Goal: Task Accomplishment & Management: Manage account settings

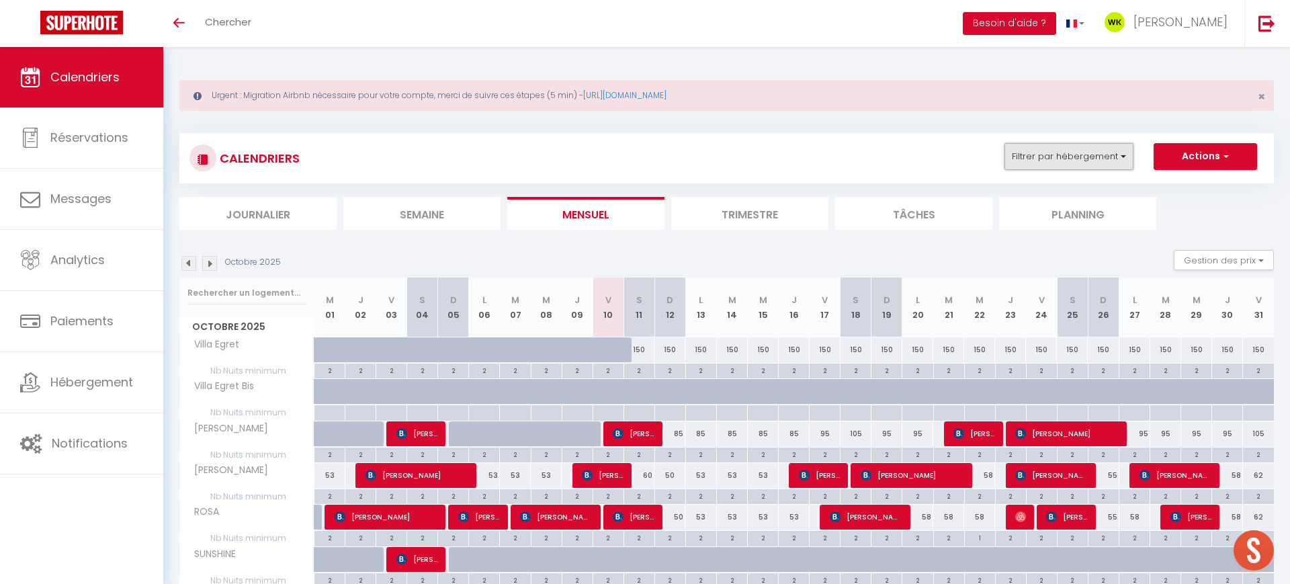
click at [1058, 153] on button "Filtrer par hébergement" at bounding box center [1068, 156] width 129 height 27
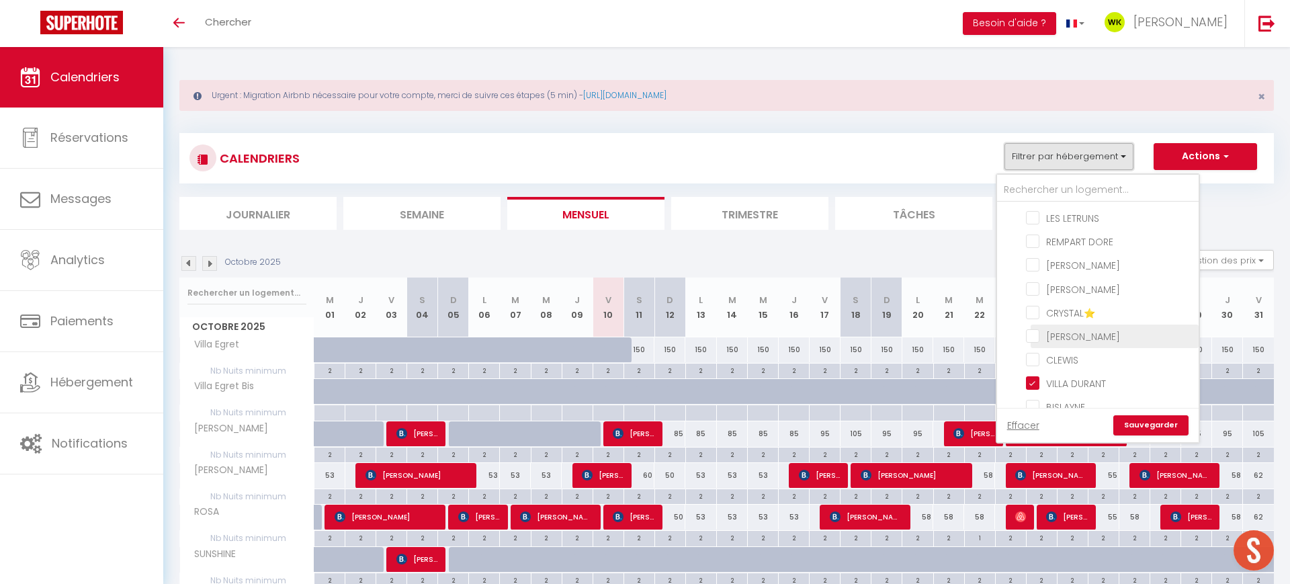
scroll to position [254, 0]
drag, startPoint x: 1037, startPoint y: 303, endPoint x: 1061, endPoint y: 334, distance: 38.8
click at [1037, 304] on input "LES LETRUNS" at bounding box center [1110, 298] width 168 height 13
checkbox input "true"
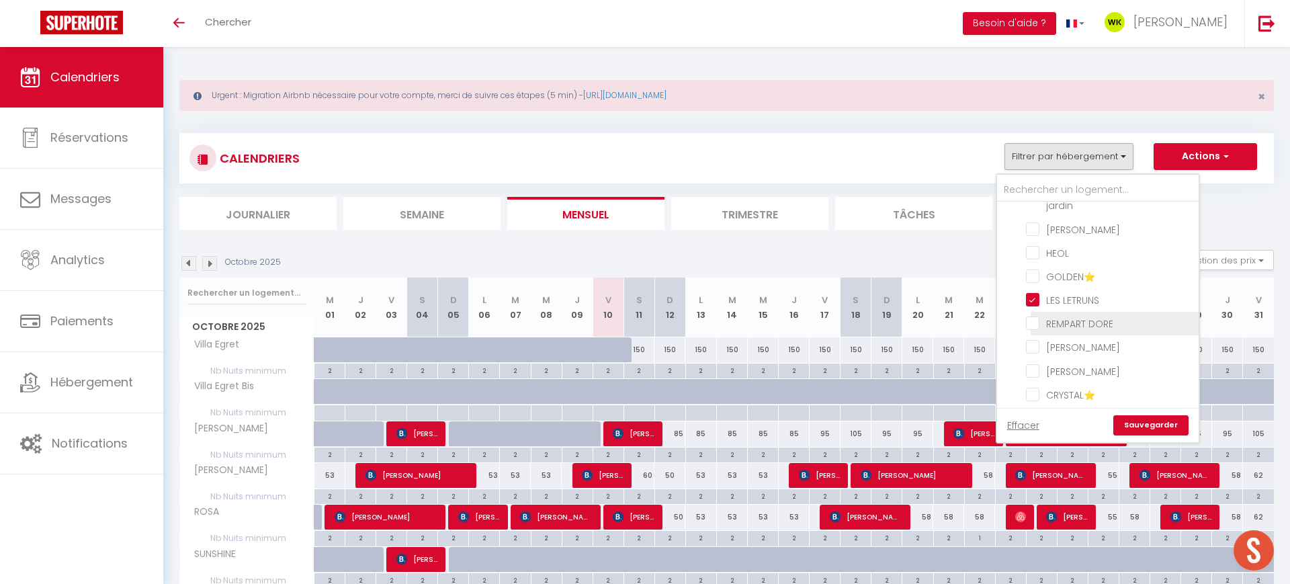
checkbox input "false"
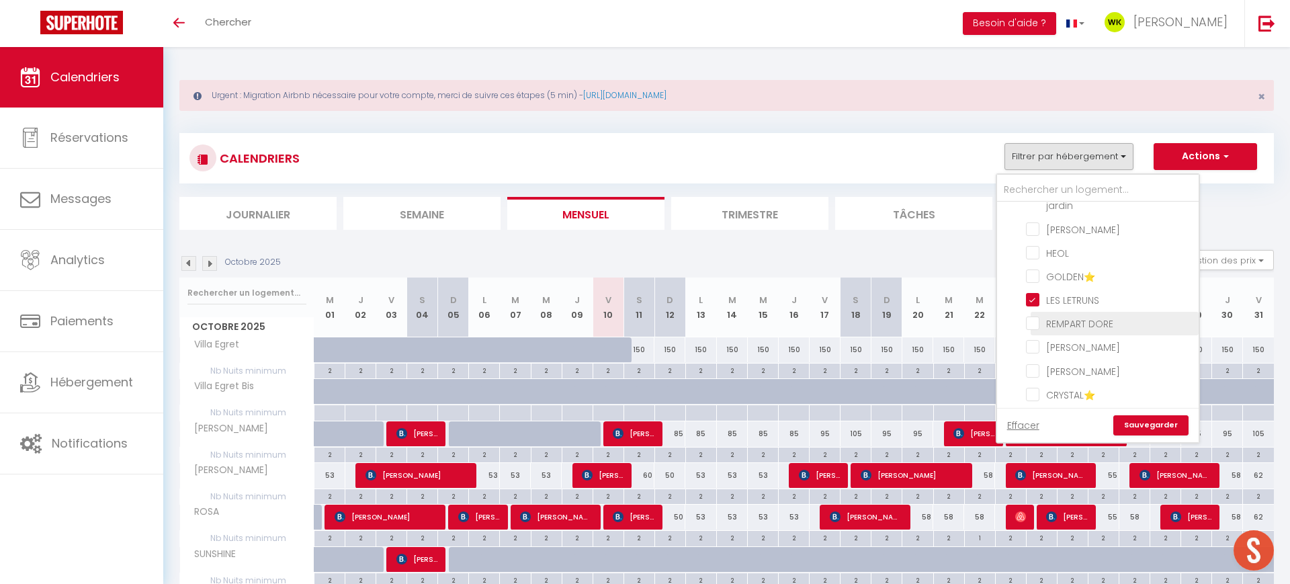
checkbox input "false"
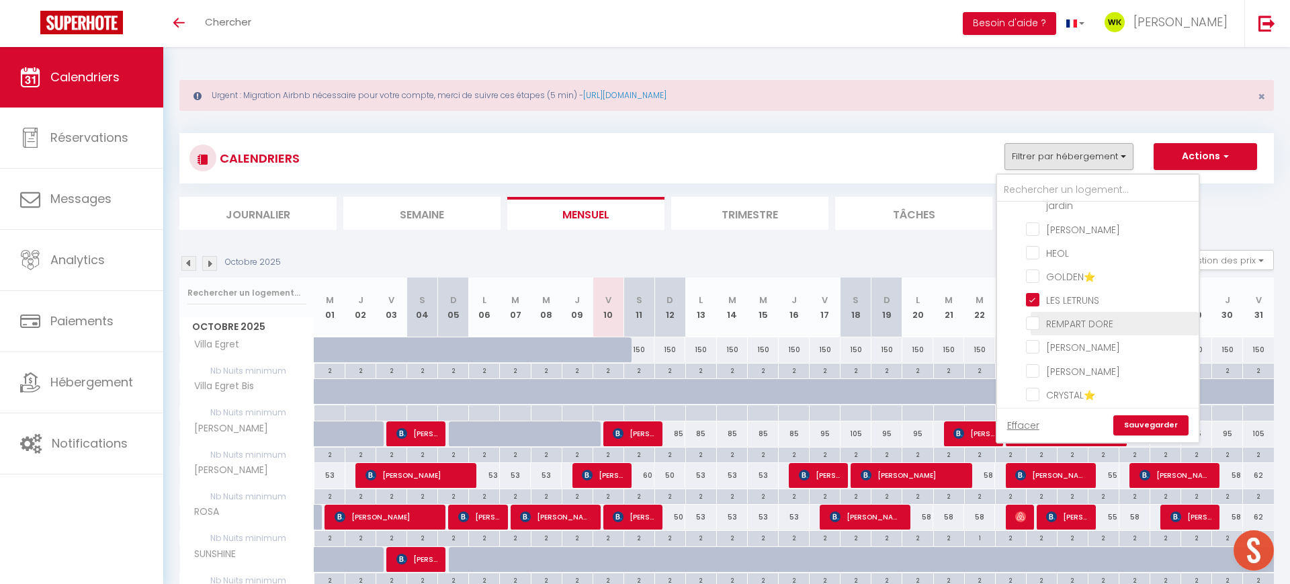
checkbox input "false"
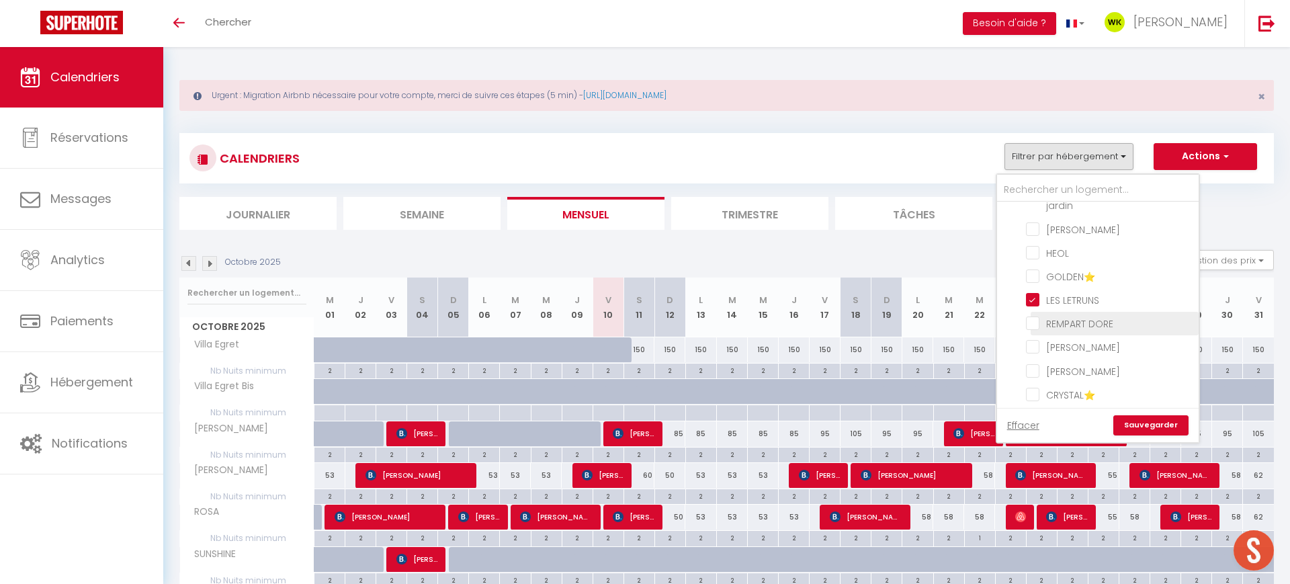
checkbox input "false"
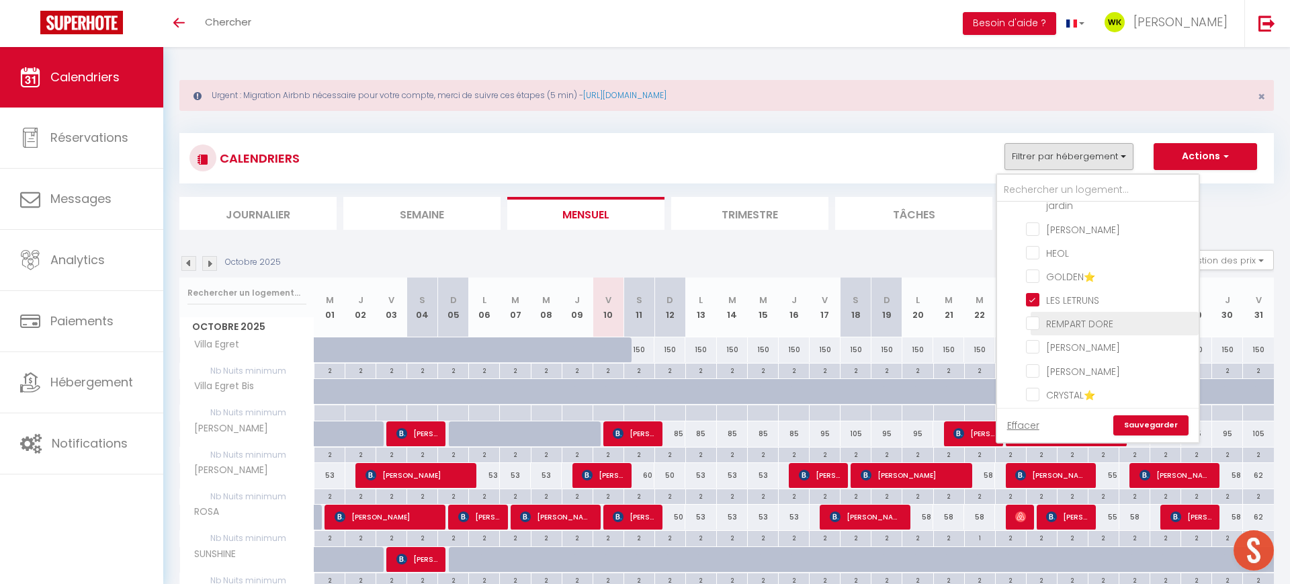
checkbox input "false"
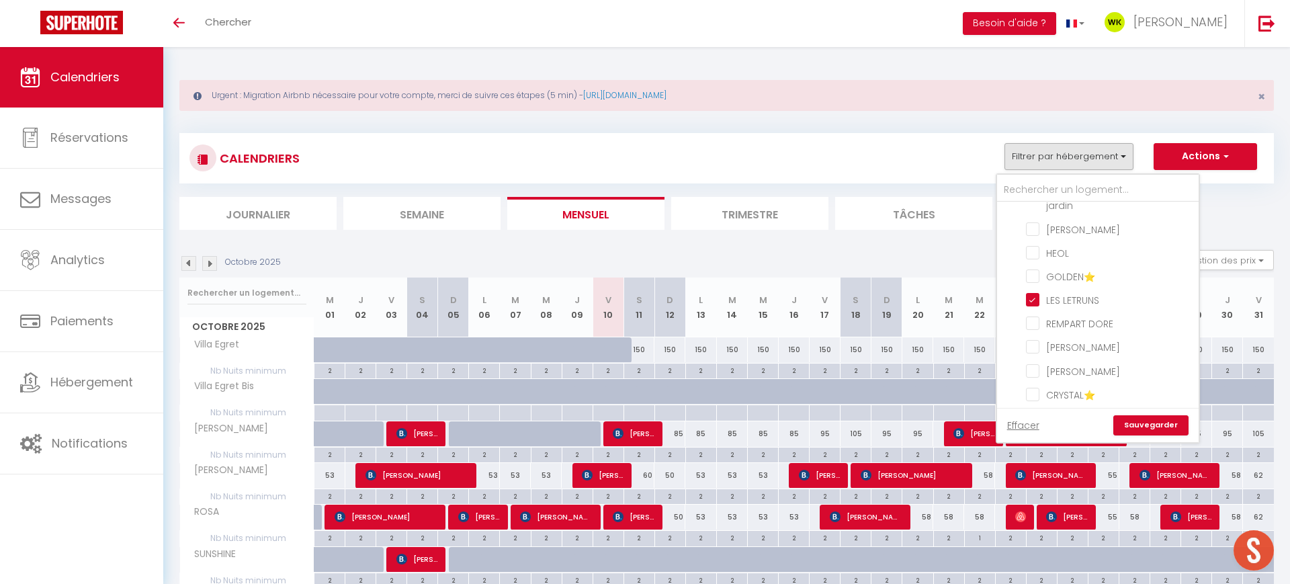
click at [1151, 424] on link "Sauvegarder" at bounding box center [1150, 425] width 75 height 20
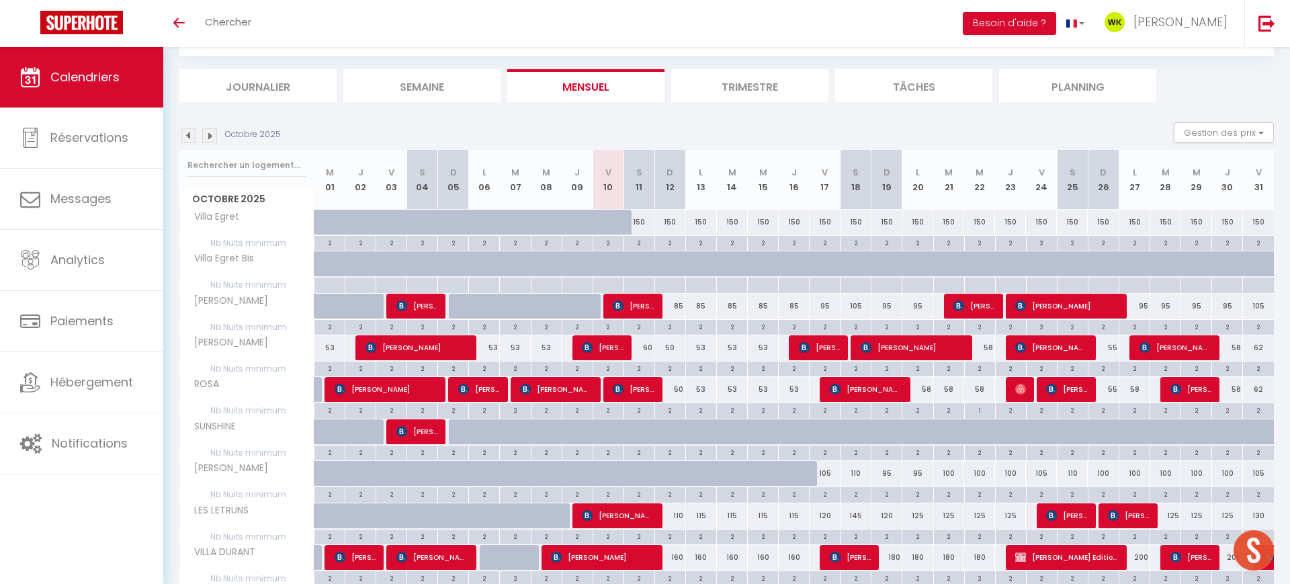
scroll to position [187, 0]
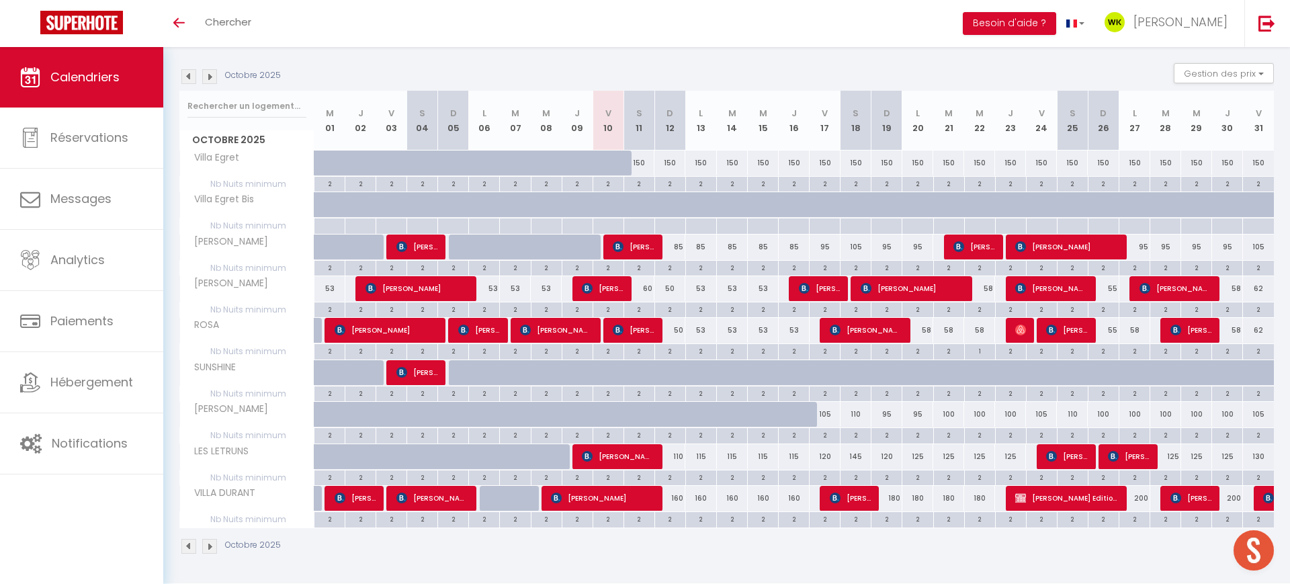
click at [672, 466] on div "110" at bounding box center [669, 456] width 31 height 25
type input "110"
type input "Dim 12 Octobre 2025"
type input "Lun 13 Octobre 2025"
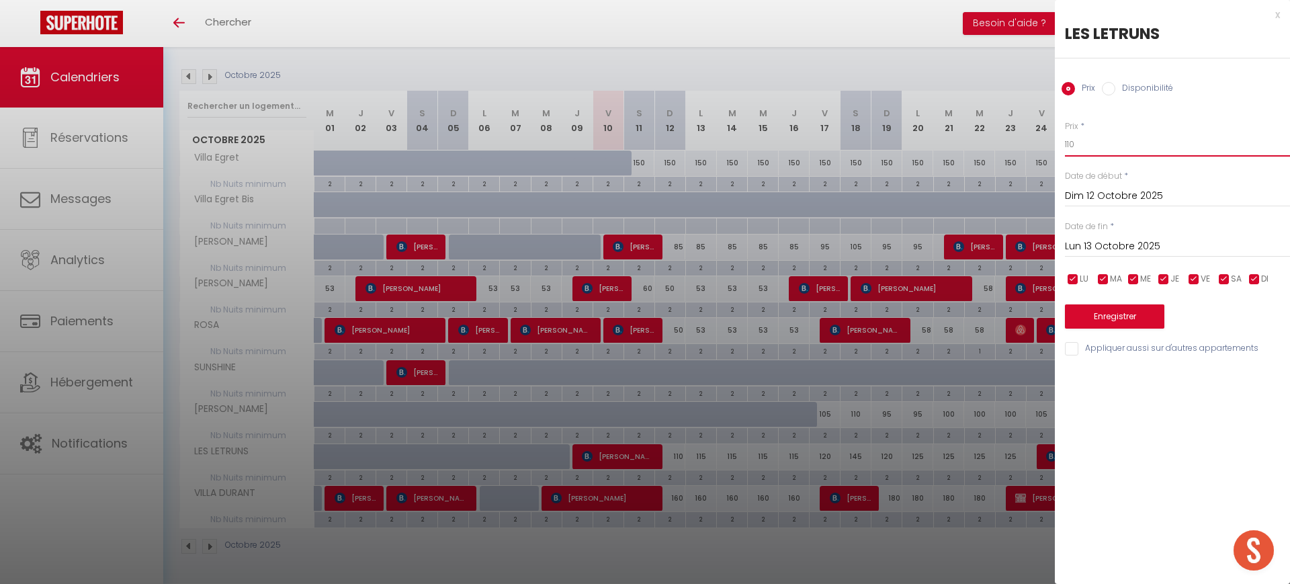
click at [1092, 144] on input "110" at bounding box center [1177, 144] width 225 height 24
type input "1"
type input "90"
click at [1096, 242] on input "Lun 13 Octobre 2025" at bounding box center [1177, 246] width 225 height 17
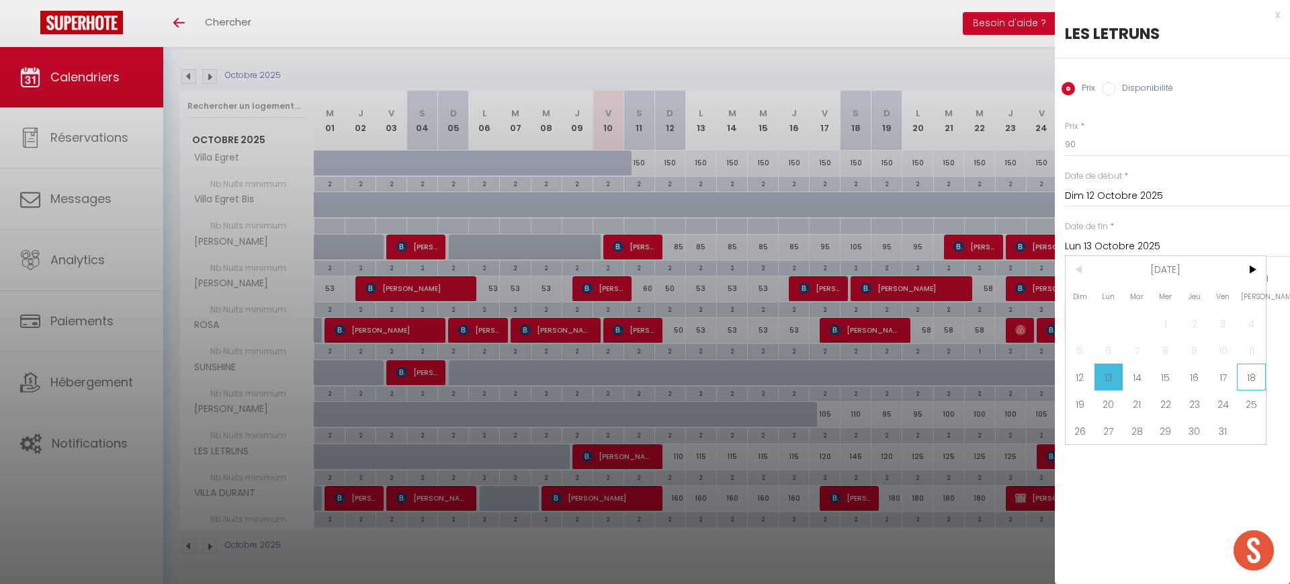
click at [1240, 375] on span "18" at bounding box center [1251, 376] width 29 height 27
type input "Sam 18 Octobre 2025"
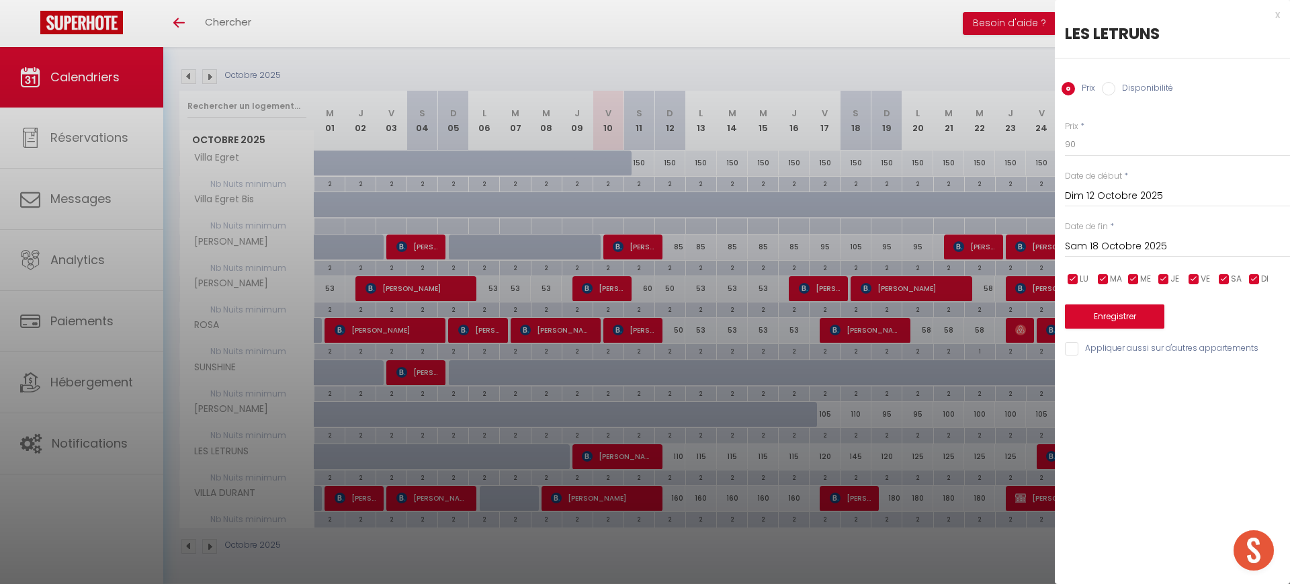
click at [1102, 279] on input "checkbox" at bounding box center [1102, 279] width 13 height 13
checkbox input "false"
click at [1129, 277] on input "checkbox" at bounding box center [1132, 279] width 13 height 13
checkbox input "false"
click at [1161, 275] on input "checkbox" at bounding box center [1163, 279] width 13 height 13
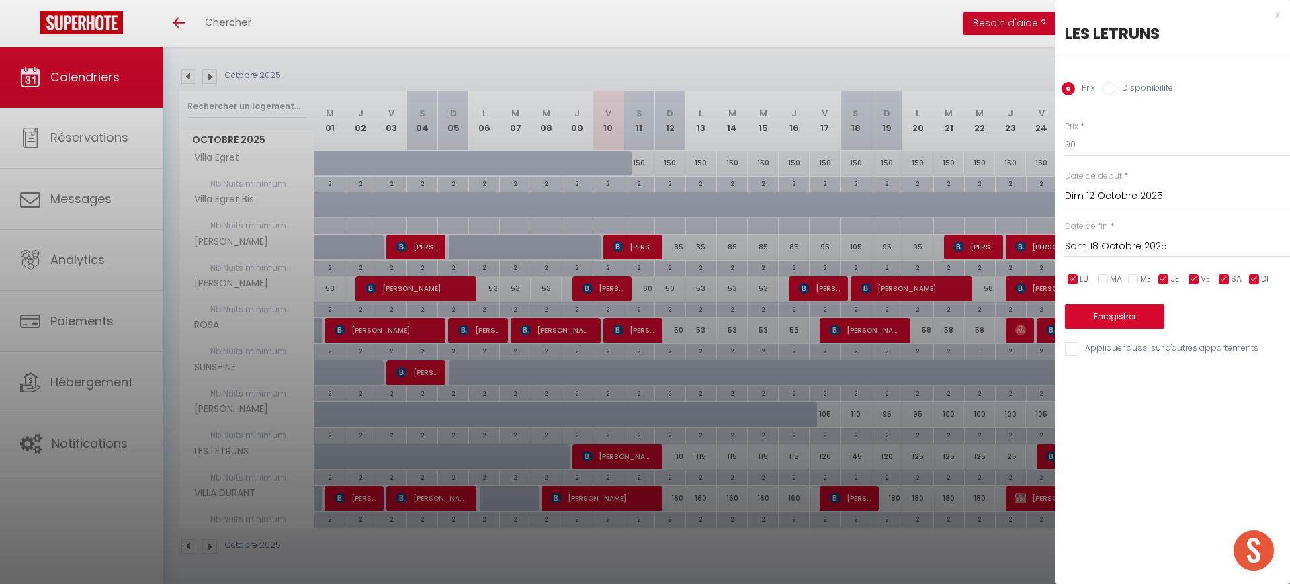
checkbox input "false"
click at [1190, 277] on input "checkbox" at bounding box center [1193, 279] width 13 height 13
checkbox input "false"
click at [1226, 279] on input "checkbox" at bounding box center [1223, 279] width 13 height 13
checkbox input "false"
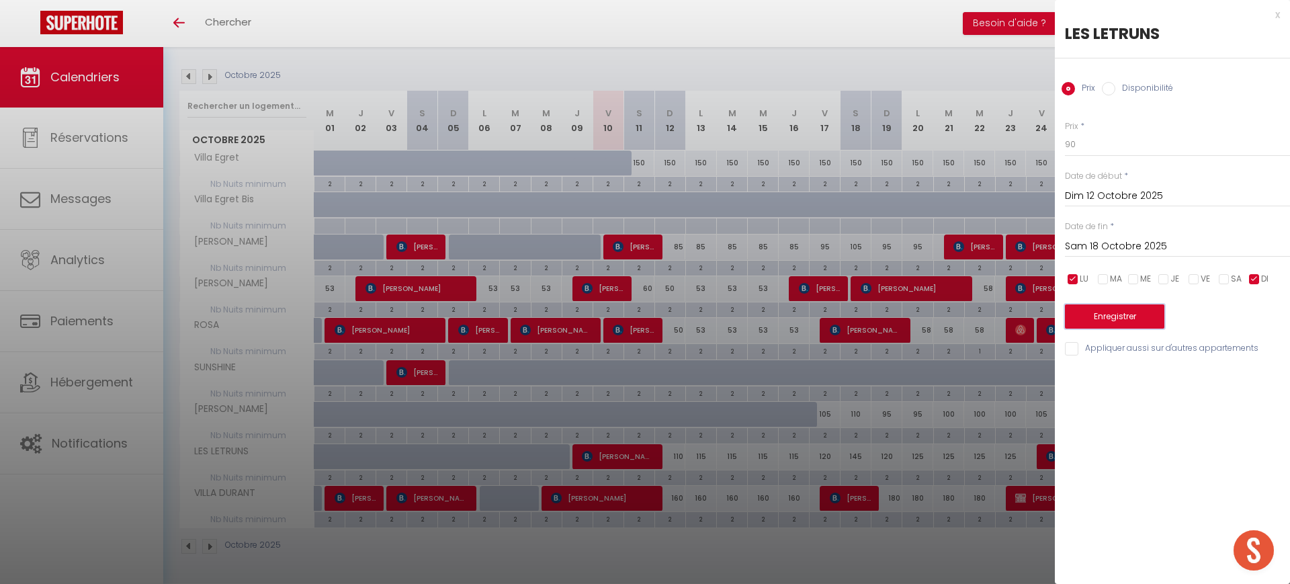
click at [1128, 315] on button "Enregistrer" at bounding box center [1114, 316] width 99 height 24
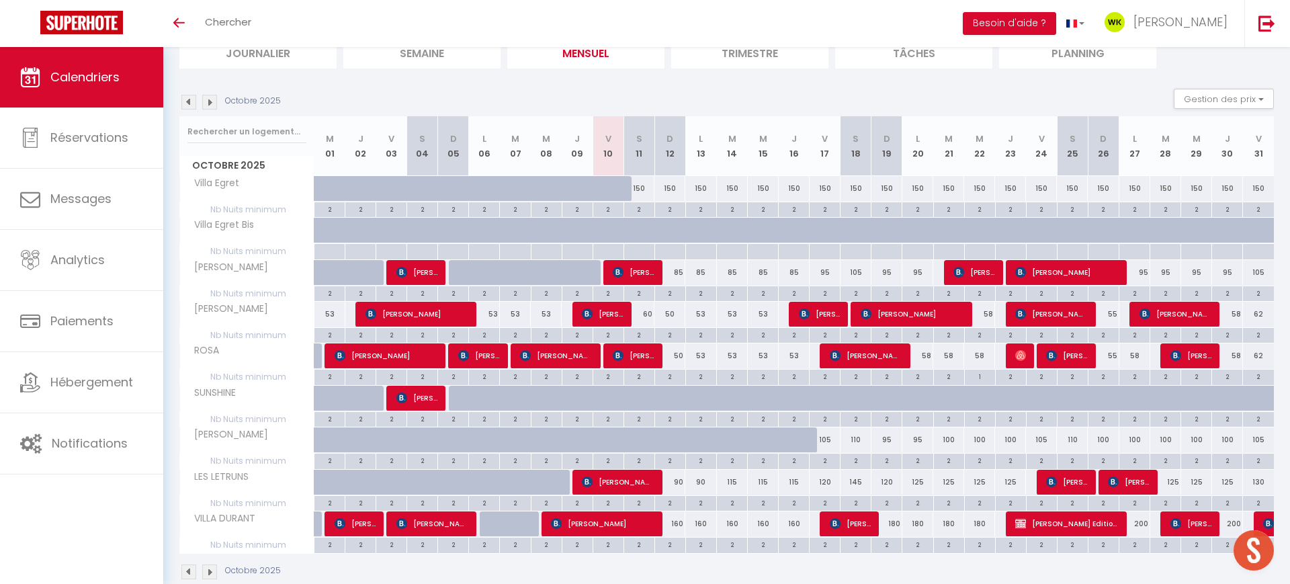
scroll to position [169, 0]
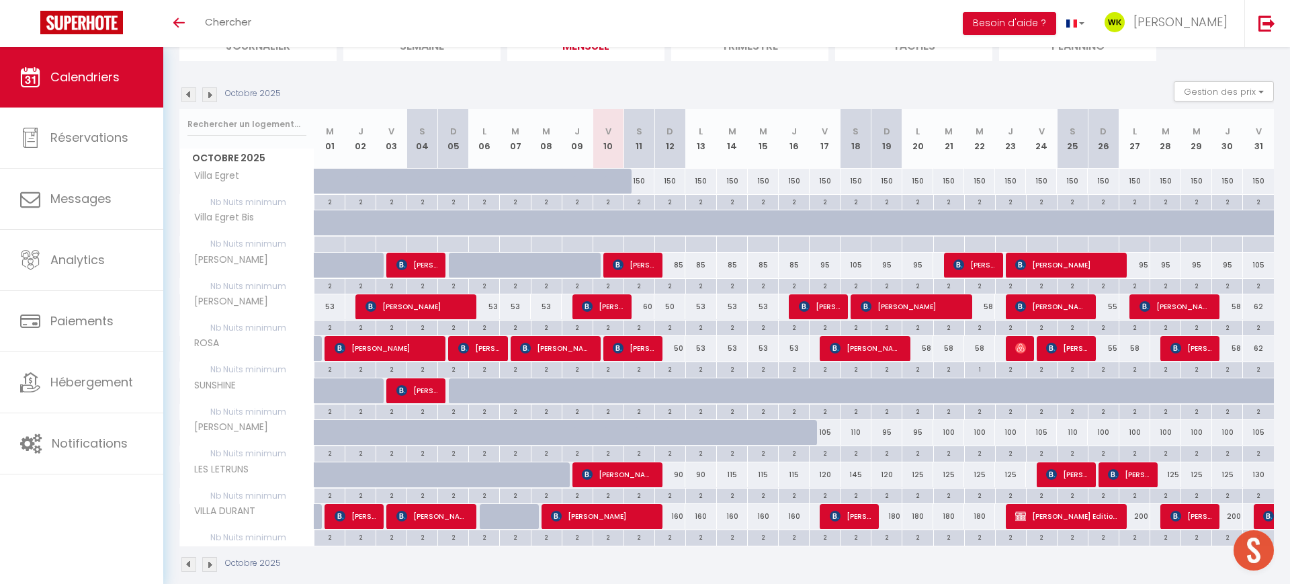
click at [725, 479] on div "115" at bounding box center [732, 474] width 31 height 25
type input "115"
type input "[DATE] Octobre 2025"
type input "Mer 15 Octobre 2025"
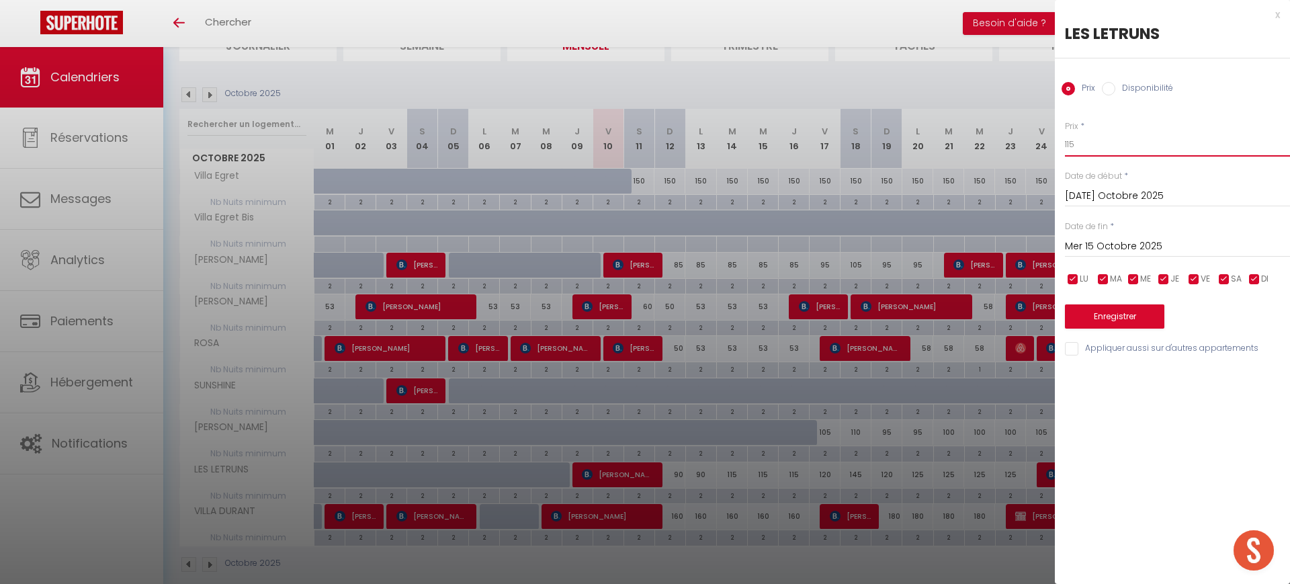
click at [1111, 148] on input "115" at bounding box center [1177, 144] width 225 height 24
type input "1"
type input "90"
click at [1104, 276] on input "checkbox" at bounding box center [1102, 279] width 13 height 13
checkbox input "false"
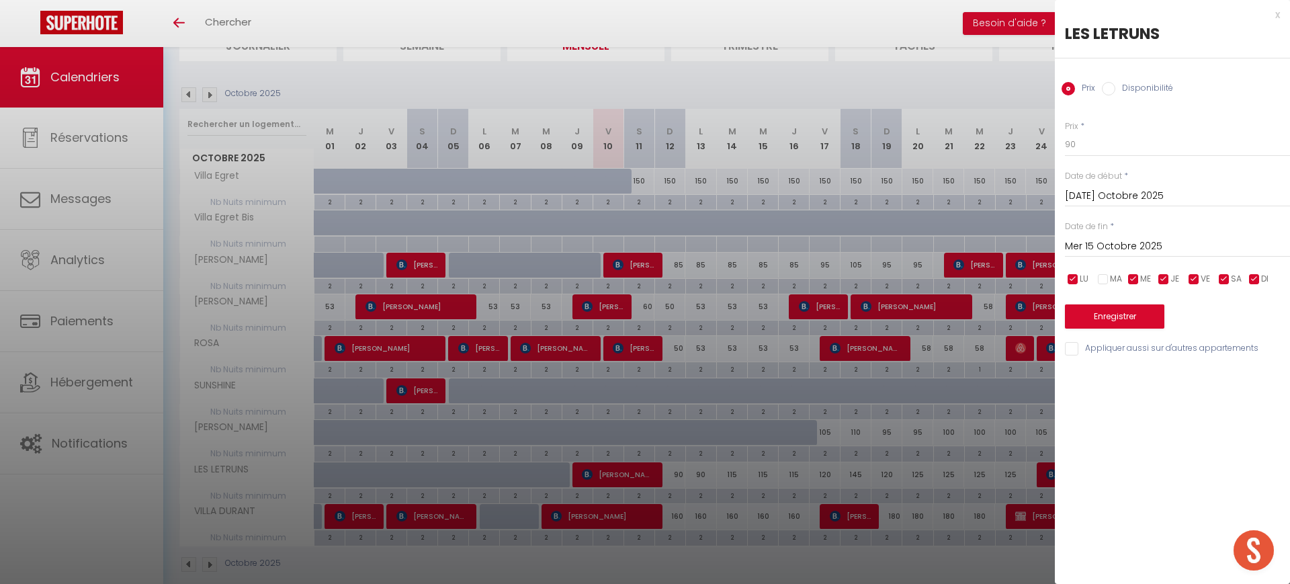
click at [1131, 273] on input "checkbox" at bounding box center [1132, 279] width 13 height 13
checkbox input "false"
click at [1160, 274] on input "checkbox" at bounding box center [1163, 279] width 13 height 13
checkbox input "false"
click at [1197, 277] on input "checkbox" at bounding box center [1193, 279] width 13 height 13
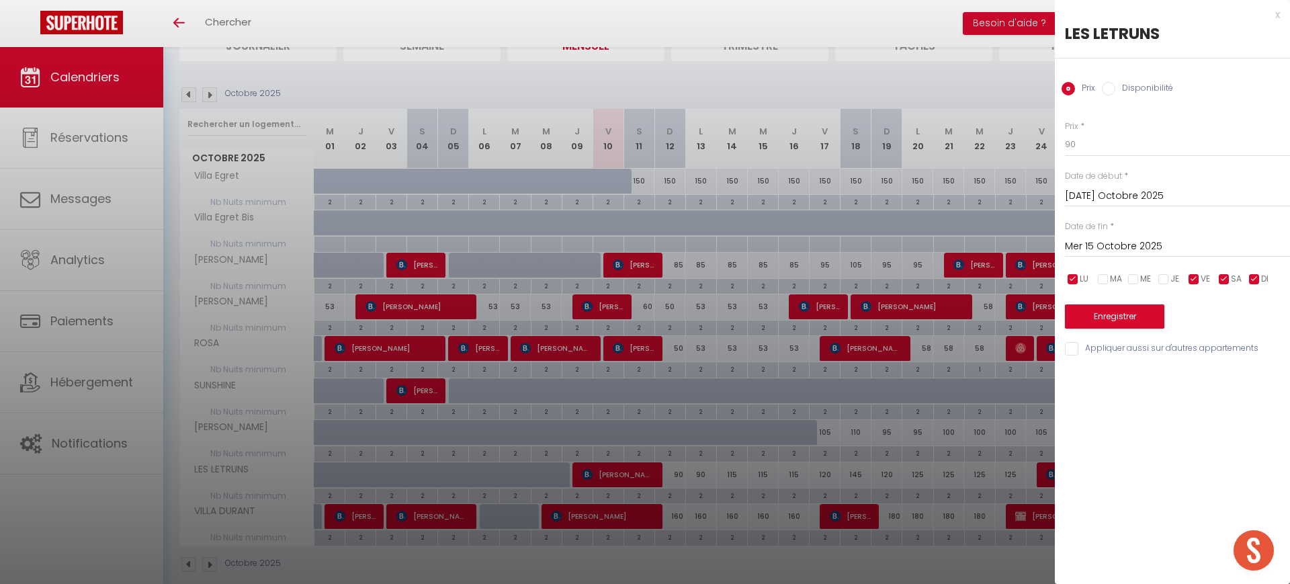
checkbox input "false"
click at [1220, 277] on input "checkbox" at bounding box center [1223, 279] width 13 height 13
checkbox input "false"
click at [1127, 244] on input "Mer 15 Octobre 2025" at bounding box center [1177, 246] width 225 height 17
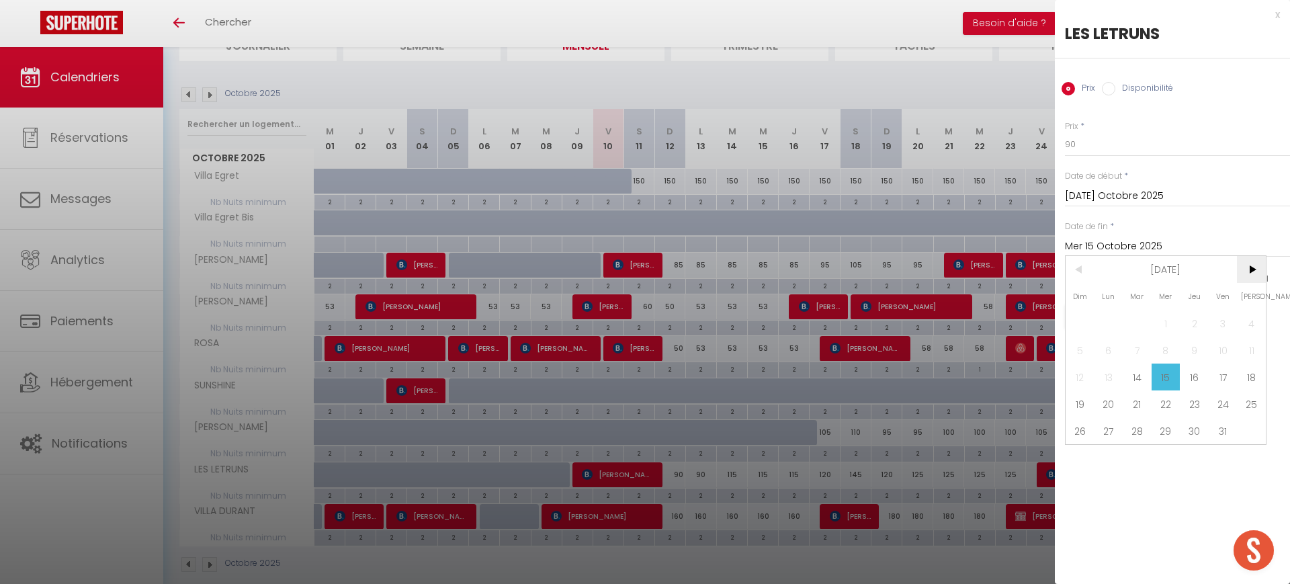
click at [1248, 272] on span ">" at bounding box center [1251, 269] width 29 height 27
click at [1079, 264] on span "<" at bounding box center [1079, 269] width 29 height 27
click at [1245, 378] on span "18" at bounding box center [1251, 376] width 29 height 27
type input "Sam 18 Octobre 2025"
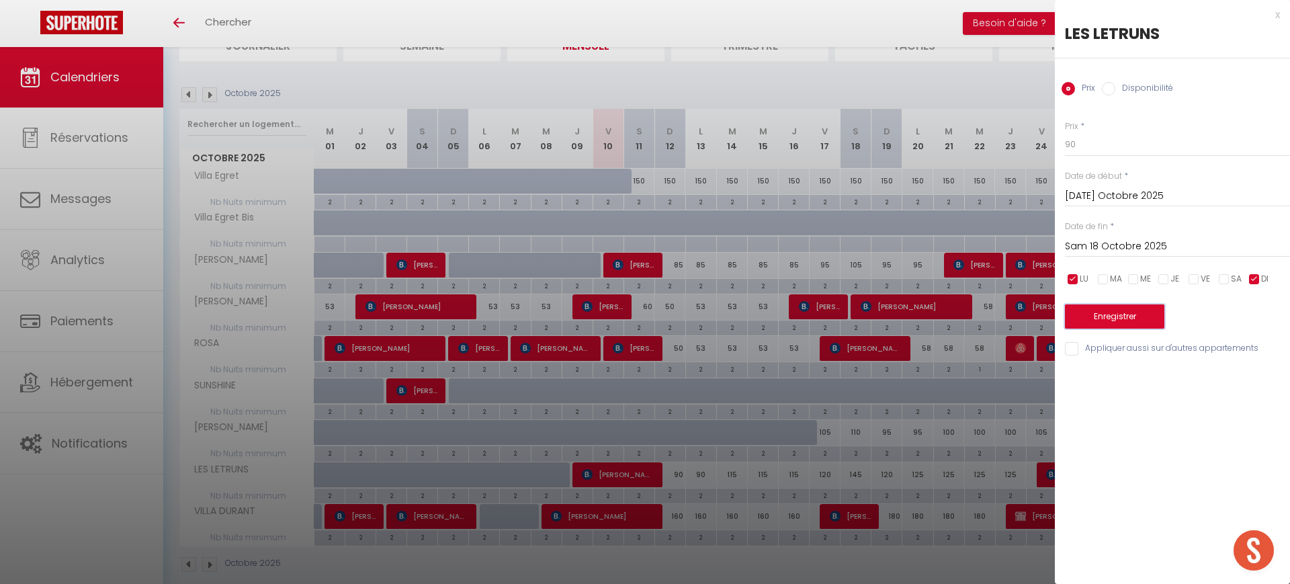
click at [1101, 316] on button "Enregistrer" at bounding box center [1114, 316] width 99 height 24
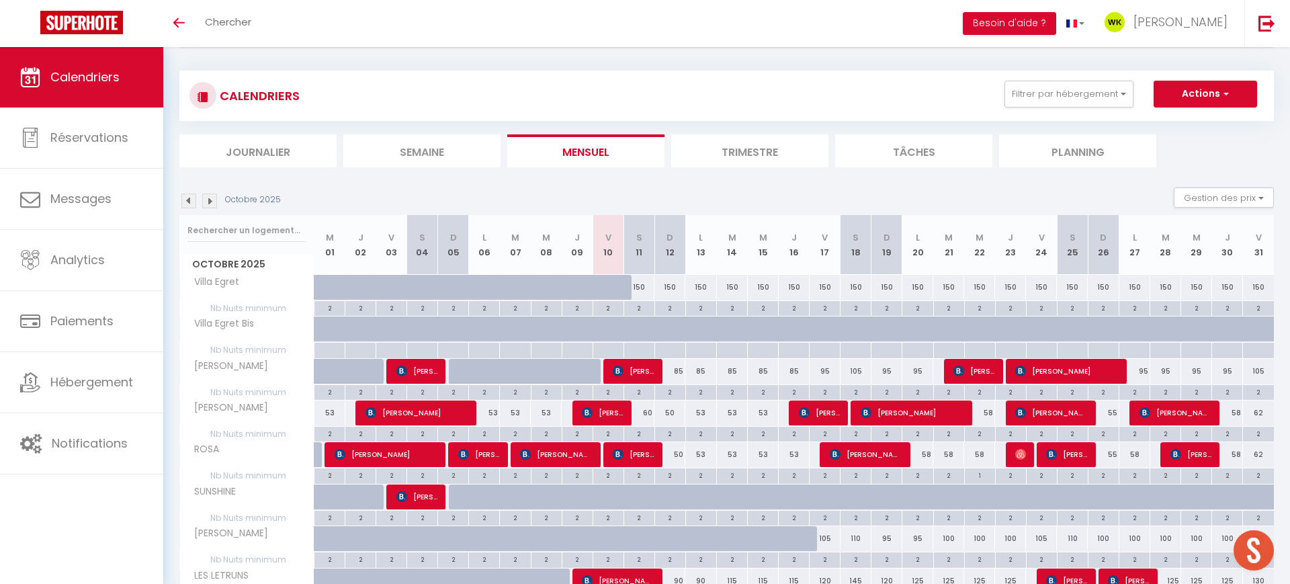
scroll to position [0, 0]
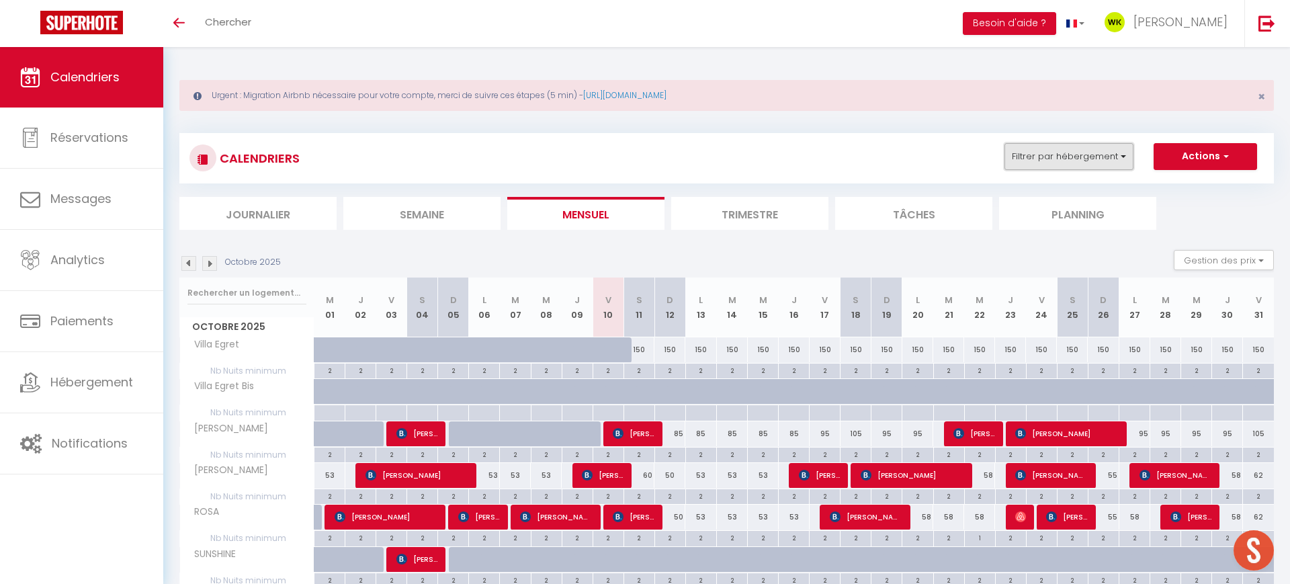
click at [1088, 144] on button "Filtrer par hébergement" at bounding box center [1068, 156] width 129 height 27
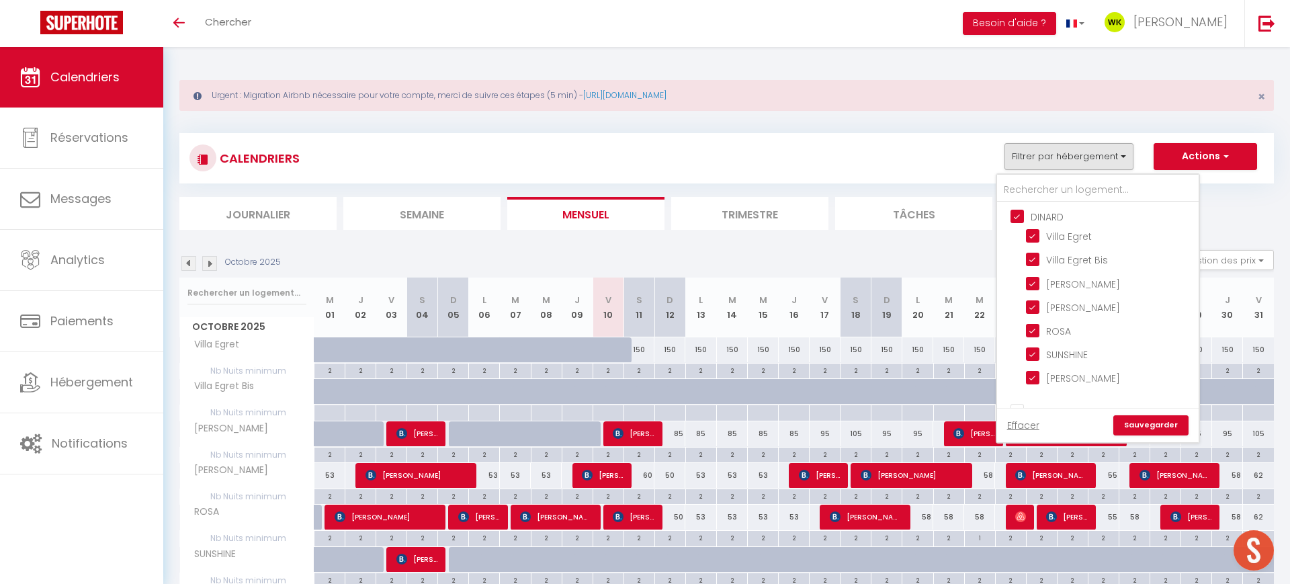
click at [1016, 208] on ul "DINARD Villa [PERSON_NAME] Egret Bis STUART [PERSON_NAME] SUNSHINE [PERSON_NAME]" at bounding box center [1098, 299] width 202 height 194
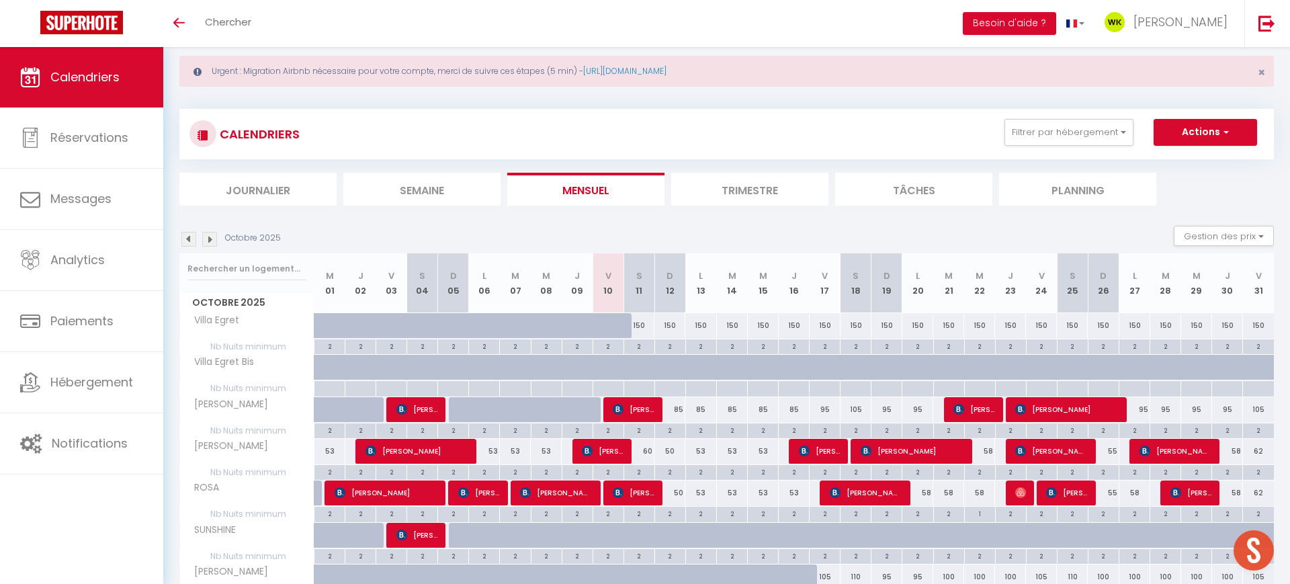
scroll to position [23, 0]
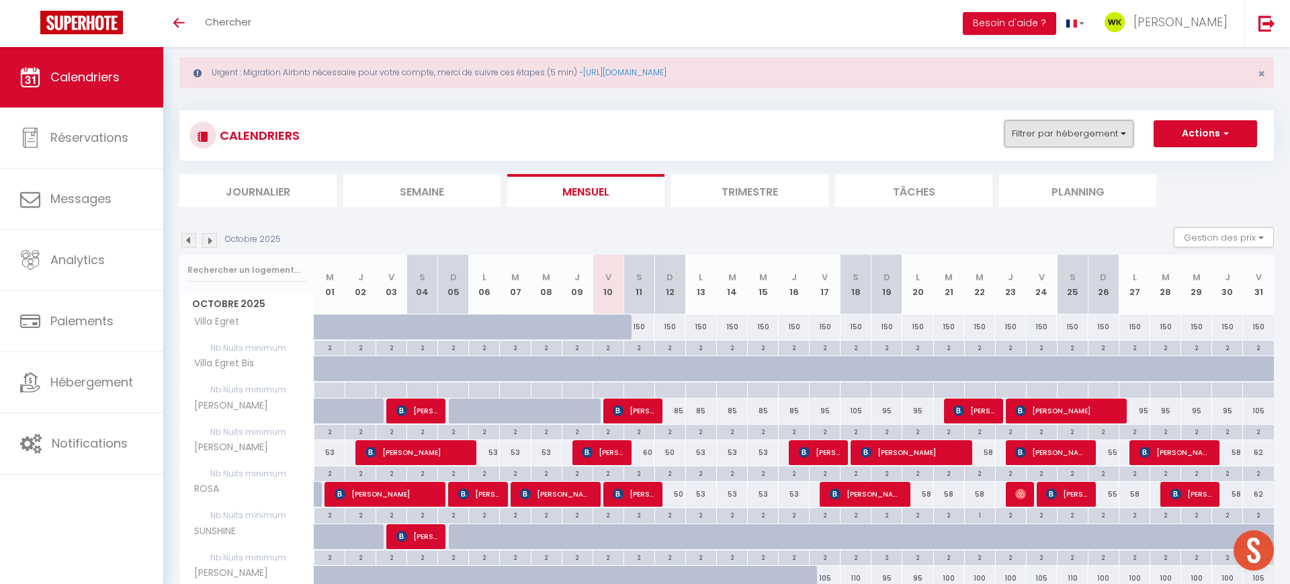
drag, startPoint x: 1033, startPoint y: 130, endPoint x: 1028, endPoint y: 137, distance: 8.6
click at [1032, 124] on button "Filtrer par hébergement" at bounding box center [1068, 133] width 129 height 27
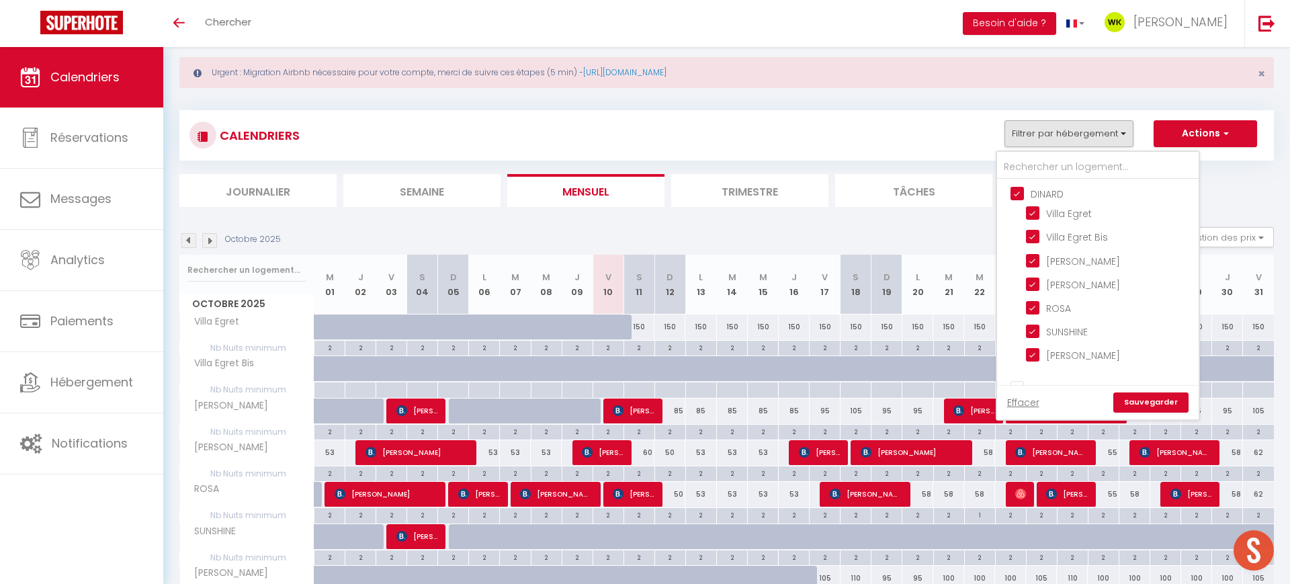
click at [1020, 198] on input "DINARD" at bounding box center [1111, 192] width 202 height 13
checkbox input "false"
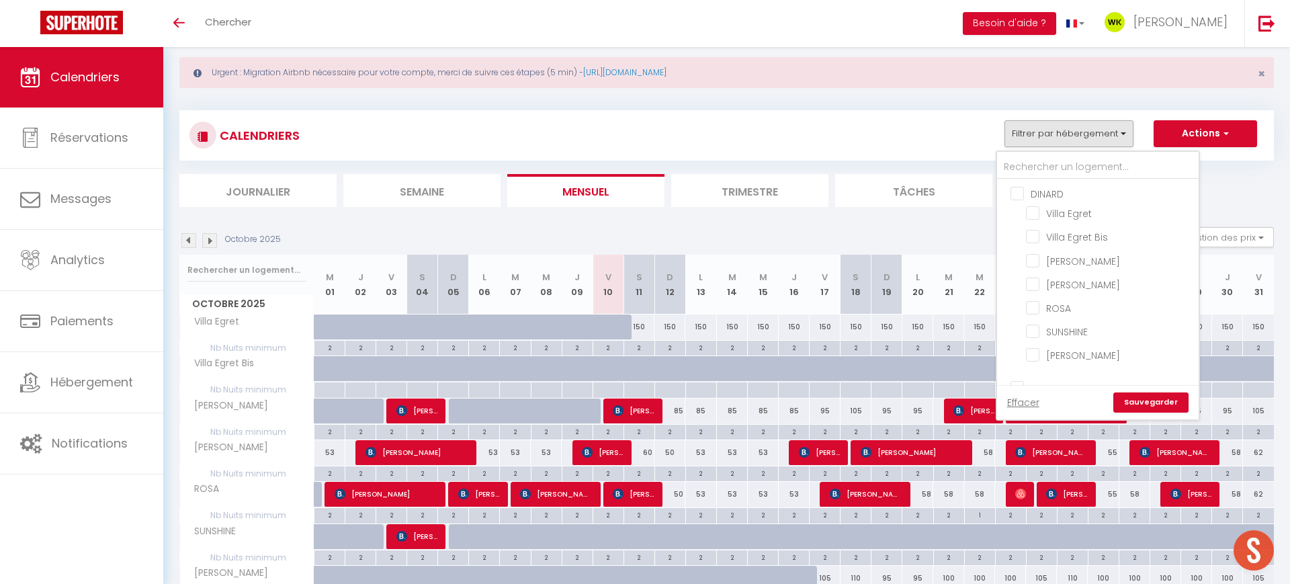
checkbox input "false"
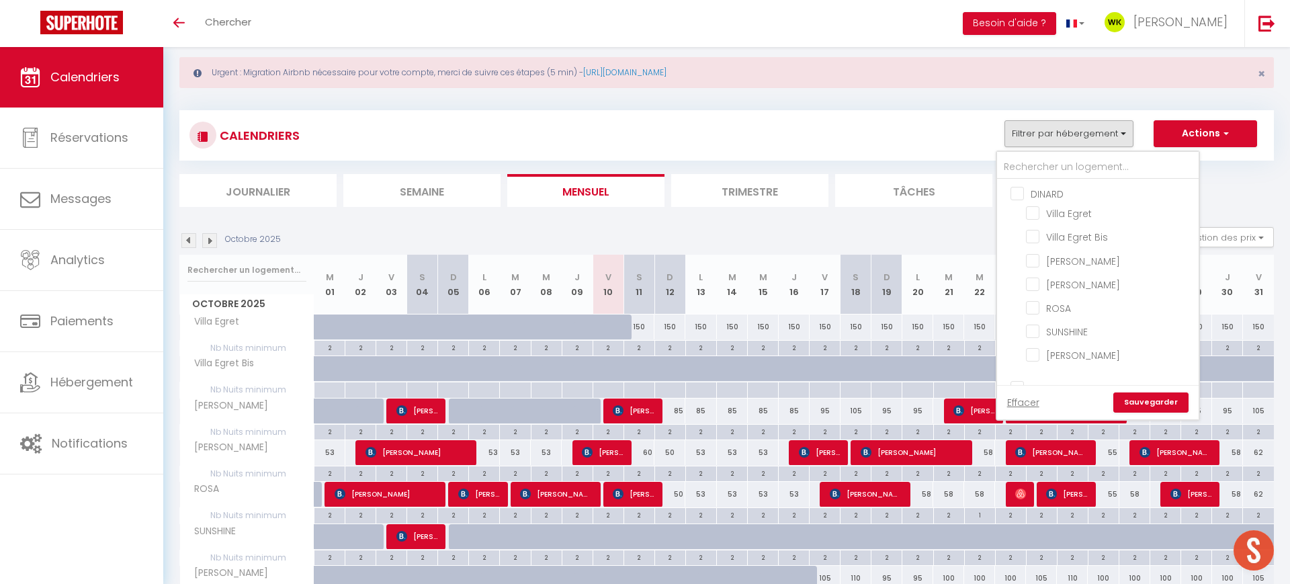
checkbox input "false"
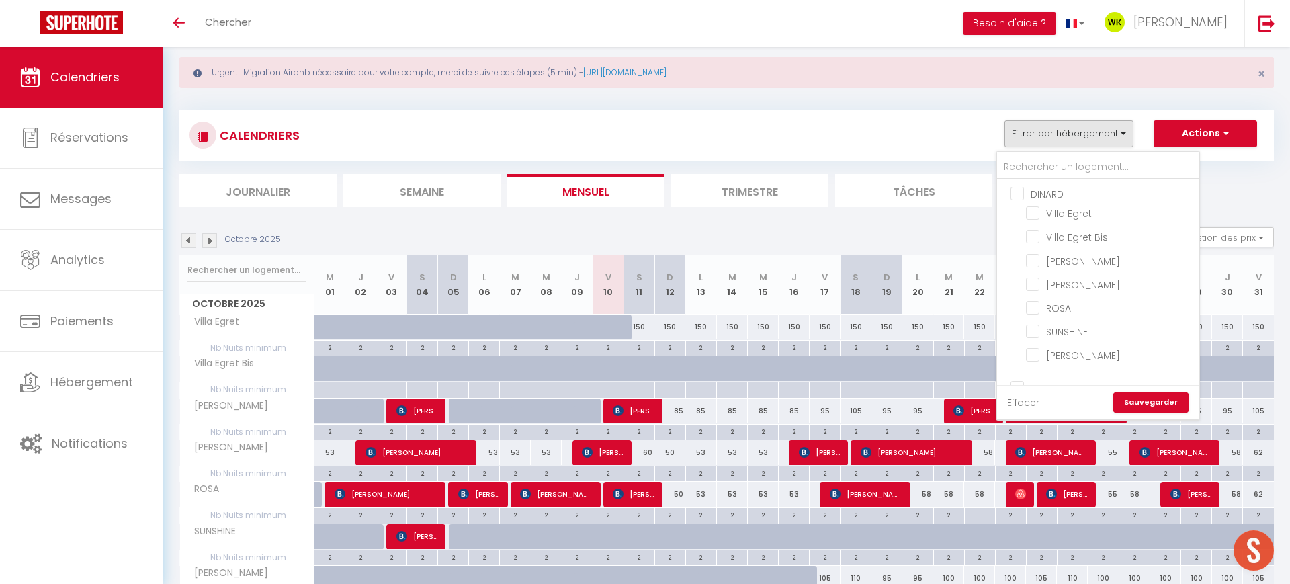
checkbox input "false"
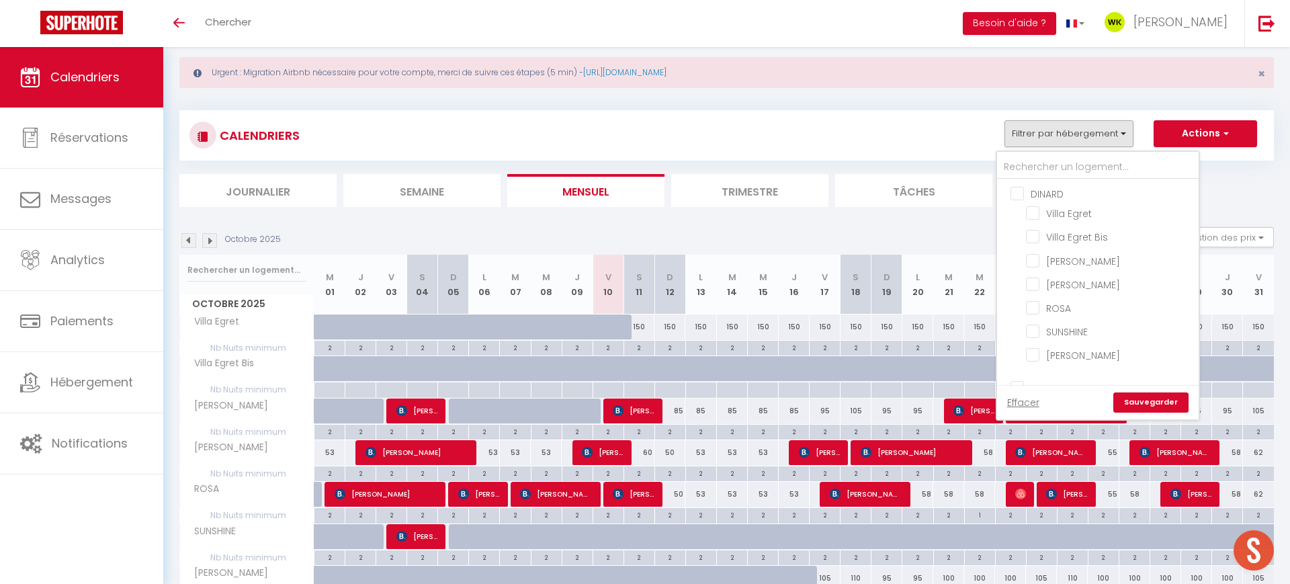
checkbox input "false"
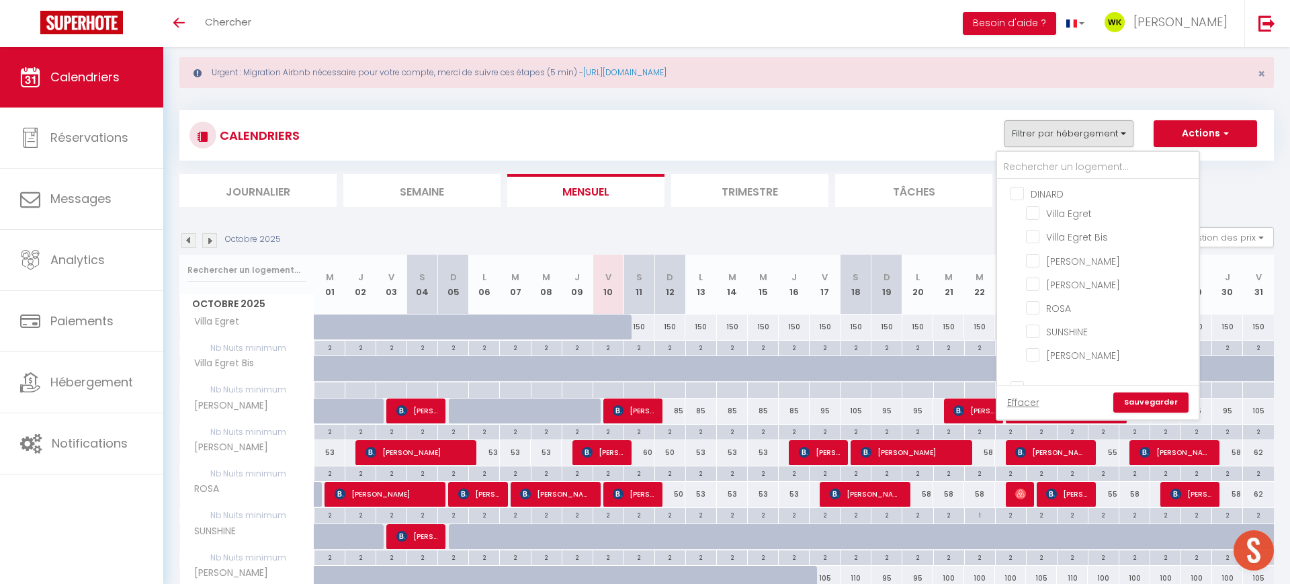
checkbox input "false"
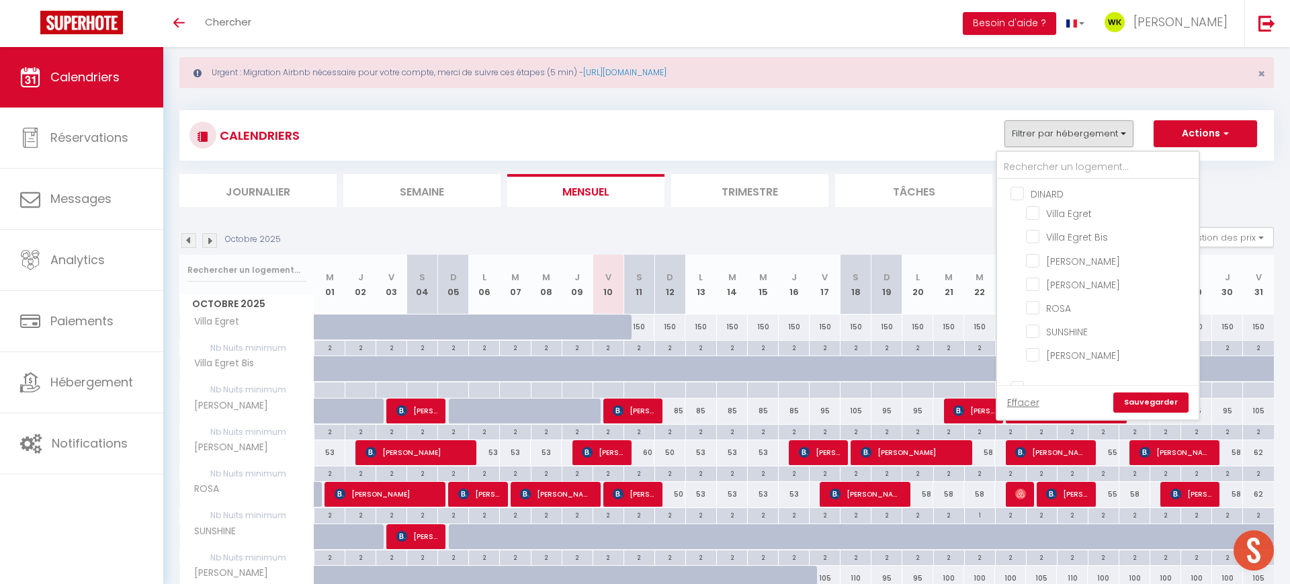
checkbox input "false"
click at [1142, 407] on link "Sauvegarder" at bounding box center [1150, 402] width 75 height 20
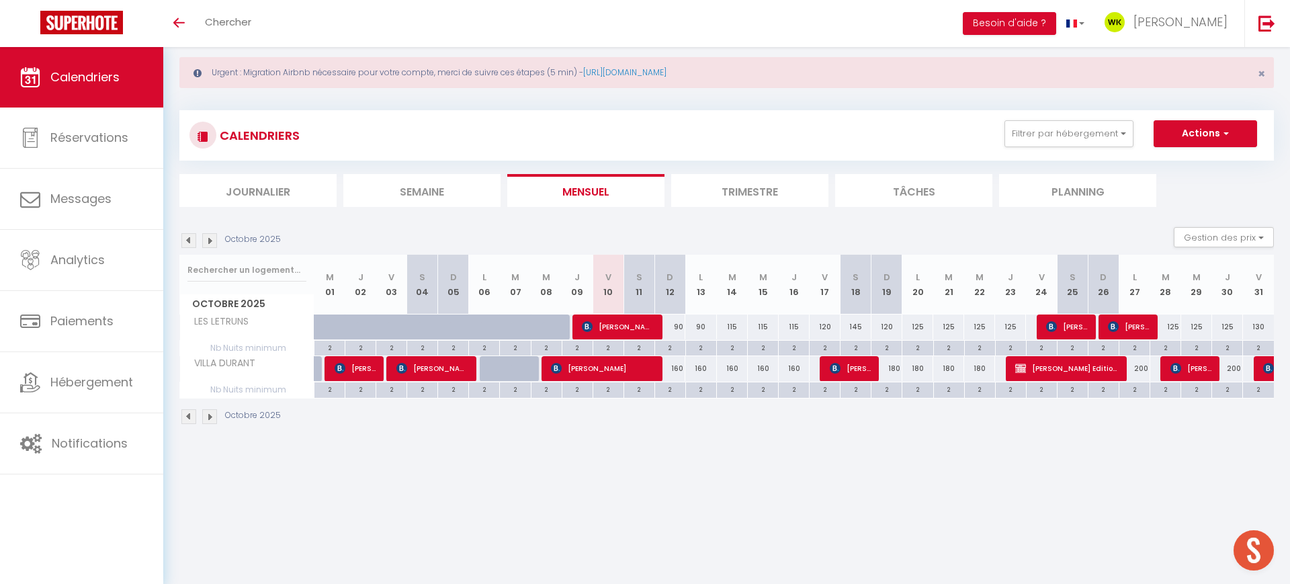
click at [770, 191] on li "Trimestre" at bounding box center [749, 190] width 157 height 33
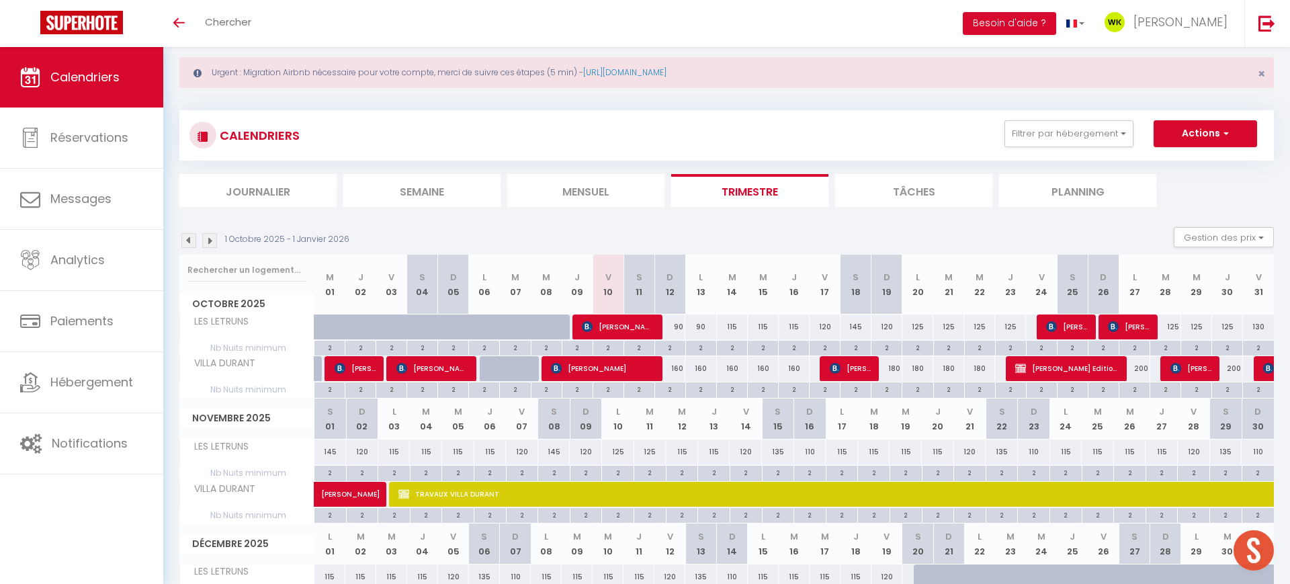
click at [821, 328] on div "120" at bounding box center [824, 326] width 31 height 25
type input "120"
type input "Ven 17 Octobre 2025"
type input "Sam 18 Octobre 2025"
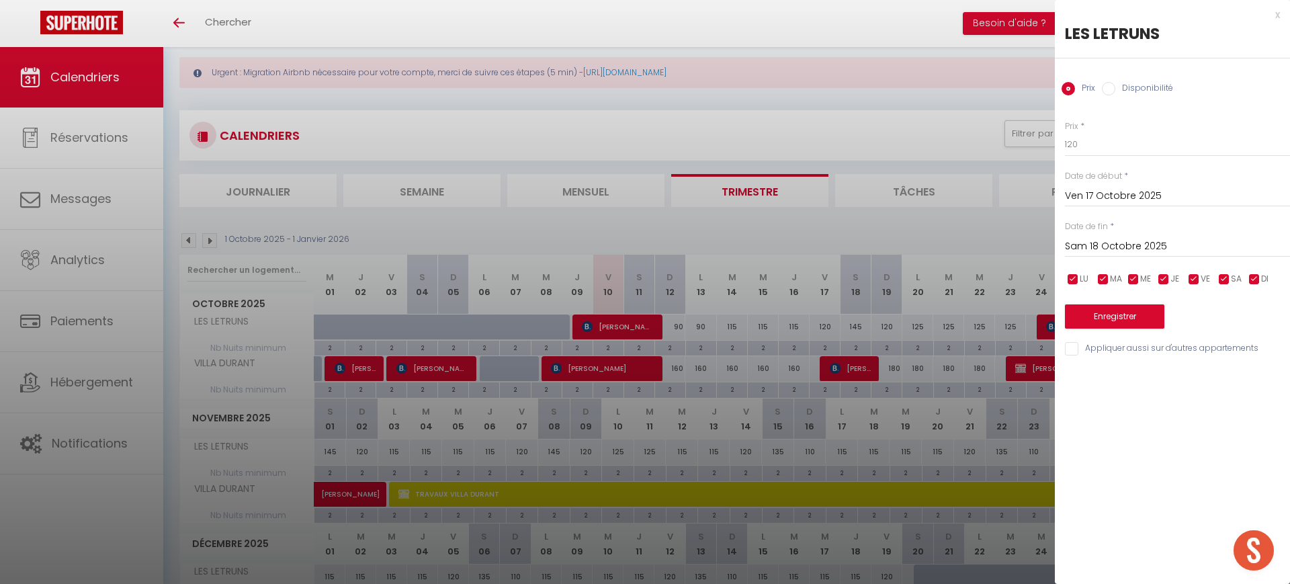
click at [736, 336] on div at bounding box center [645, 292] width 1290 height 584
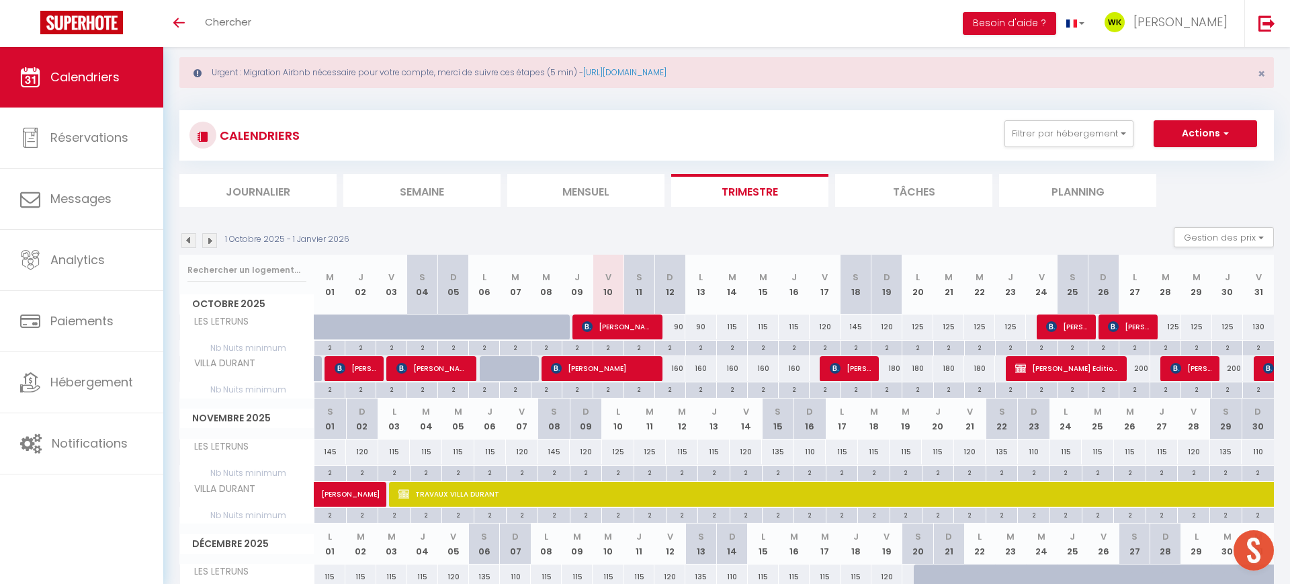
click at [731, 330] on div "115" at bounding box center [732, 326] width 31 height 25
type input "115"
type input "[DATE] Octobre 2025"
type input "Mer 15 Octobre 2025"
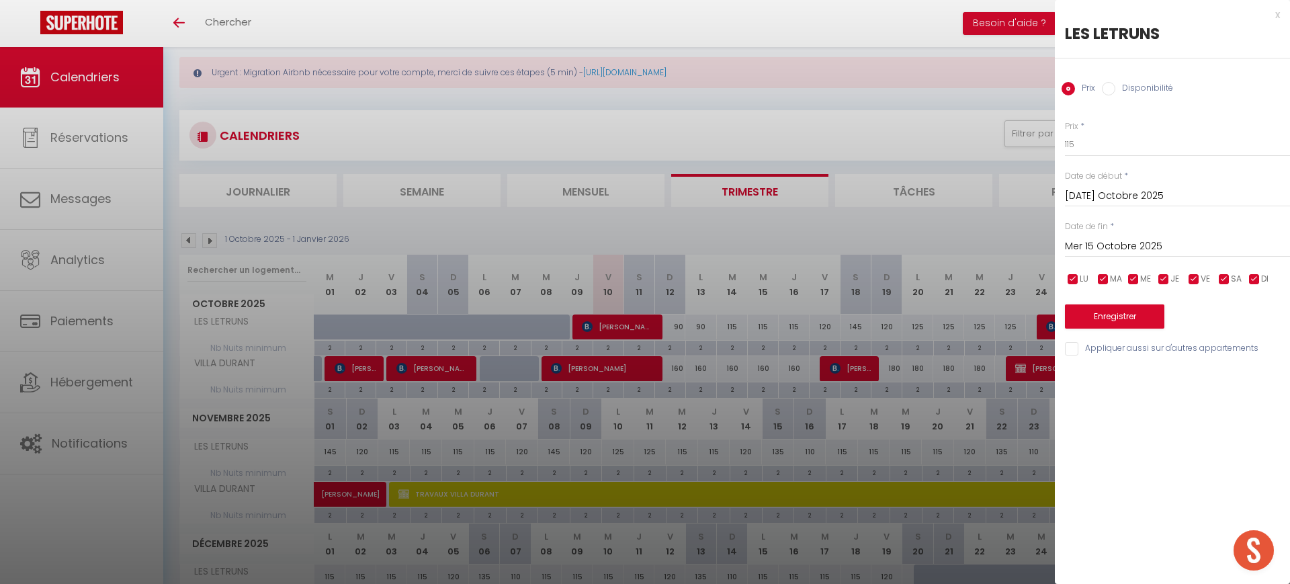
click at [1106, 128] on div "Prix * 115" at bounding box center [1177, 138] width 225 height 37
click at [1083, 142] on input "115" at bounding box center [1177, 144] width 225 height 24
type input "1"
type input "95"
click at [676, 331] on div at bounding box center [645, 292] width 1290 height 584
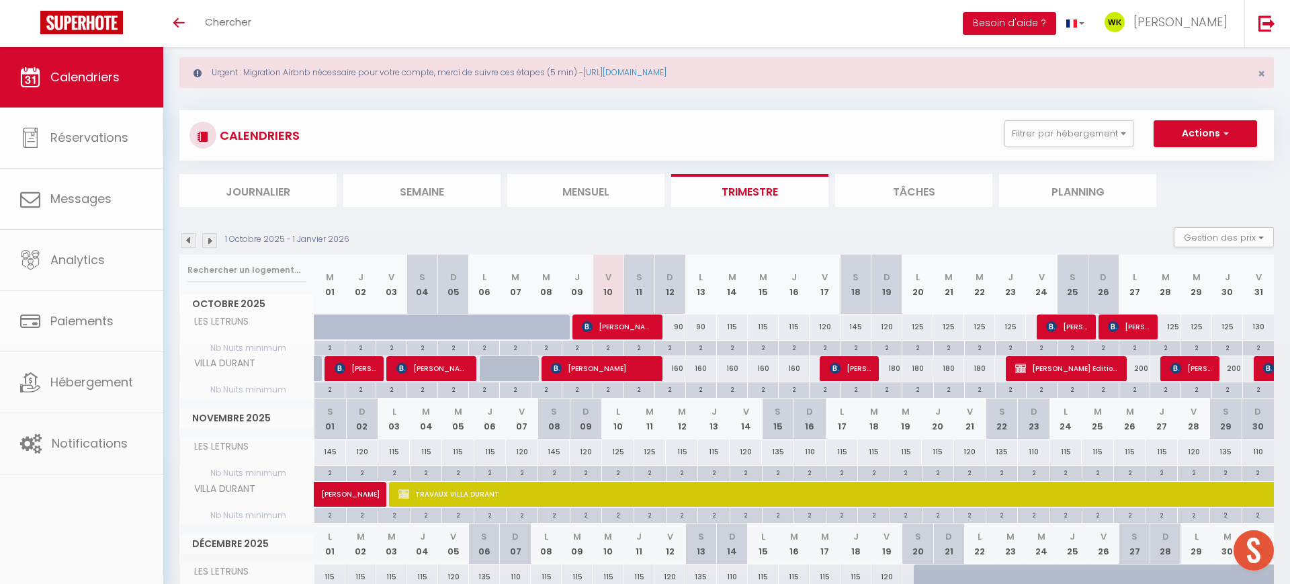
click at [676, 331] on div at bounding box center [645, 292] width 1290 height 584
click at [676, 331] on div "90" at bounding box center [669, 326] width 31 height 25
type input "90"
type input "Dim 12 Octobre 2025"
type input "Lun 13 Octobre 2025"
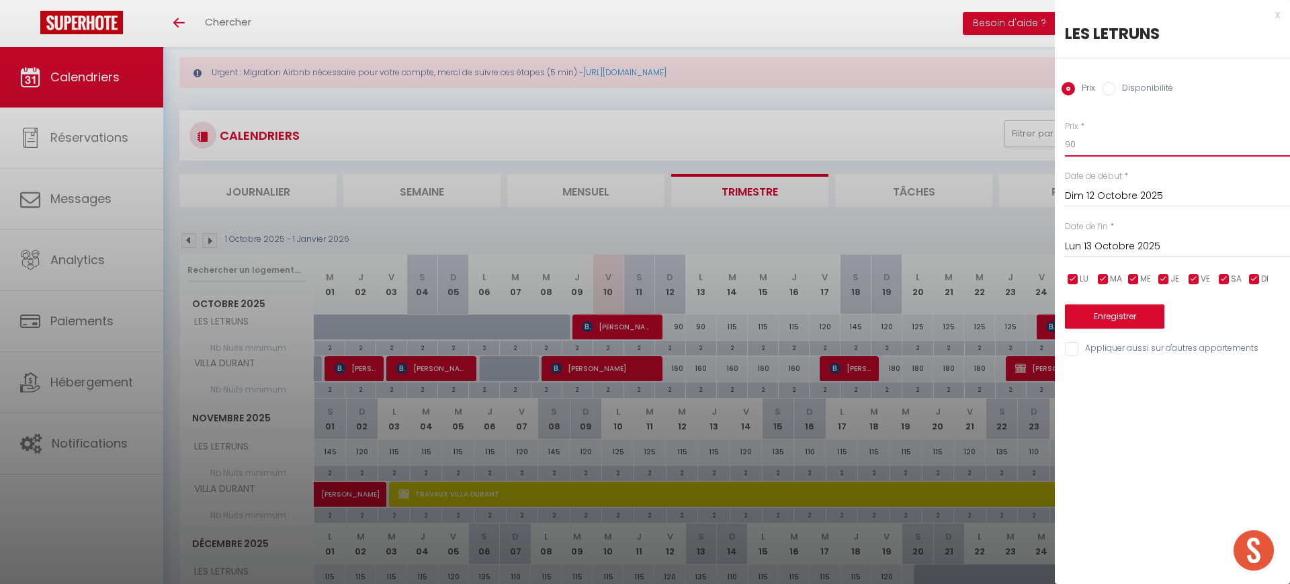
click at [1117, 134] on input "90" at bounding box center [1177, 144] width 225 height 24
type input "9"
type input "85"
drag, startPoint x: 1105, startPoint y: 282, endPoint x: 1111, endPoint y: 275, distance: 9.5
click at [1106, 279] on input "checkbox" at bounding box center [1102, 279] width 13 height 13
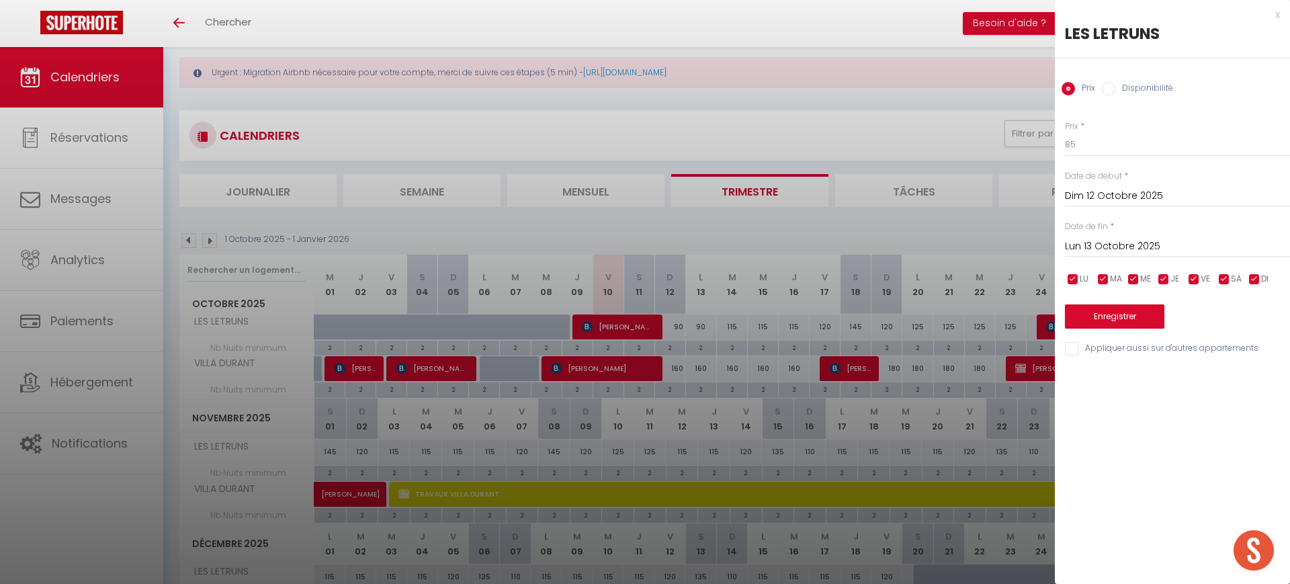
checkbox input "false"
click at [1137, 279] on input "checkbox" at bounding box center [1132, 279] width 13 height 13
checkbox input "false"
drag, startPoint x: 1157, startPoint y: 277, endPoint x: 1166, endPoint y: 275, distance: 9.6
click at [1159, 275] on input "checkbox" at bounding box center [1163, 279] width 13 height 13
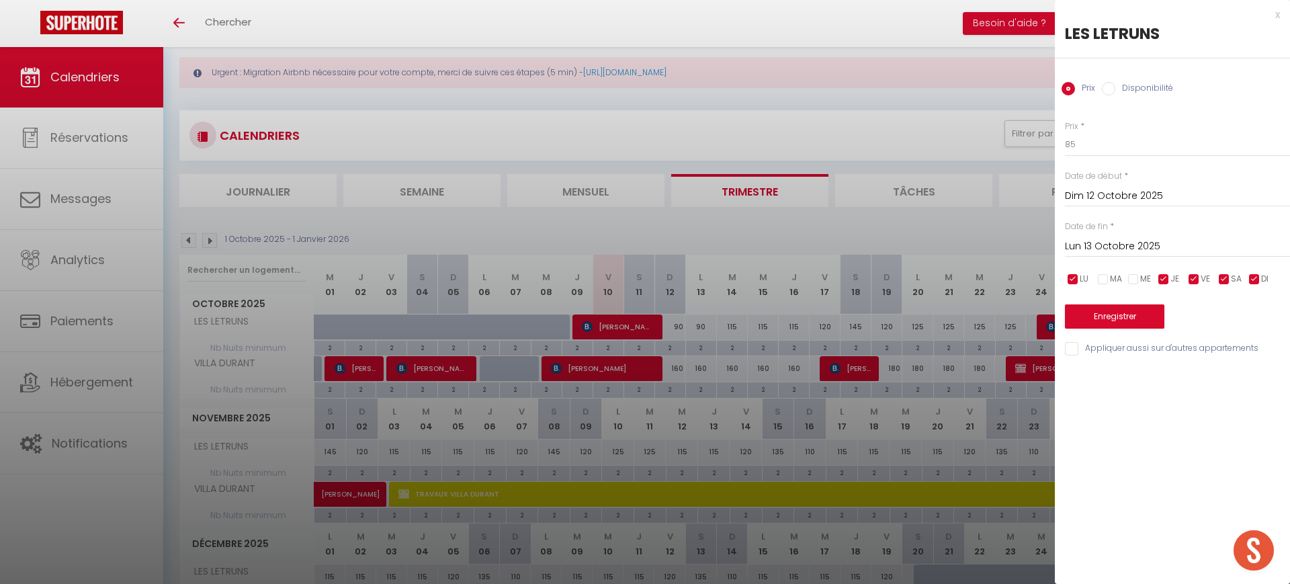
checkbox input "false"
click at [1190, 279] on input "checkbox" at bounding box center [1193, 279] width 13 height 13
checkbox input "false"
click at [1223, 278] on input "checkbox" at bounding box center [1223, 279] width 13 height 13
checkbox input "false"
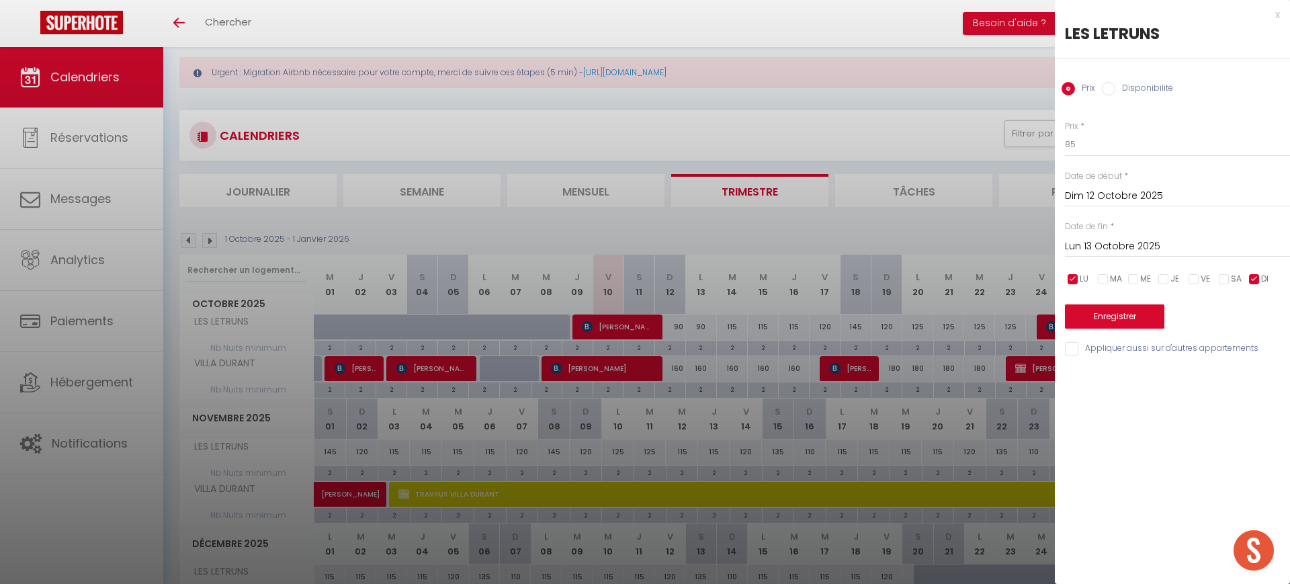
click at [1150, 251] on input "Lun 13 Octobre 2025" at bounding box center [1177, 246] width 225 height 17
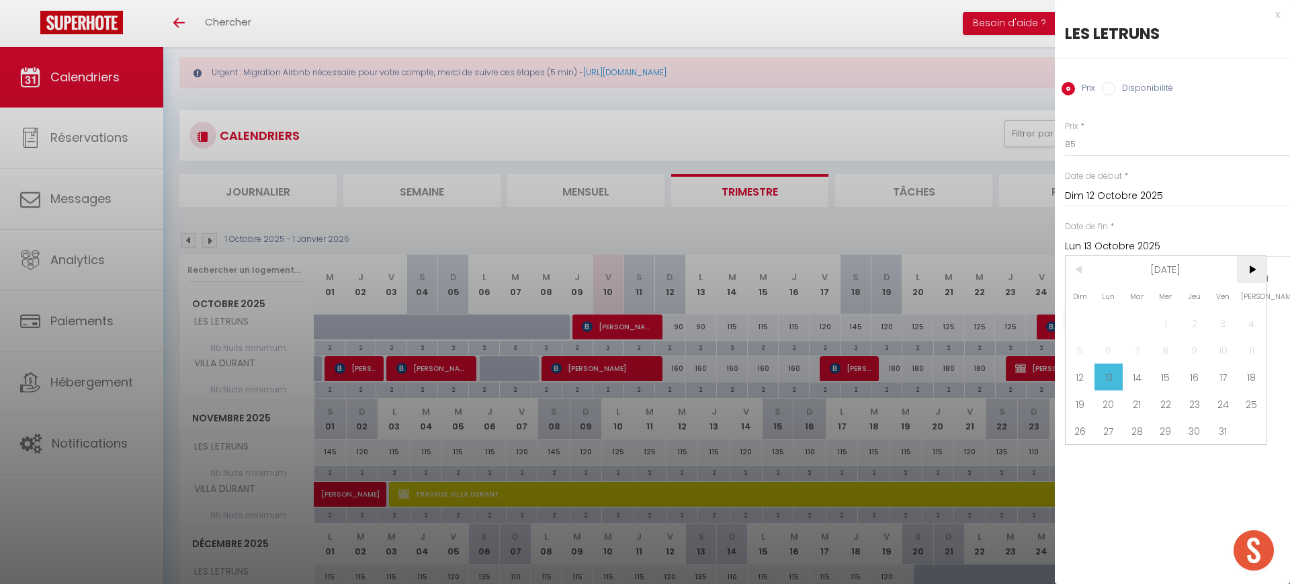
click at [1255, 267] on span ">" at bounding box center [1251, 269] width 29 height 27
click at [1243, 273] on span ">" at bounding box center [1251, 269] width 29 height 27
click at [1190, 384] on span "18" at bounding box center [1193, 376] width 29 height 27
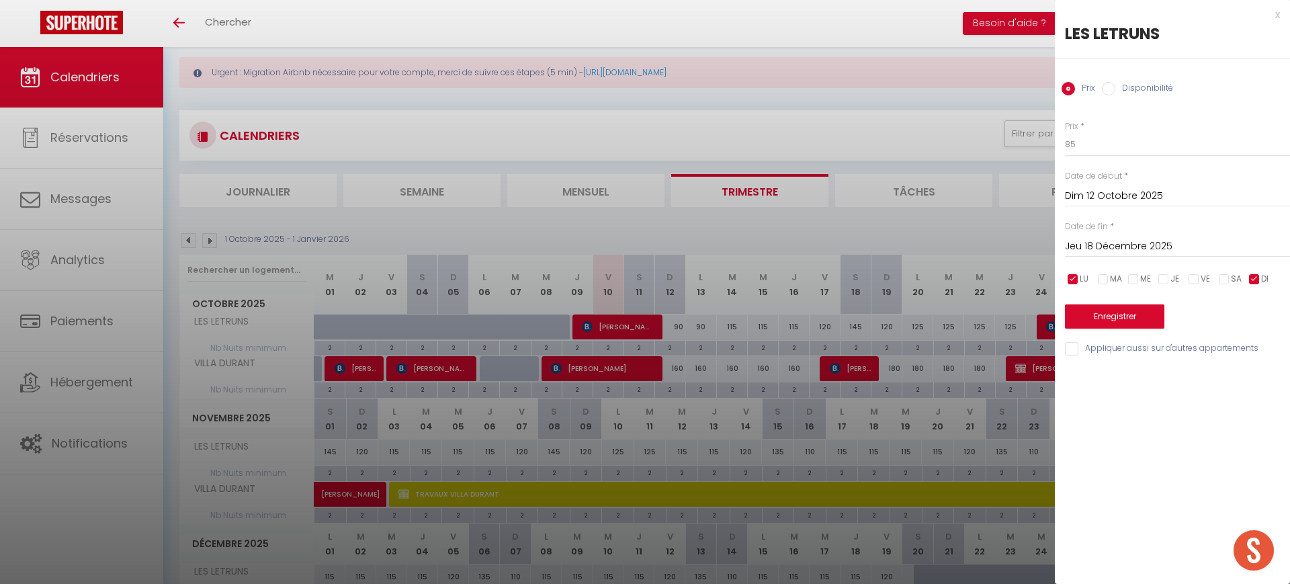
click at [1180, 244] on input "Jeu 18 Décembre 2025" at bounding box center [1177, 246] width 225 height 17
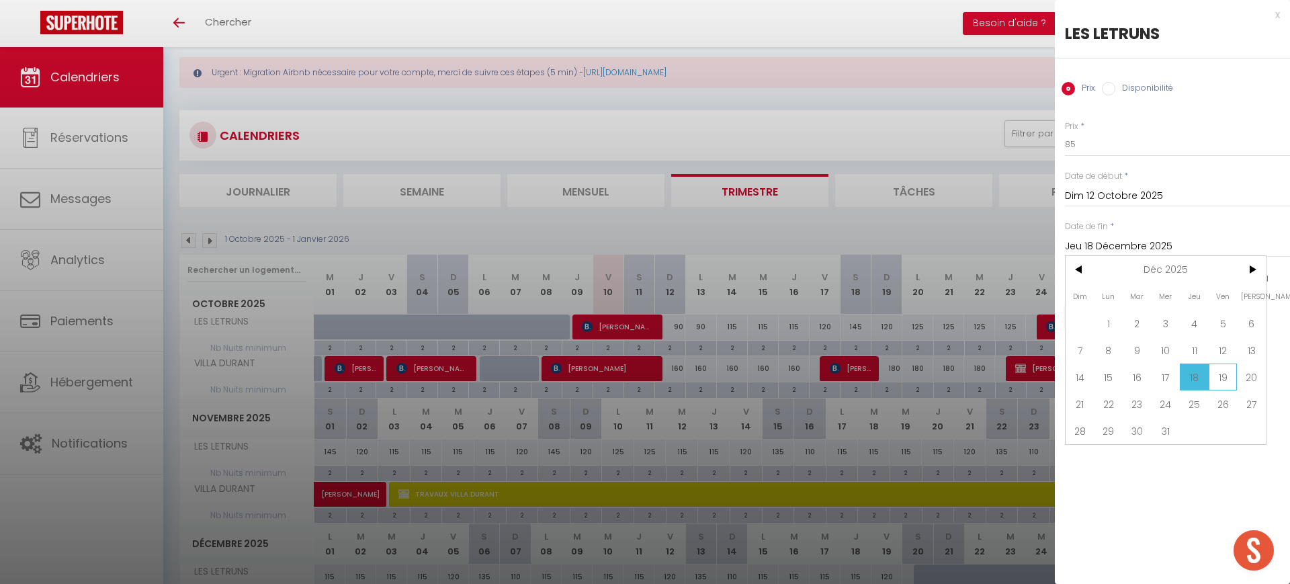
click at [1224, 375] on span "19" at bounding box center [1222, 376] width 29 height 27
type input "Ven 19 Décembre 2025"
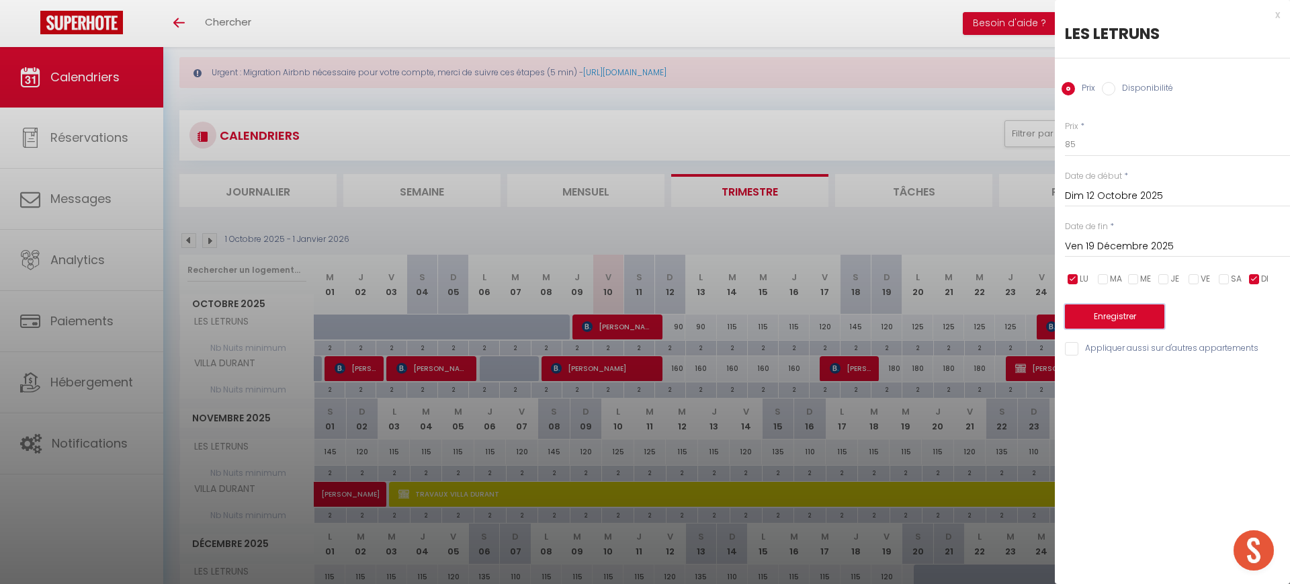
click at [1105, 325] on button "Enregistrer" at bounding box center [1114, 316] width 99 height 24
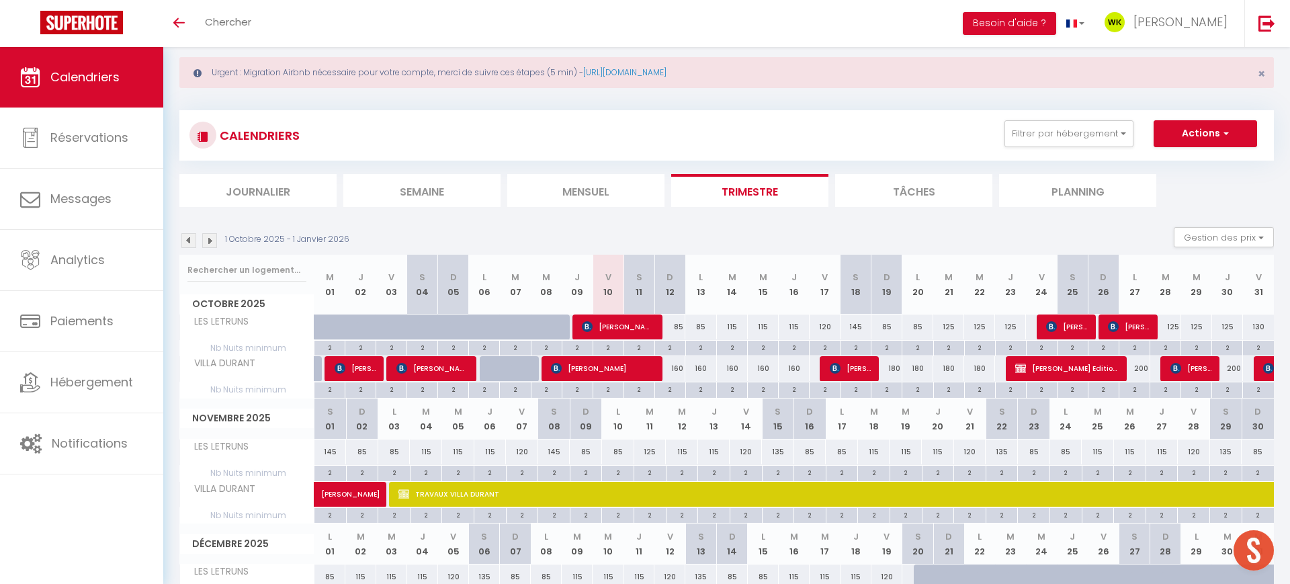
click at [738, 328] on div "115" at bounding box center [732, 326] width 31 height 25
type input "115"
type input "[DATE] Octobre 2025"
type input "Mer 15 Octobre 2025"
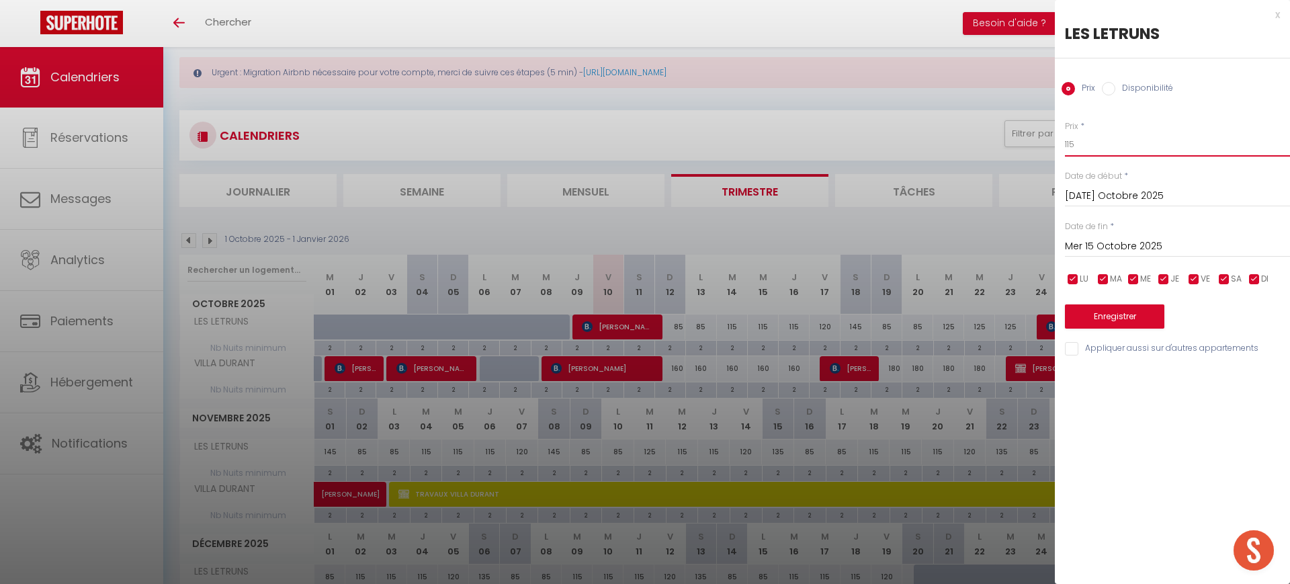
click at [1163, 146] on input "115" at bounding box center [1177, 144] width 225 height 24
type input "1"
type input "90"
click at [1072, 278] on input "checkbox" at bounding box center [1072, 279] width 13 height 13
checkbox input "false"
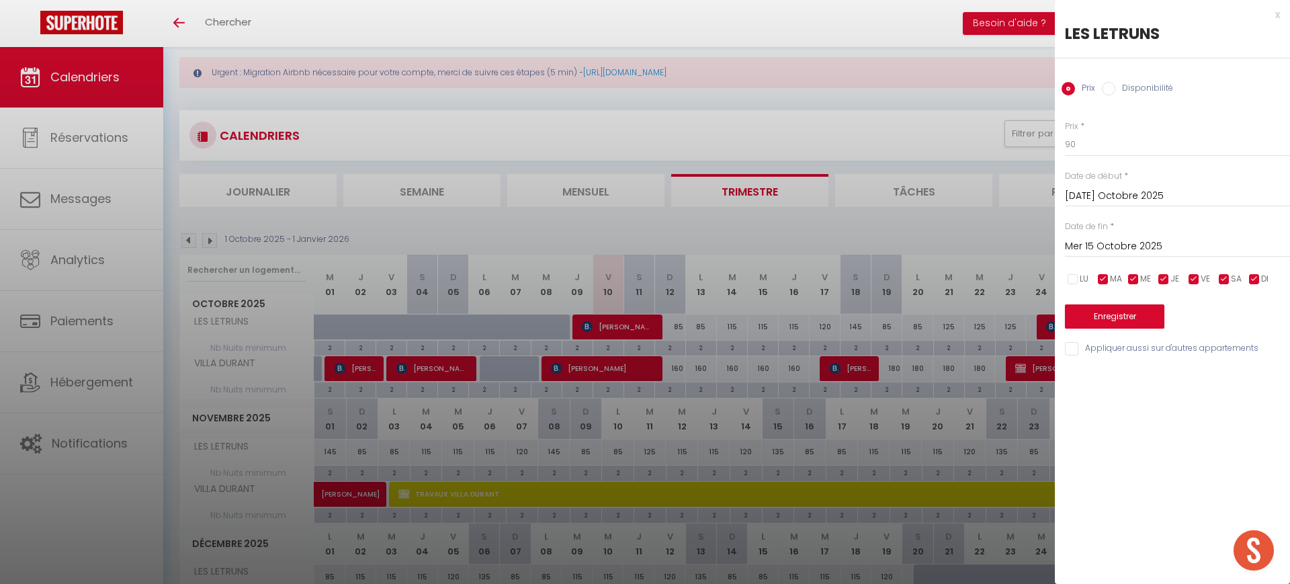
click at [1196, 280] on input "checkbox" at bounding box center [1193, 279] width 13 height 13
checkbox input "false"
click at [1228, 275] on input "checkbox" at bounding box center [1223, 279] width 13 height 13
checkbox input "false"
click at [1253, 279] on input "checkbox" at bounding box center [1253, 279] width 13 height 13
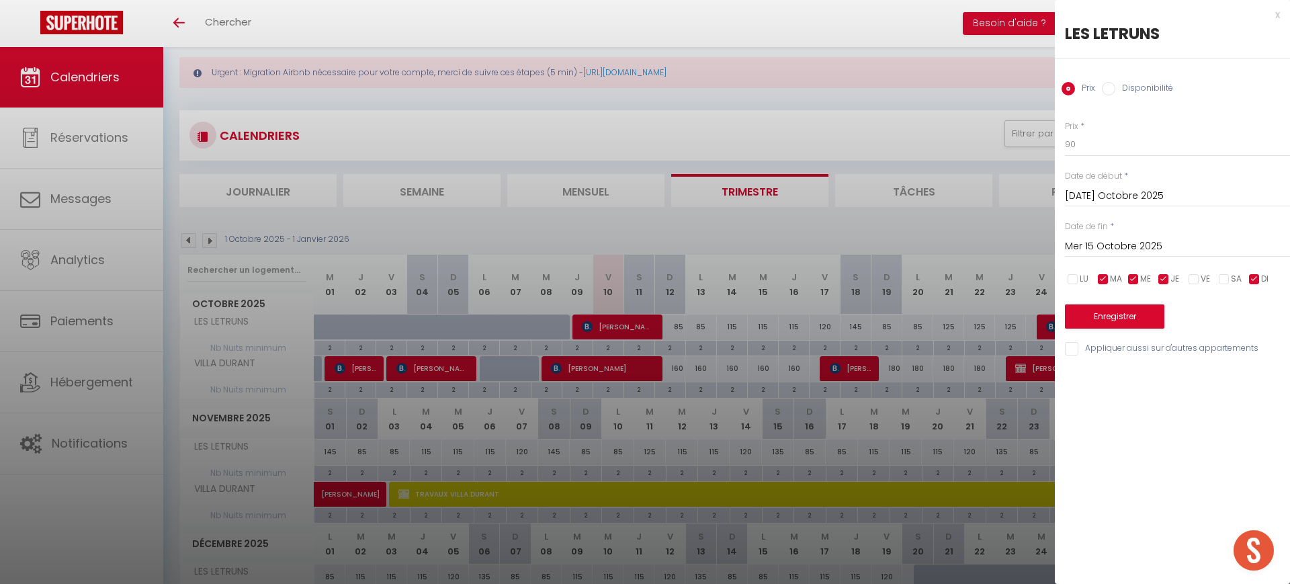
checkbox input "false"
click at [1128, 246] on input "Mer 15 Octobre 2025" at bounding box center [1177, 246] width 225 height 17
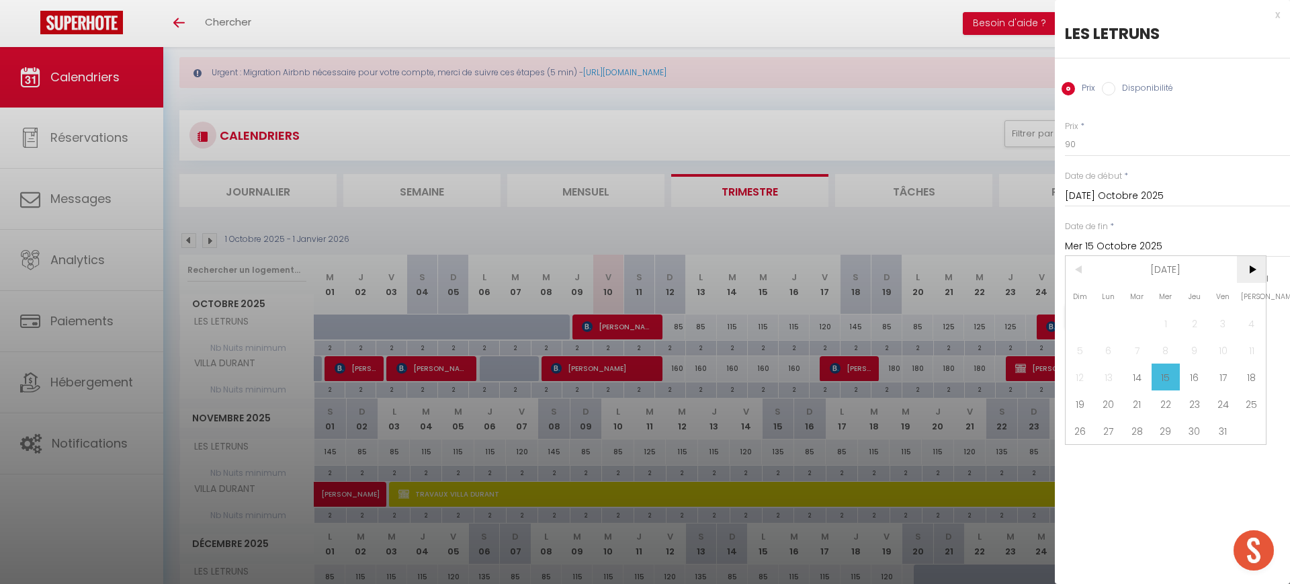
click at [1242, 262] on span ">" at bounding box center [1251, 269] width 29 height 27
click at [1220, 379] on span "19" at bounding box center [1222, 376] width 29 height 27
type input "Ven 19 Décembre 2025"
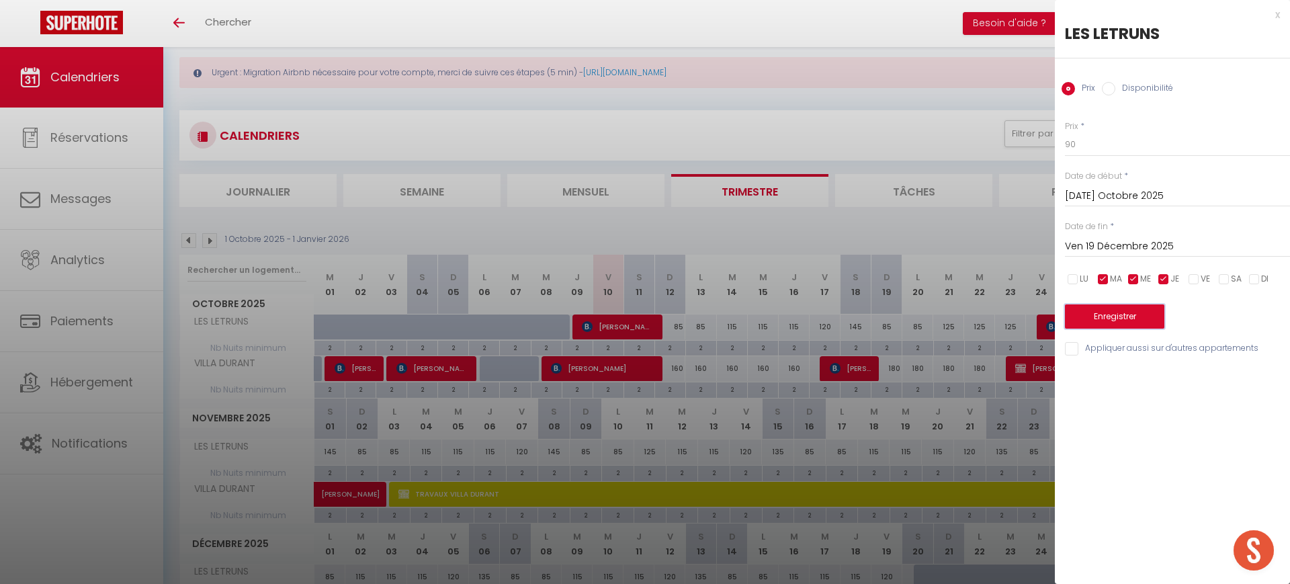
click at [1096, 319] on button "Enregistrer" at bounding box center [1114, 316] width 99 height 24
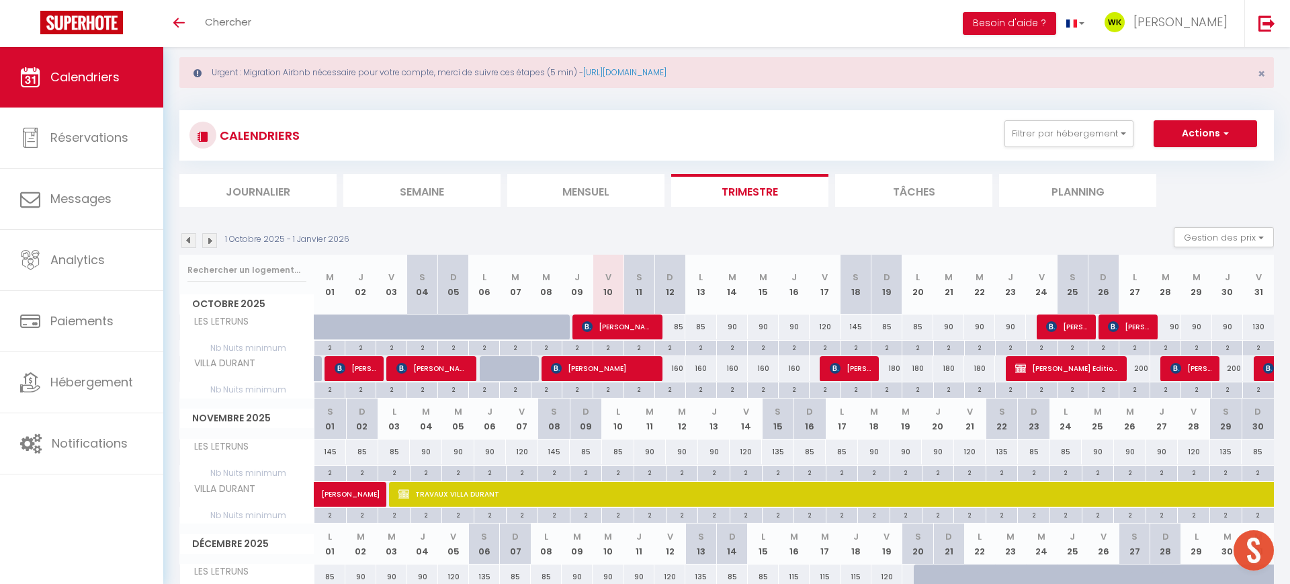
click at [821, 327] on div "120" at bounding box center [824, 326] width 31 height 25
type input "120"
type input "Ven 17 Octobre 2025"
type input "Sam 18 Octobre 2025"
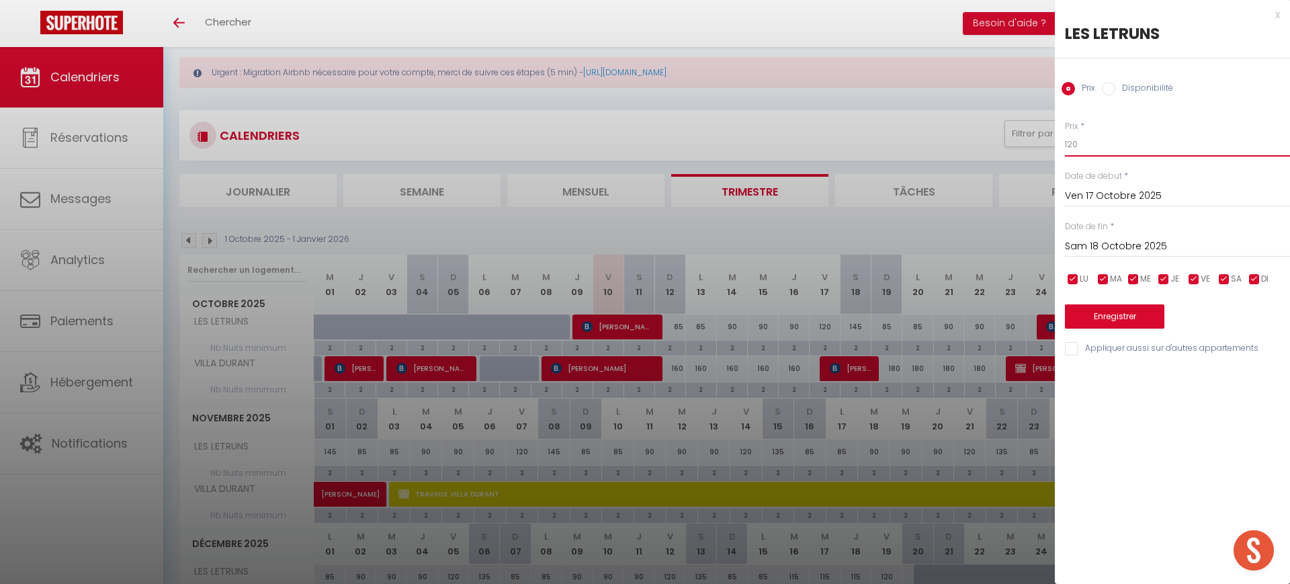
click at [1102, 139] on input "120" at bounding box center [1177, 144] width 225 height 24
type input "1"
type input "95"
click at [1069, 275] on input "checkbox" at bounding box center [1072, 279] width 13 height 13
checkbox input "false"
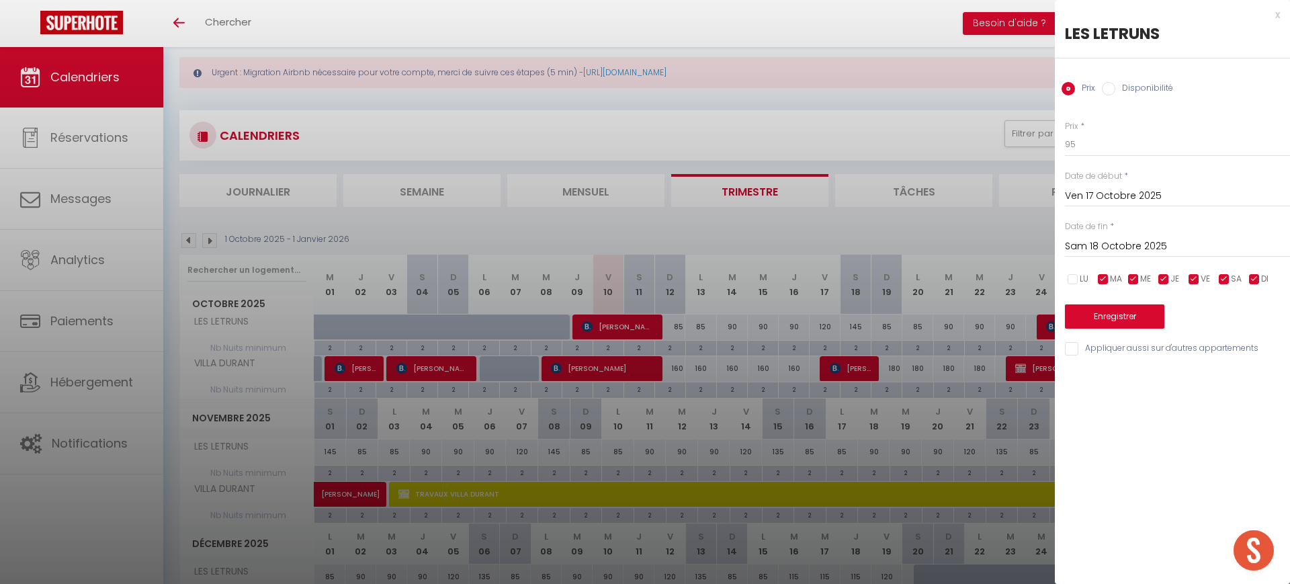
click at [1098, 275] on input "checkbox" at bounding box center [1102, 279] width 13 height 13
checkbox input "false"
drag, startPoint x: 1130, startPoint y: 275, endPoint x: 1167, endPoint y: 275, distance: 36.9
click at [1130, 275] on input "checkbox" at bounding box center [1132, 279] width 13 height 13
checkbox input "false"
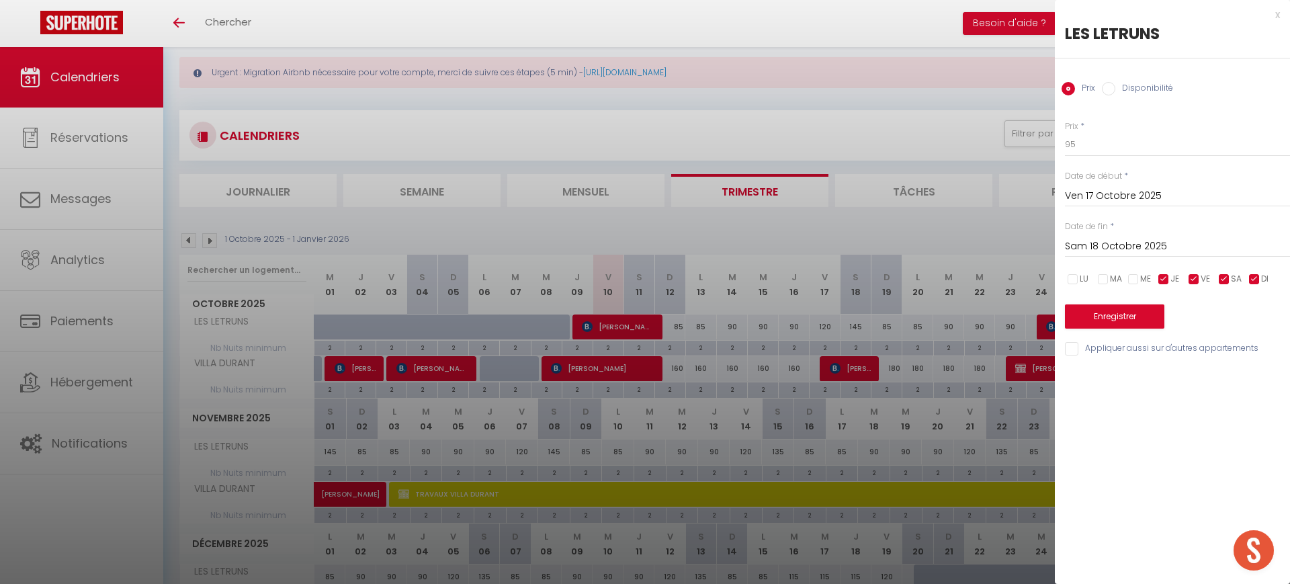
click at [1167, 275] on input "checkbox" at bounding box center [1163, 279] width 13 height 13
checkbox input "false"
click at [1222, 275] on input "checkbox" at bounding box center [1223, 279] width 13 height 13
checkbox input "false"
click at [1253, 273] on input "checkbox" at bounding box center [1253, 279] width 13 height 13
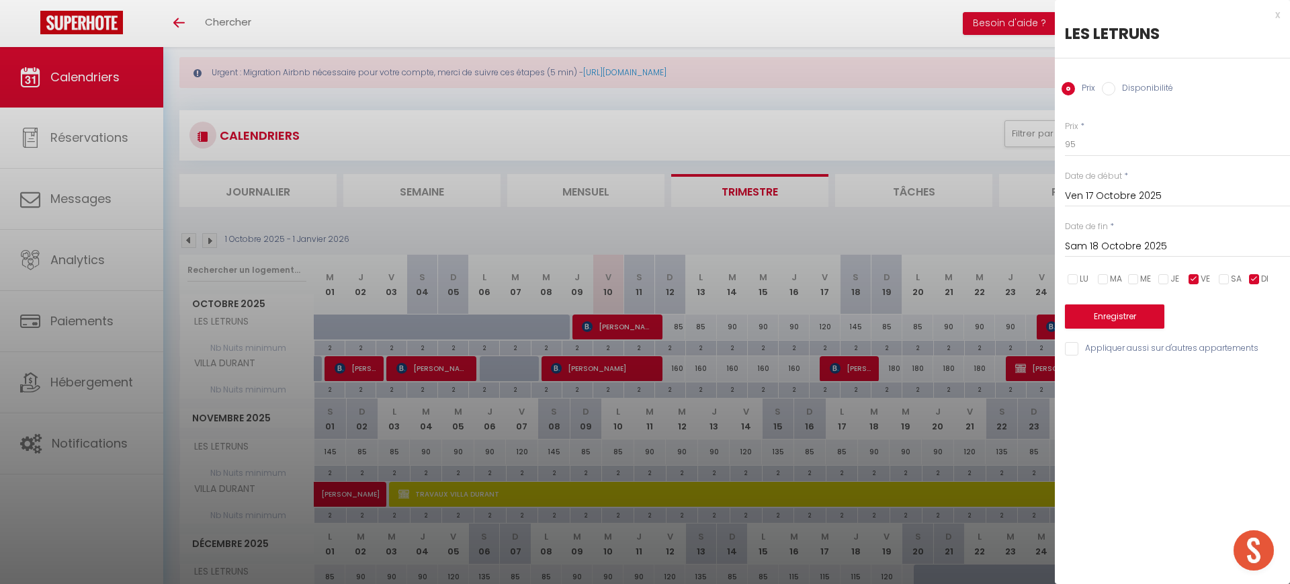
checkbox input "false"
click at [1116, 247] on input "Sam 18 Octobre 2025" at bounding box center [1177, 246] width 225 height 17
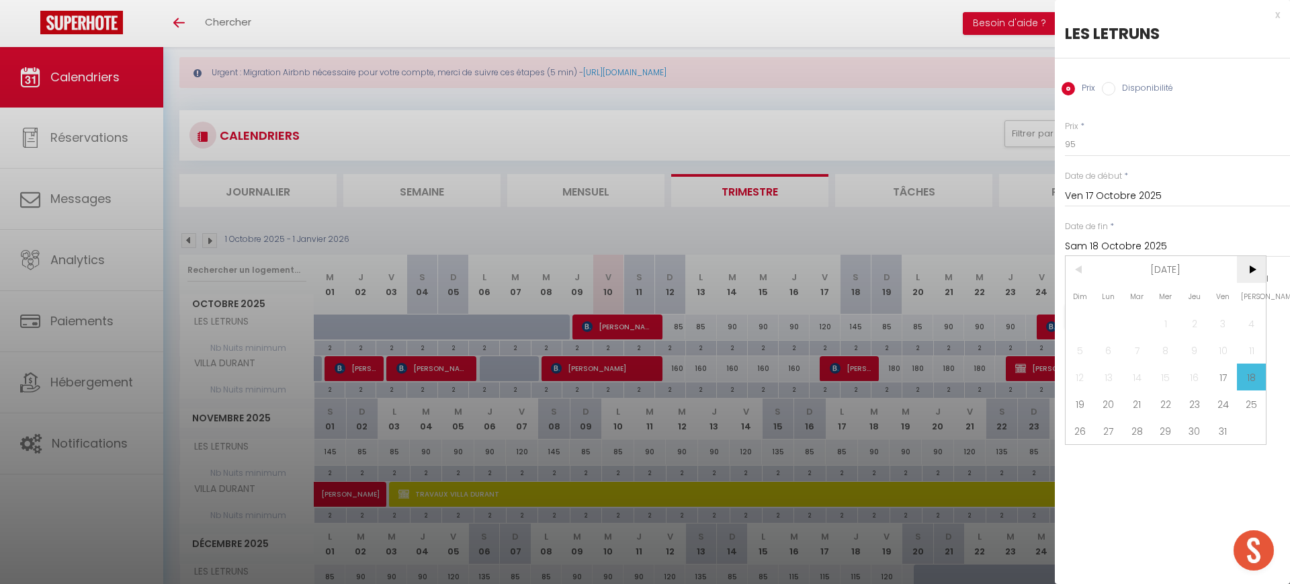
click at [1242, 272] on span ">" at bounding box center [1251, 269] width 29 height 27
click at [1231, 373] on span "19" at bounding box center [1222, 376] width 29 height 27
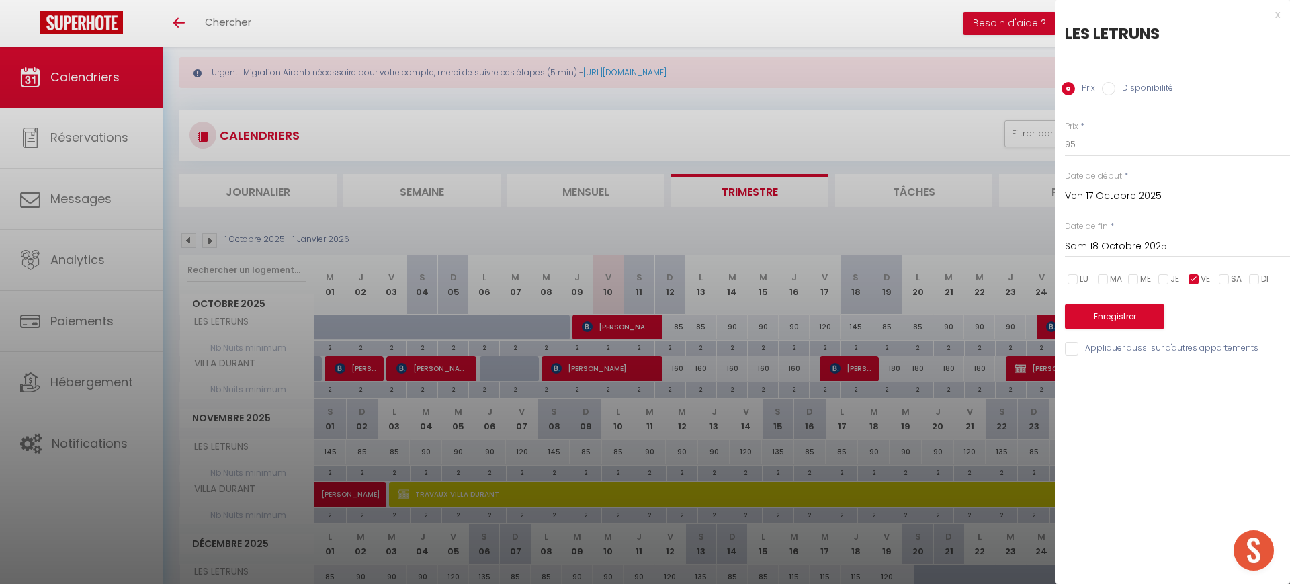
type input "Ven 19 Décembre 2025"
click at [1128, 306] on button "Enregistrer" at bounding box center [1114, 316] width 99 height 24
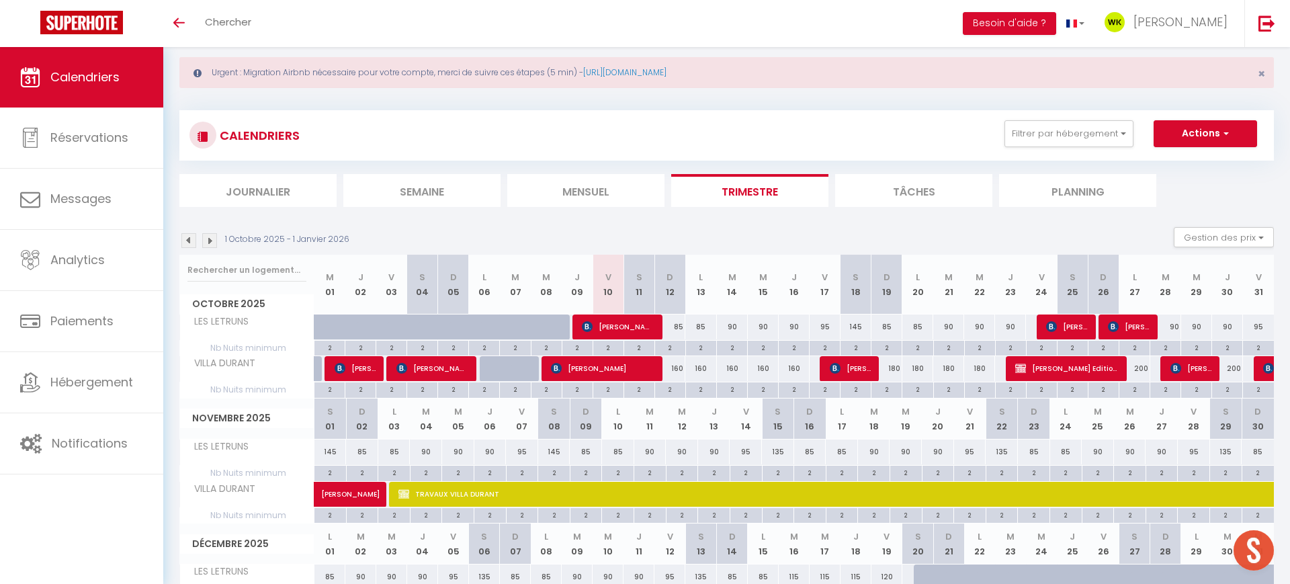
click at [849, 328] on div "145" at bounding box center [855, 326] width 31 height 25
type input "145"
type input "Sam 18 Octobre 2025"
type input "Dim 19 Octobre 2025"
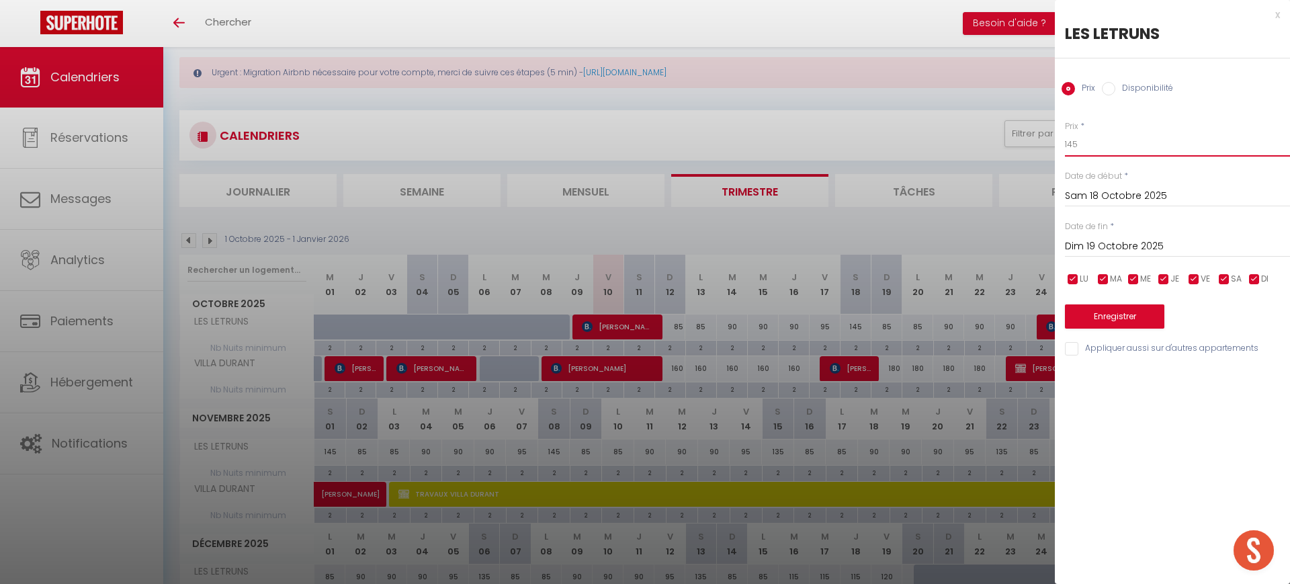
click at [1103, 140] on input "145" at bounding box center [1177, 144] width 225 height 24
type input "100"
click at [1071, 275] on input "checkbox" at bounding box center [1072, 279] width 13 height 13
checkbox input "false"
click at [1103, 276] on input "checkbox" at bounding box center [1102, 279] width 13 height 13
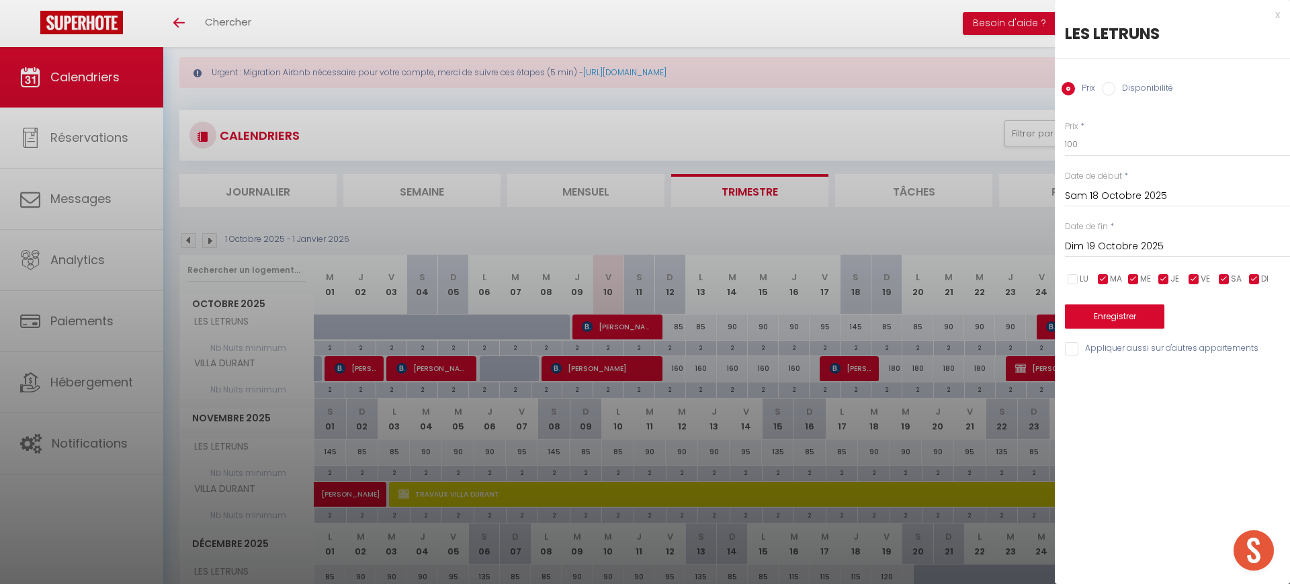
checkbox input "false"
click at [1131, 279] on input "checkbox" at bounding box center [1132, 279] width 13 height 13
checkbox input "false"
click at [1162, 277] on input "checkbox" at bounding box center [1163, 279] width 13 height 13
checkbox input "false"
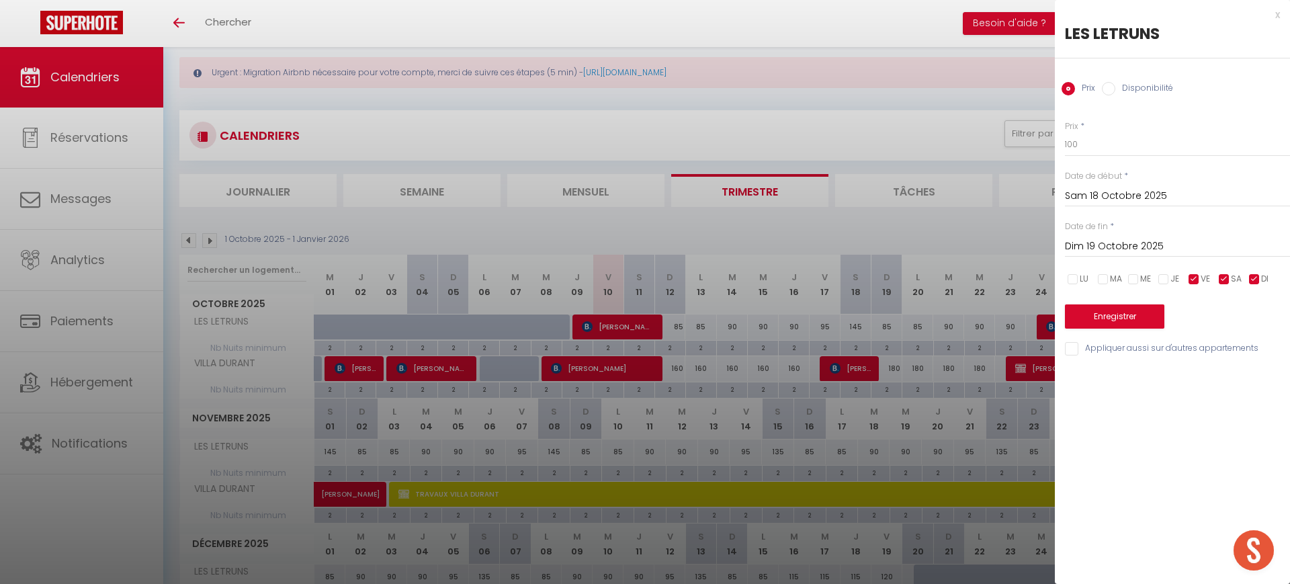
click at [1200, 272] on label "VE" at bounding box center [1204, 279] width 9 height 15
checkbox input "false"
drag, startPoint x: 1259, startPoint y: 279, endPoint x: 1166, endPoint y: 266, distance: 93.6
click at [1258, 279] on input "checkbox" at bounding box center [1253, 279] width 13 height 13
checkbox input "false"
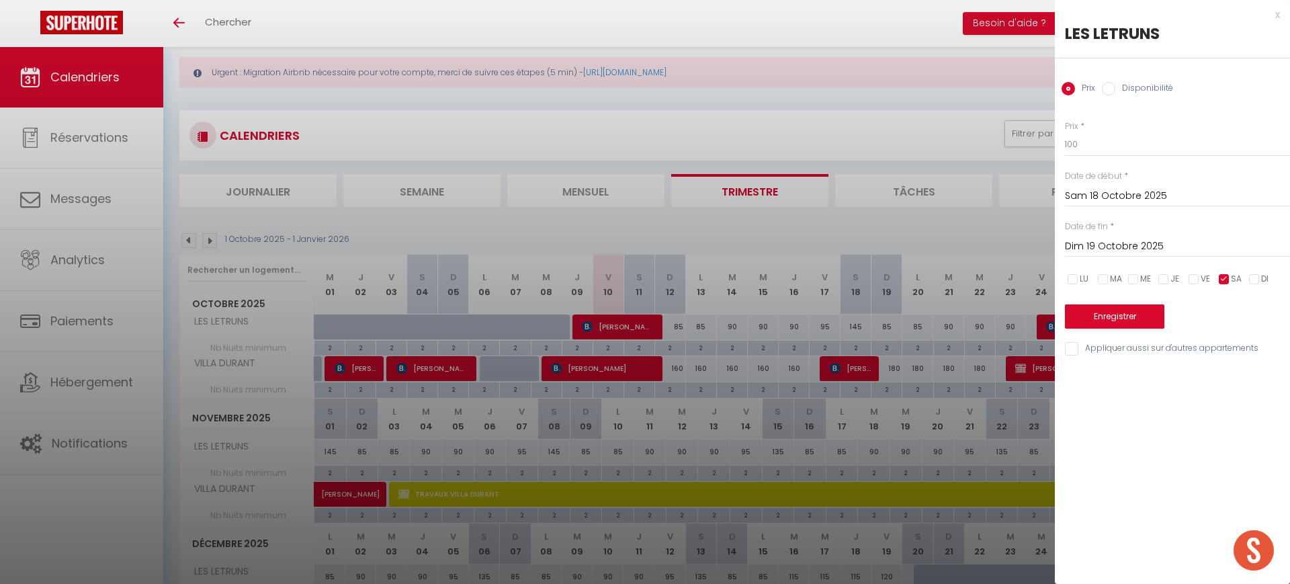
click at [1141, 245] on input "Dim 19 Octobre 2025" at bounding box center [1177, 246] width 225 height 17
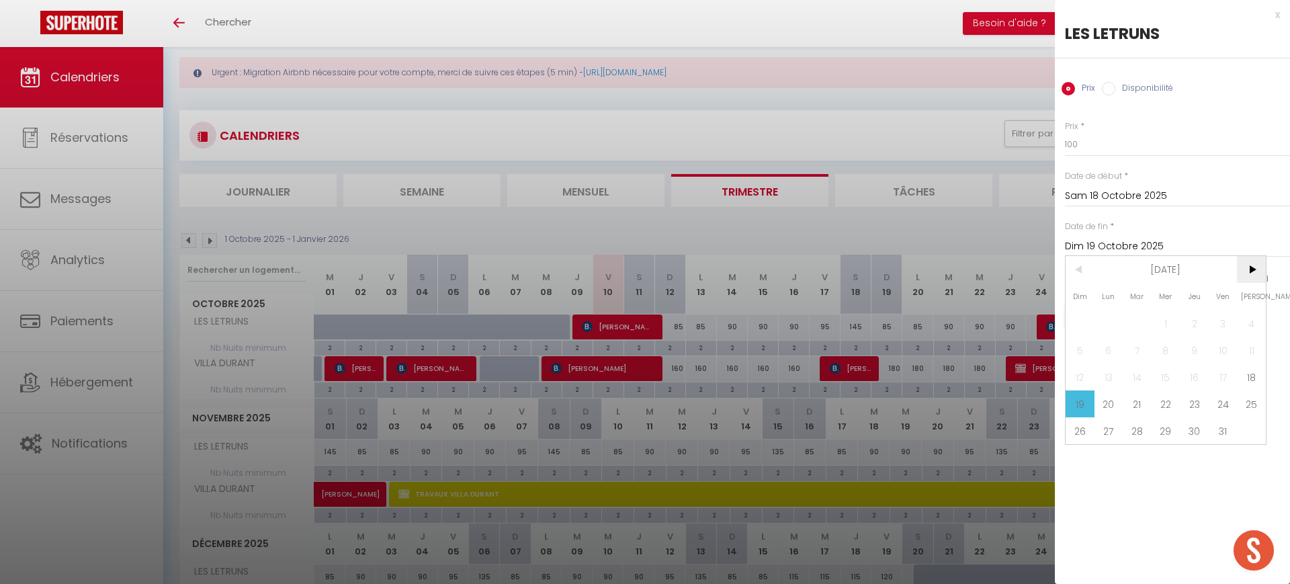
click at [1245, 267] on span ">" at bounding box center [1251, 269] width 29 height 27
click at [1224, 377] on span "19" at bounding box center [1222, 376] width 29 height 27
type input "Ven 19 Décembre 2025"
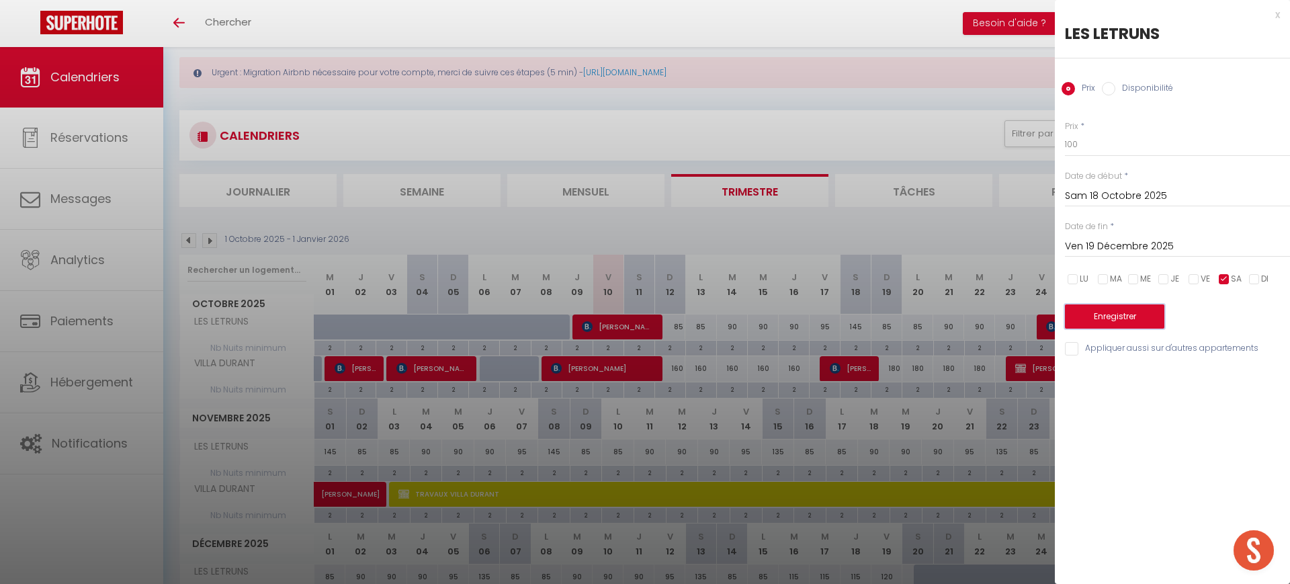
click at [1080, 320] on button "Enregistrer" at bounding box center [1114, 316] width 99 height 24
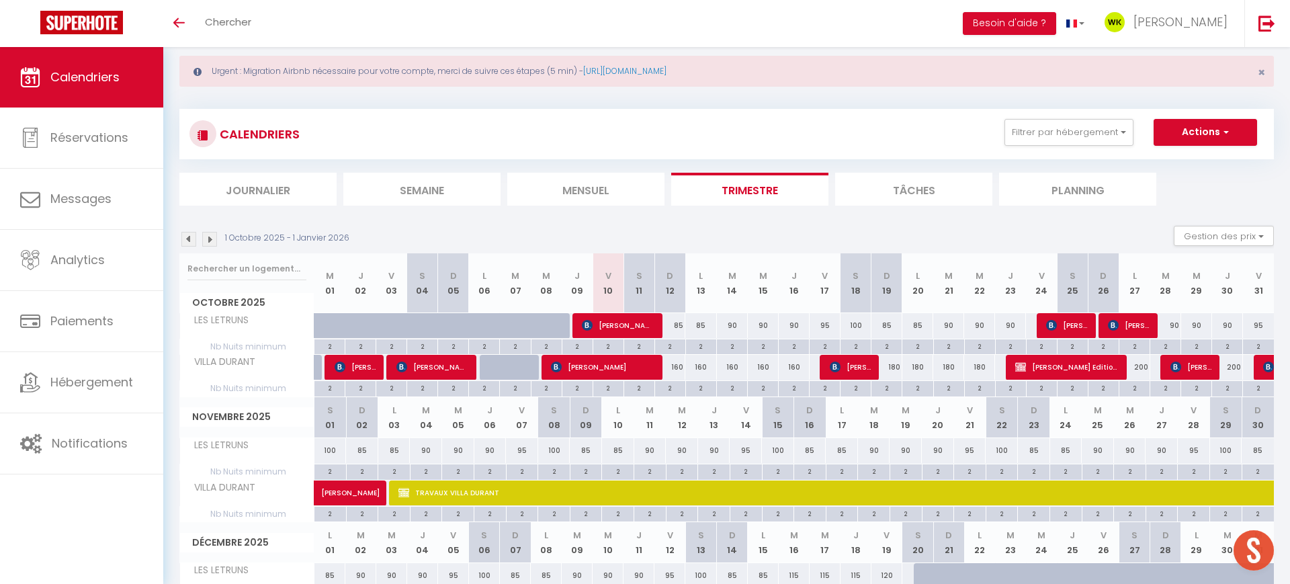
scroll to position [40, 0]
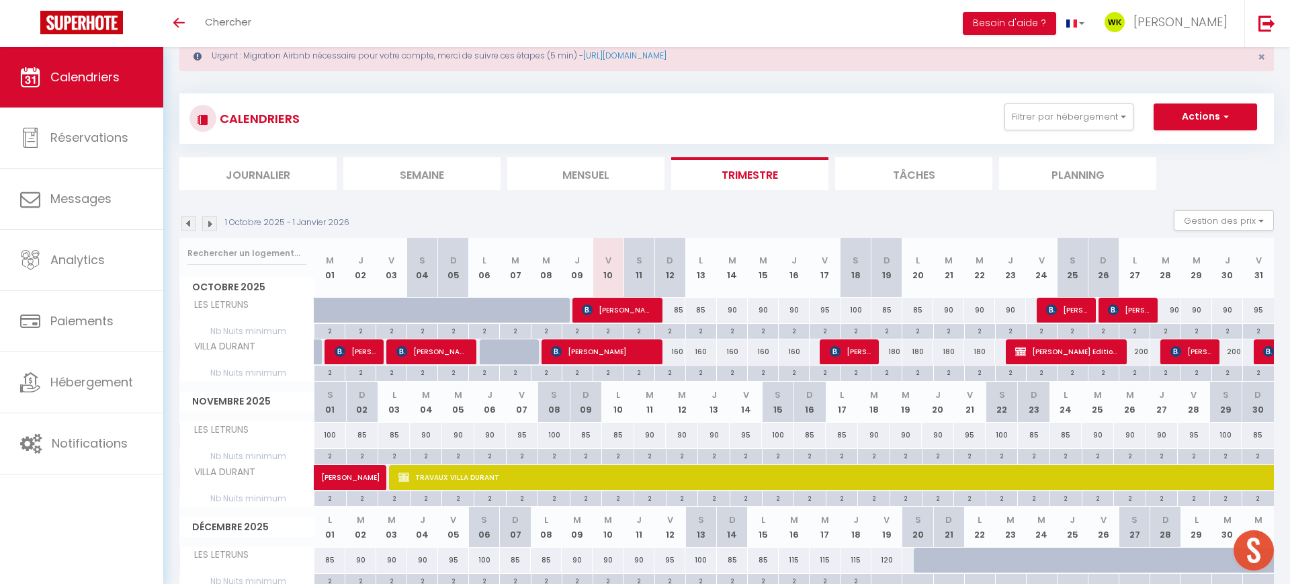
click at [1169, 314] on div "90" at bounding box center [1165, 310] width 31 height 25
type input "90"
type input "[DATE] Octobre 2025"
type input "Mer 29 Octobre 2025"
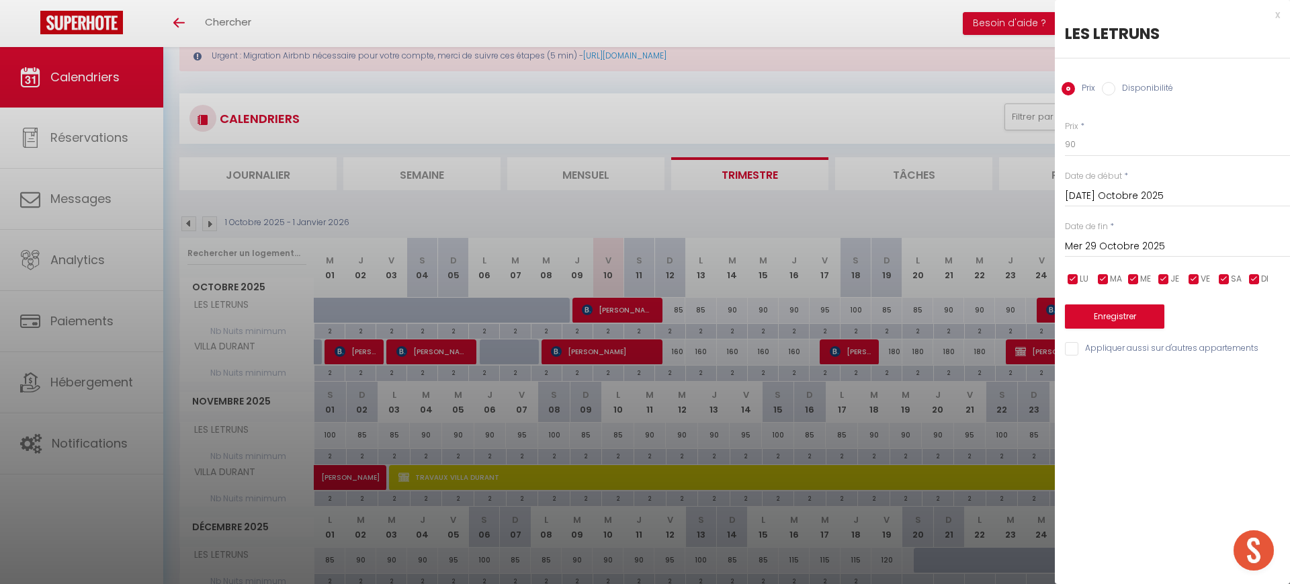
click at [1007, 204] on div at bounding box center [645, 292] width 1290 height 584
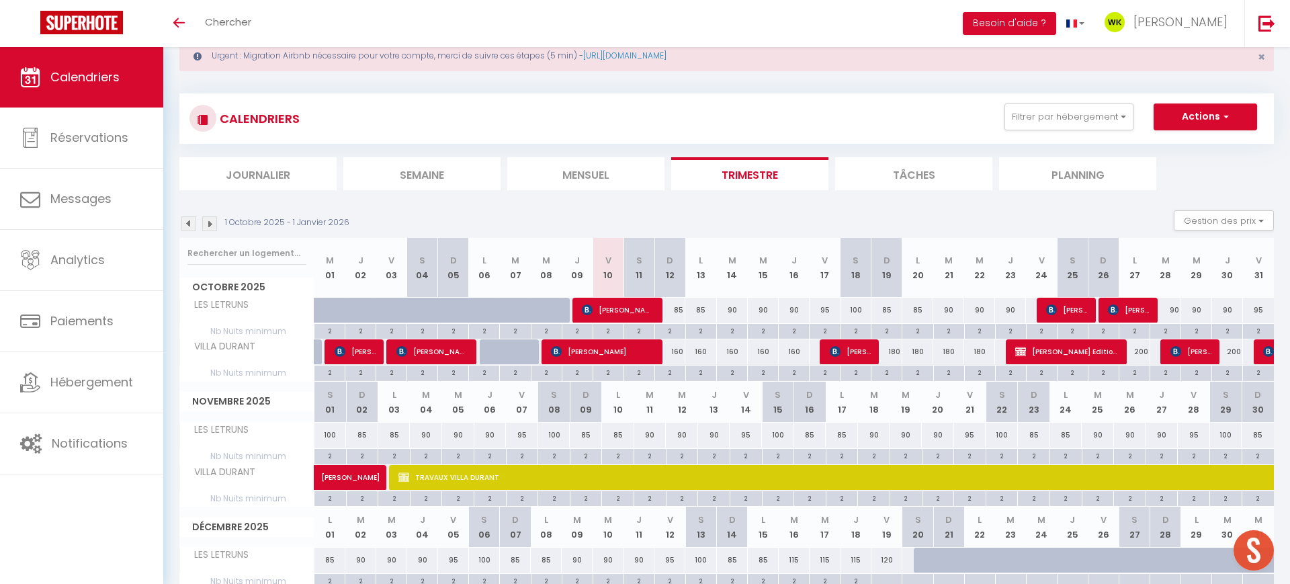
click at [1169, 316] on div "90" at bounding box center [1165, 310] width 31 height 25
type input "90"
type input "[DATE] Octobre 2025"
type input "Mer 29 Octobre 2025"
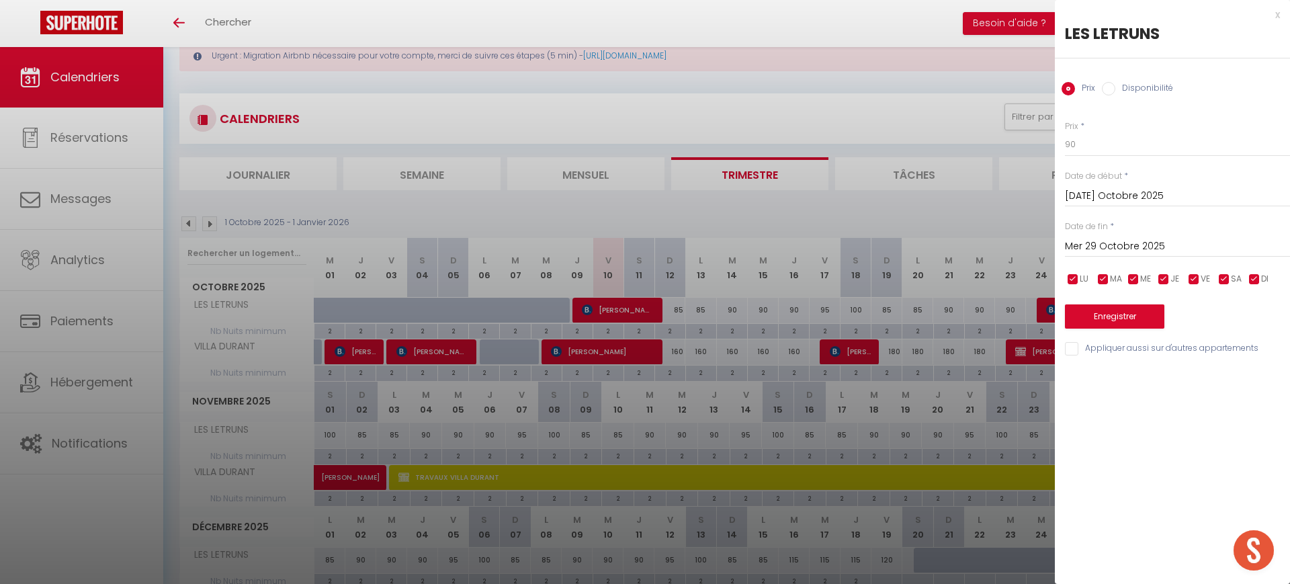
click at [1077, 132] on label "Prix" at bounding box center [1071, 126] width 13 height 13
click at [1077, 132] on input "90" at bounding box center [1177, 144] width 225 height 24
type input "9"
type input "100"
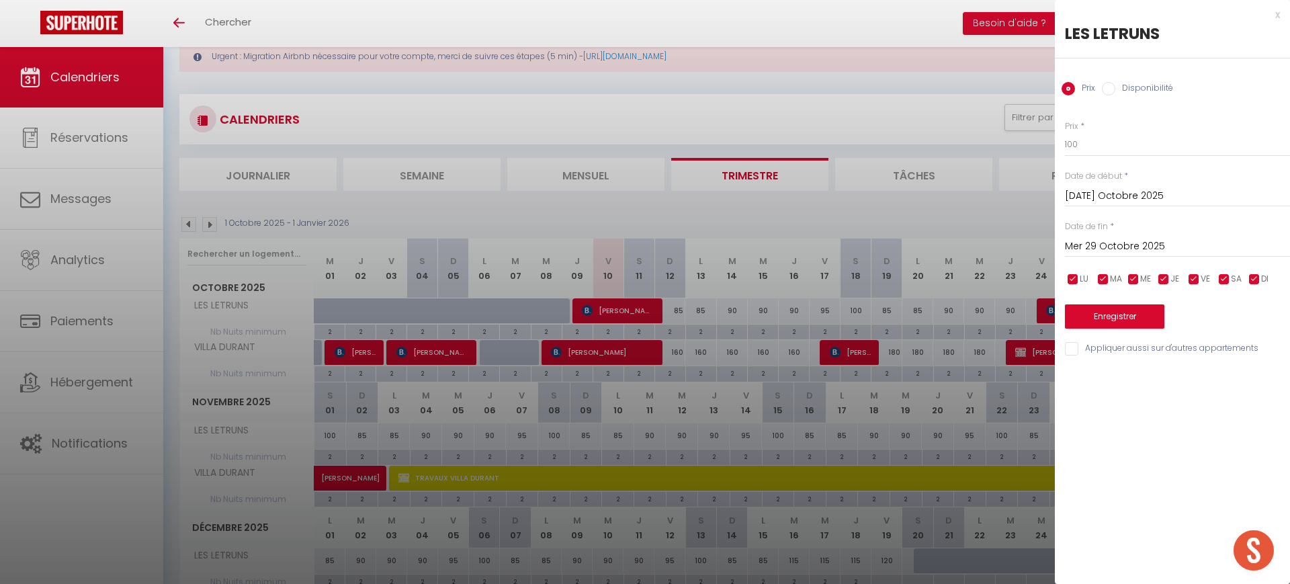
click at [1141, 245] on input "Mer 29 Octobre 2025" at bounding box center [1177, 246] width 225 height 17
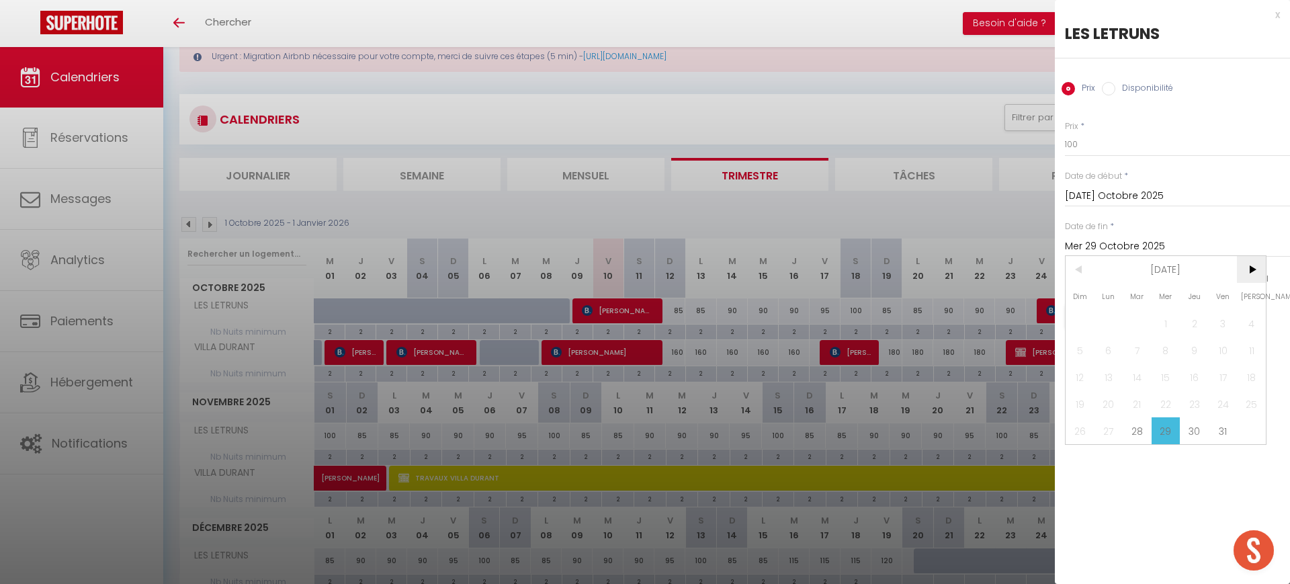
click at [1241, 265] on span ">" at bounding box center [1251, 269] width 29 height 27
click at [1110, 352] on span "3" at bounding box center [1108, 350] width 29 height 27
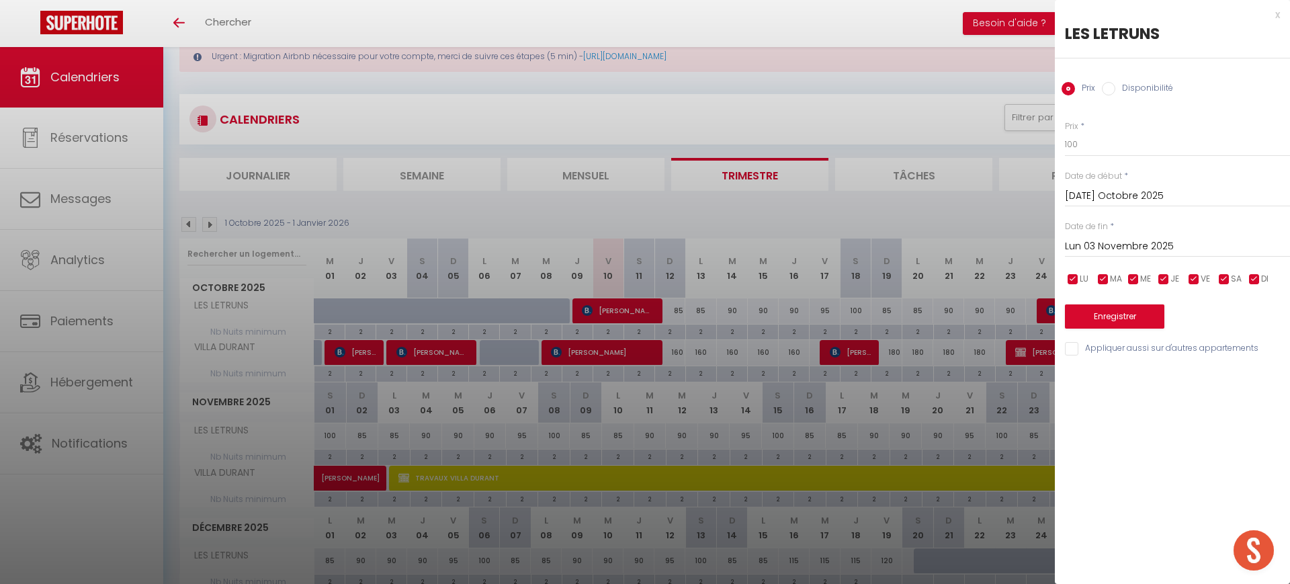
click at [1090, 235] on div "Lun 03 Novembre 2025 < [DATE] > Dim Lun Mar Mer Jeu Ven Sam 1 2 3 4 5 6 7 8 9 1…" at bounding box center [1177, 245] width 225 height 24
click at [1085, 246] on input "Lun 03 Novembre 2025" at bounding box center [1177, 246] width 225 height 17
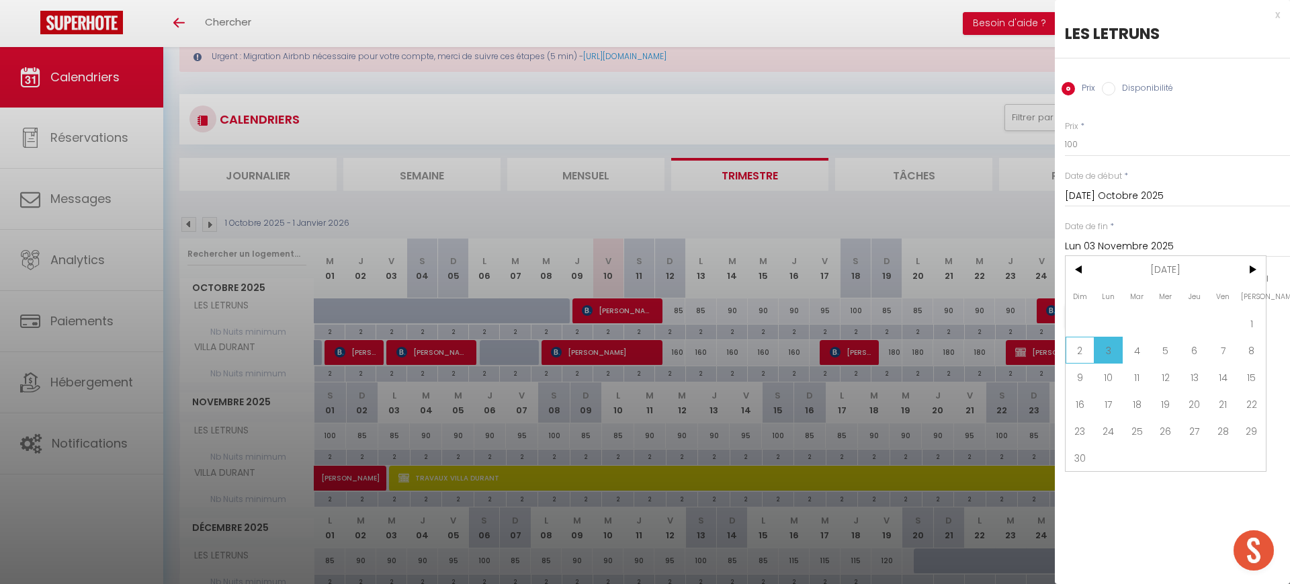
click at [1073, 353] on span "2" at bounding box center [1079, 350] width 29 height 27
type input "Dim 02 Novembre 2025"
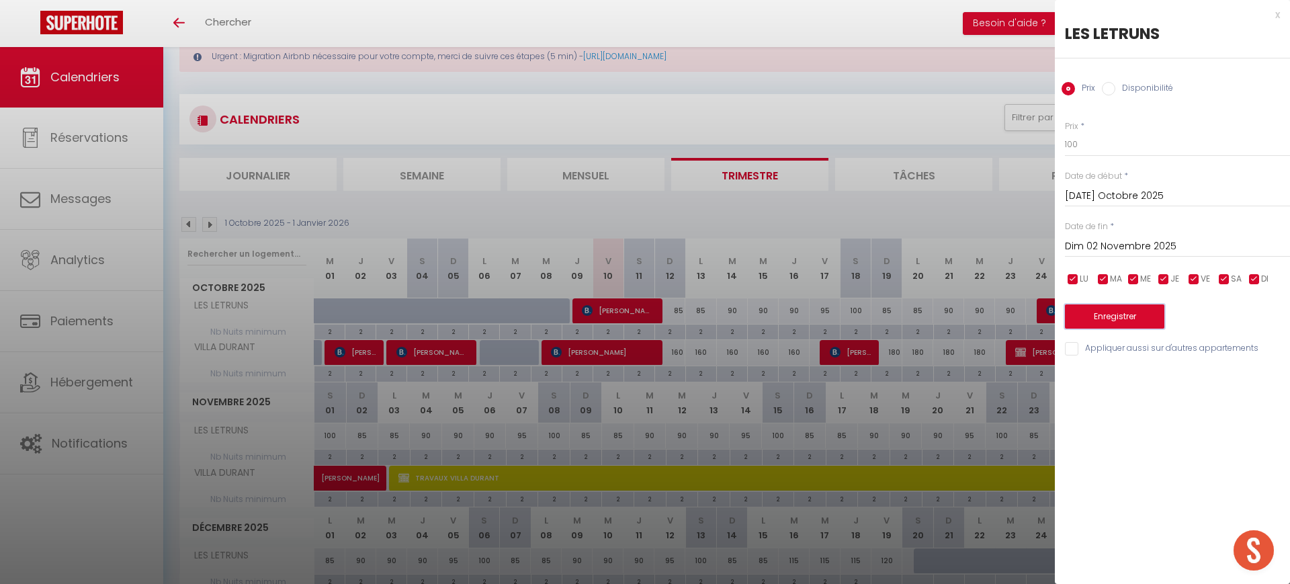
click at [1104, 317] on button "Enregistrer" at bounding box center [1114, 316] width 99 height 24
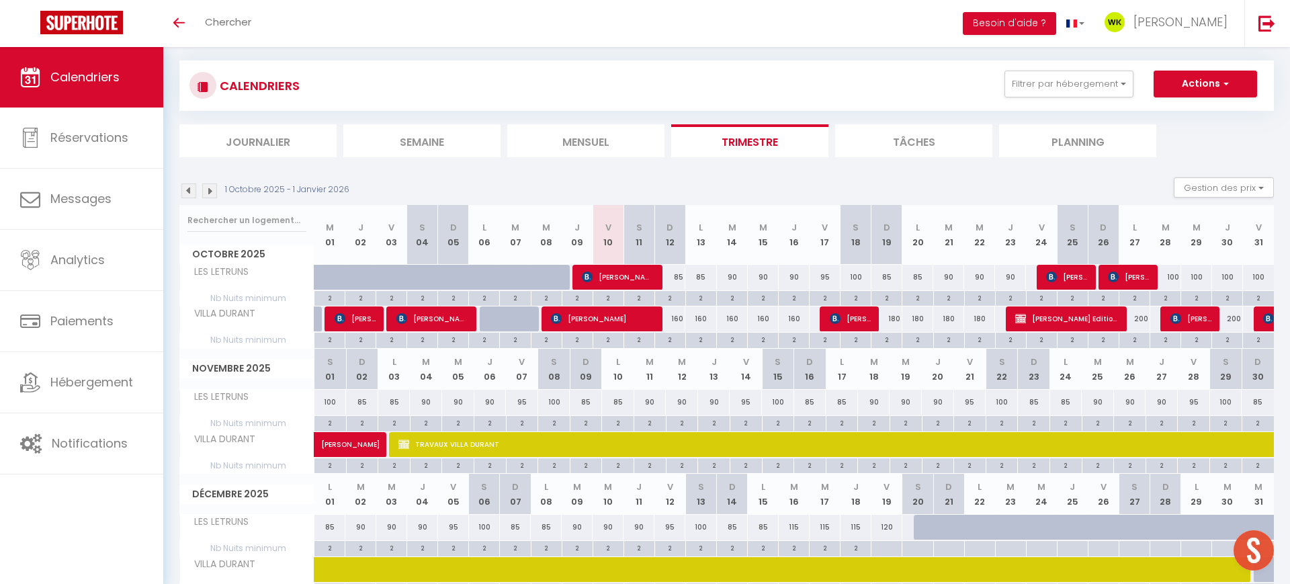
scroll to position [144, 0]
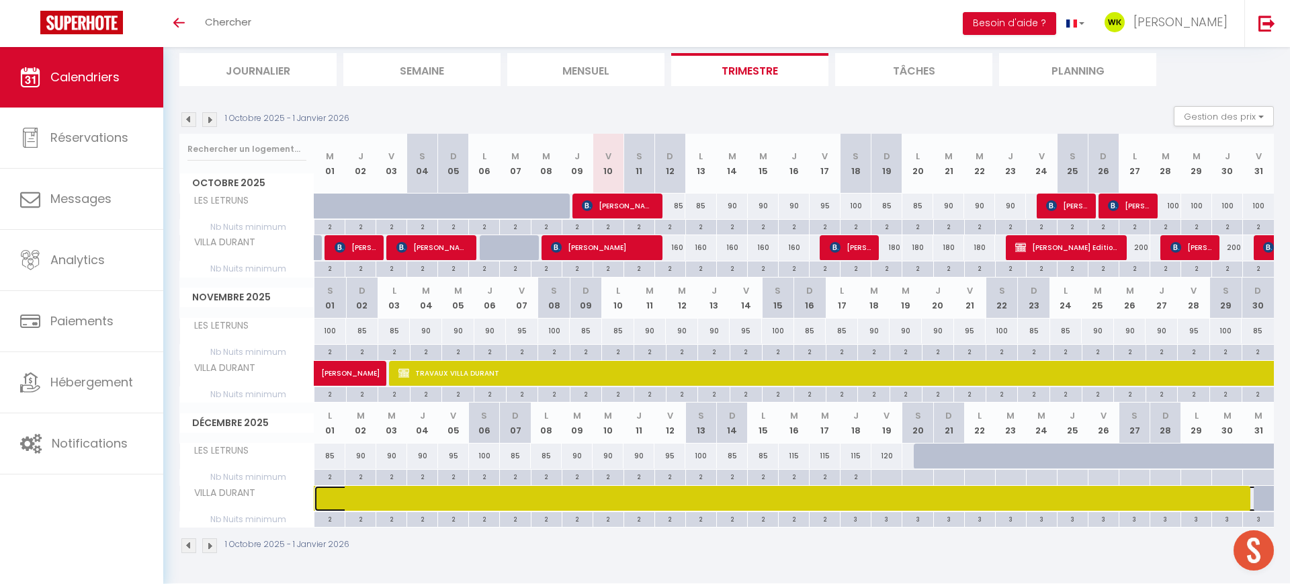
click at [899, 504] on span at bounding box center [797, 499] width 927 height 26
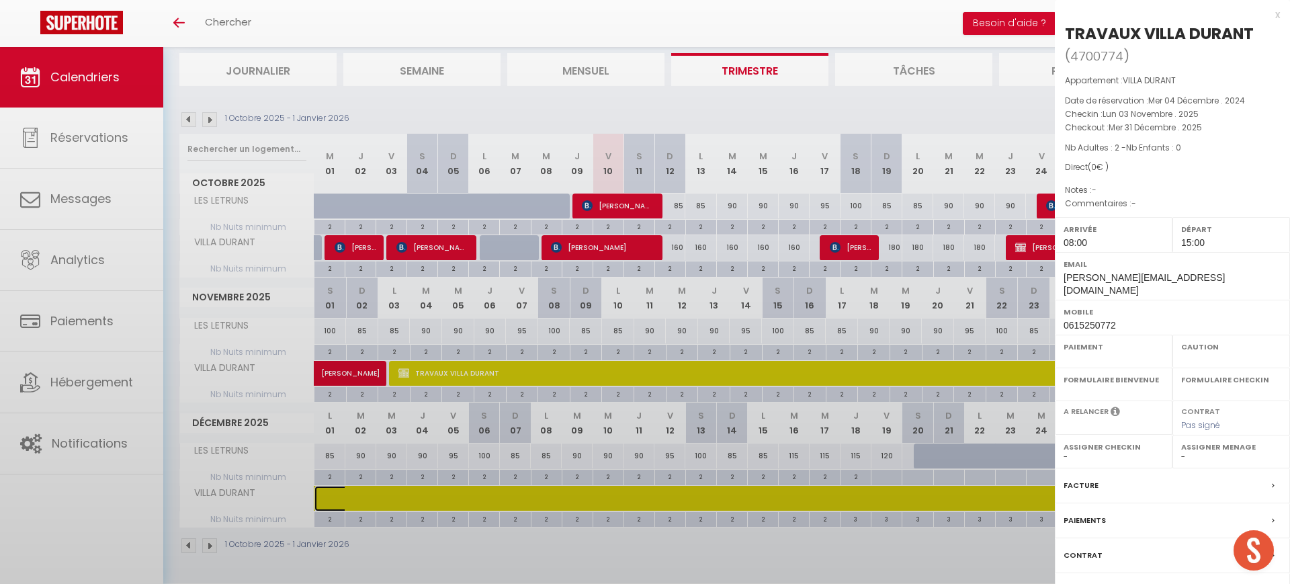
select select "OK"
select select "0"
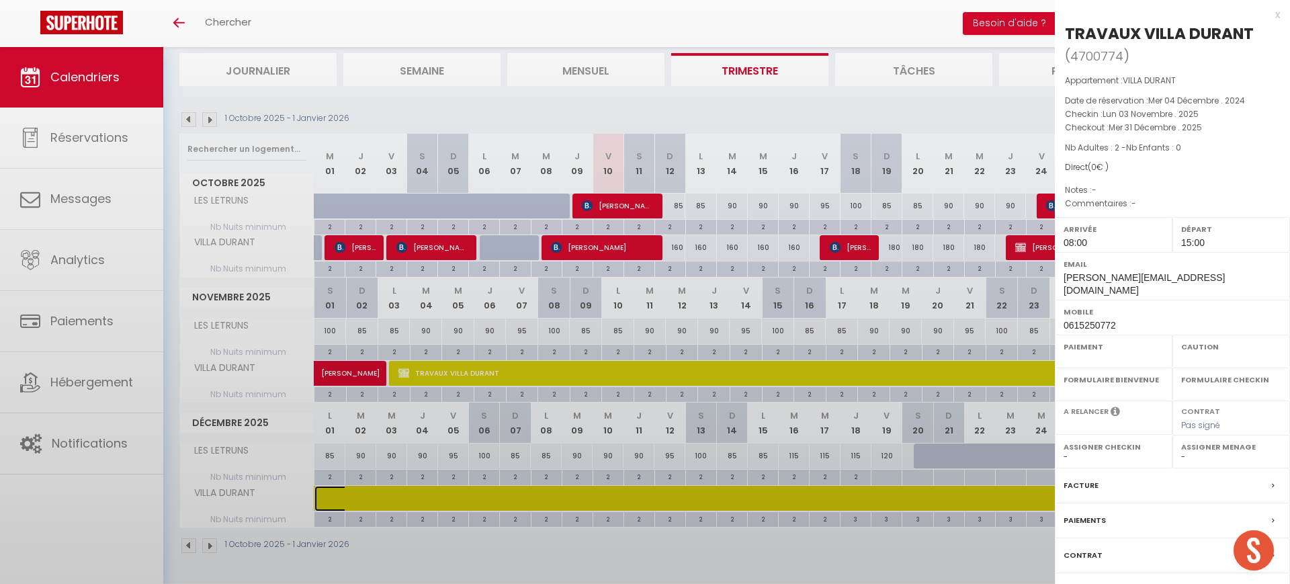
select select
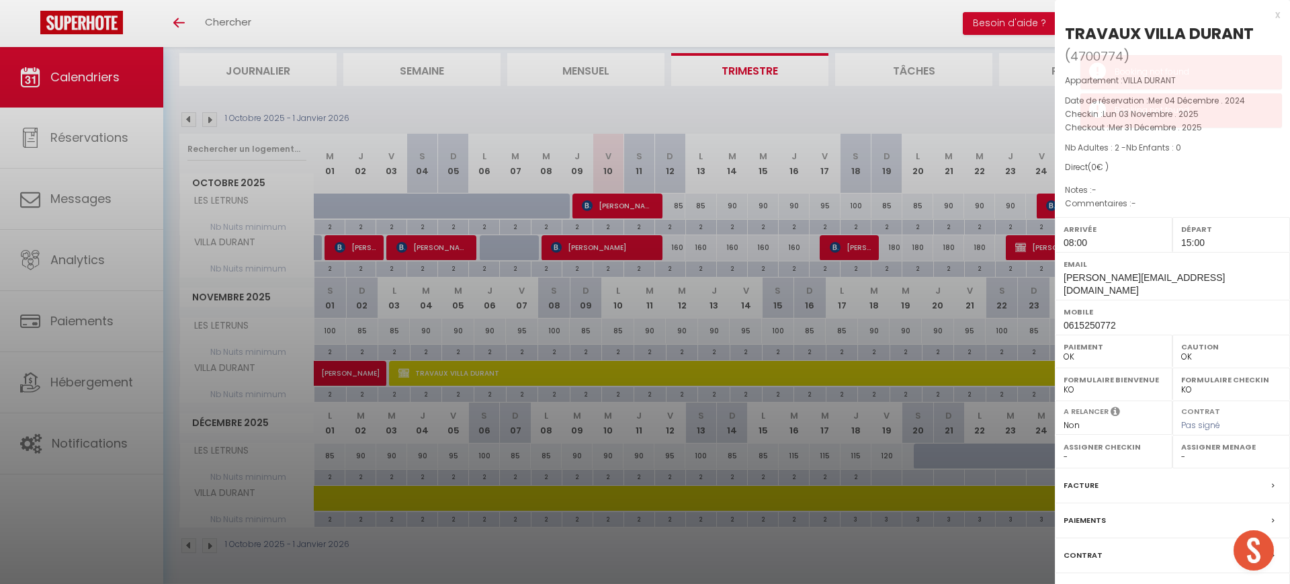
click at [957, 102] on div at bounding box center [645, 292] width 1290 height 584
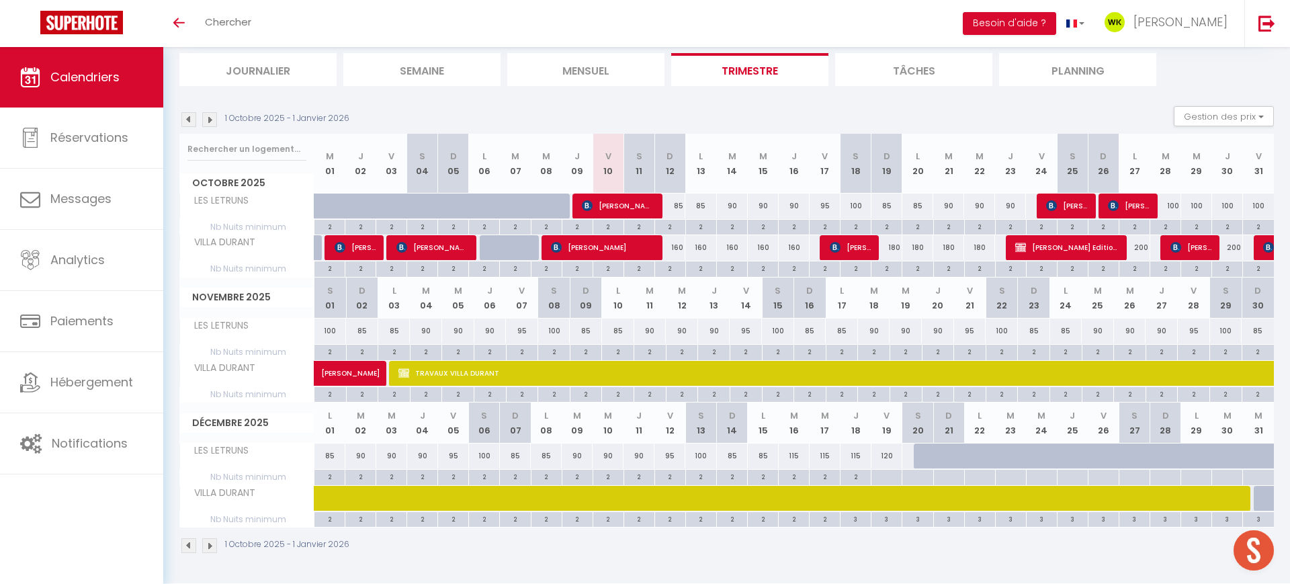
click at [1173, 210] on div "100" at bounding box center [1165, 205] width 31 height 25
type input "100"
type input "[DATE] Octobre 2025"
type input "Mer 29 Octobre 2025"
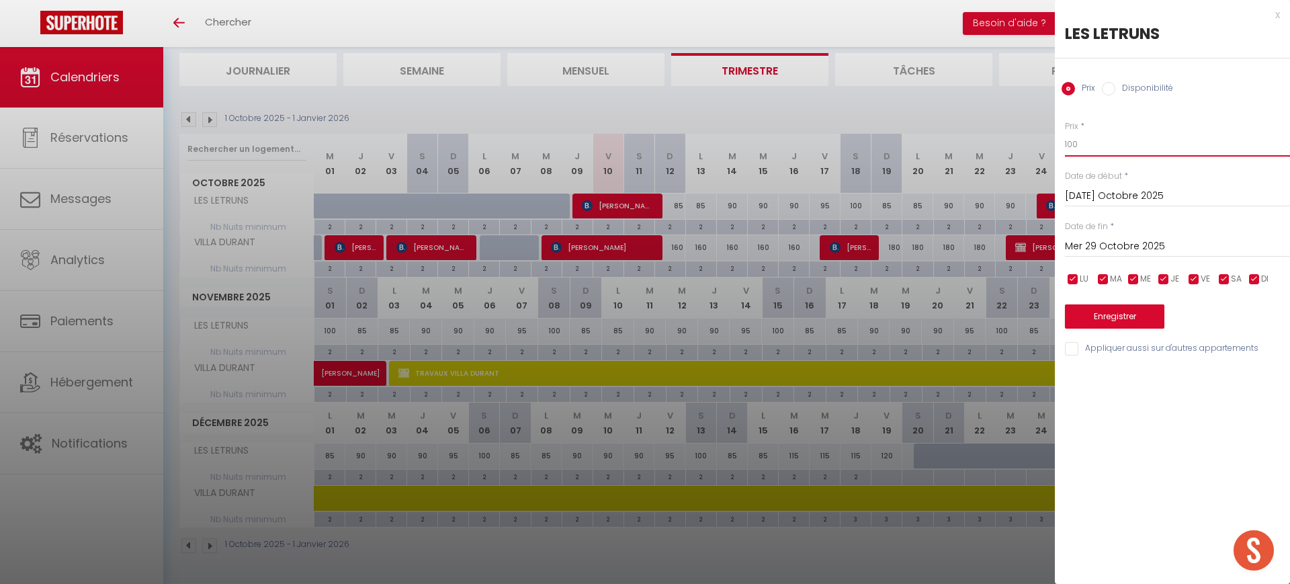
click at [1087, 132] on input "100" at bounding box center [1177, 144] width 225 height 24
type input "1"
type input "90"
click at [1116, 314] on button "Enregistrer" at bounding box center [1114, 316] width 99 height 24
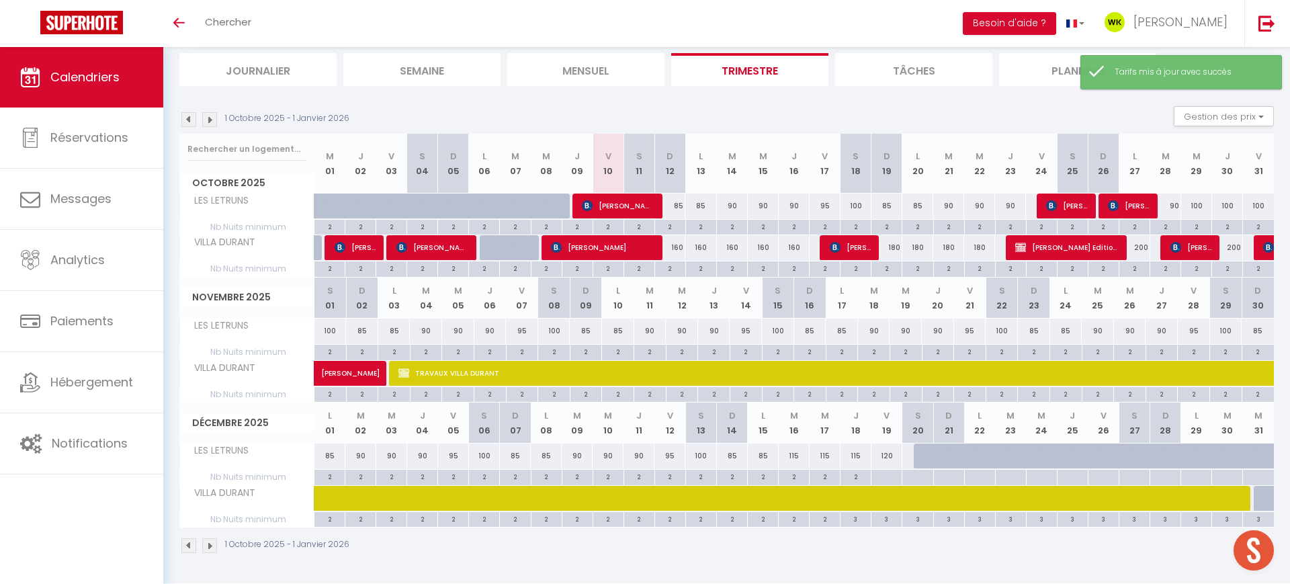
click at [860, 202] on div "100" at bounding box center [855, 205] width 31 height 25
type input "100"
type input "Sam 18 Octobre 2025"
type input "Dim 19 Octobre 2025"
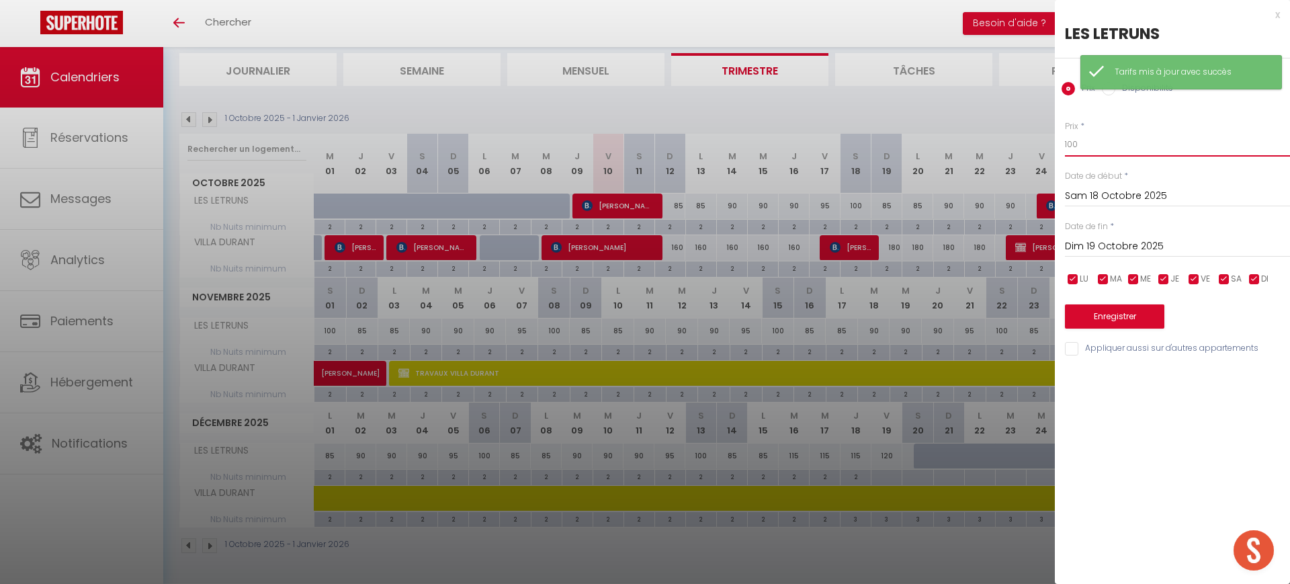
click at [1127, 144] on input "100" at bounding box center [1177, 144] width 225 height 24
type input "1"
type input "8"
type input "95"
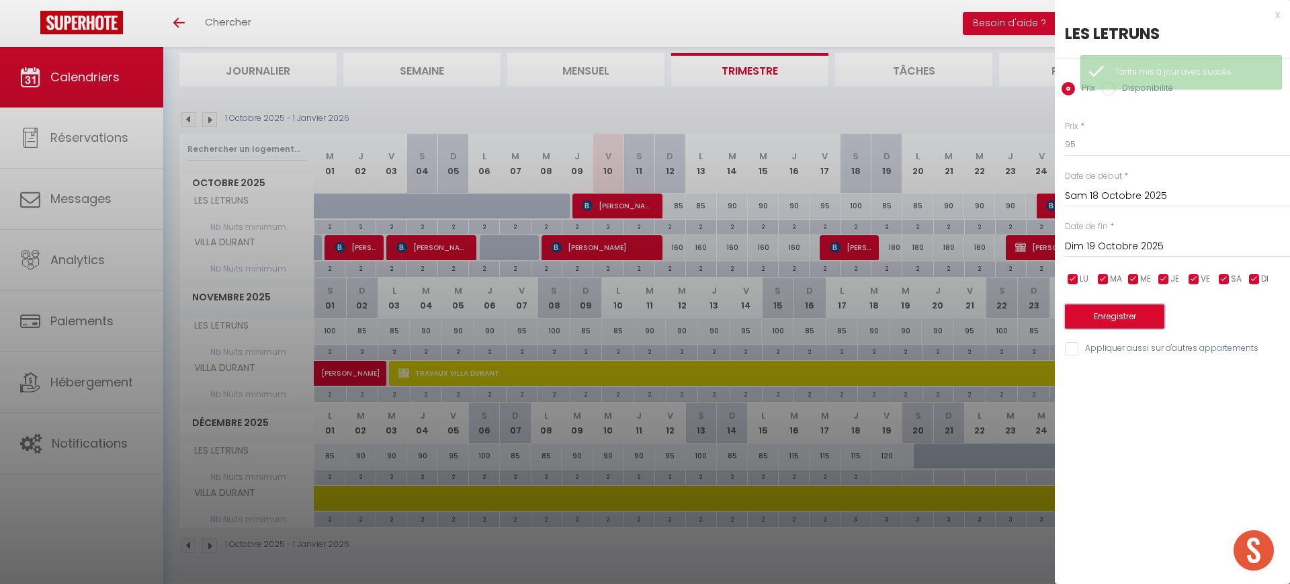
click at [1083, 316] on button "Enregistrer" at bounding box center [1114, 316] width 99 height 24
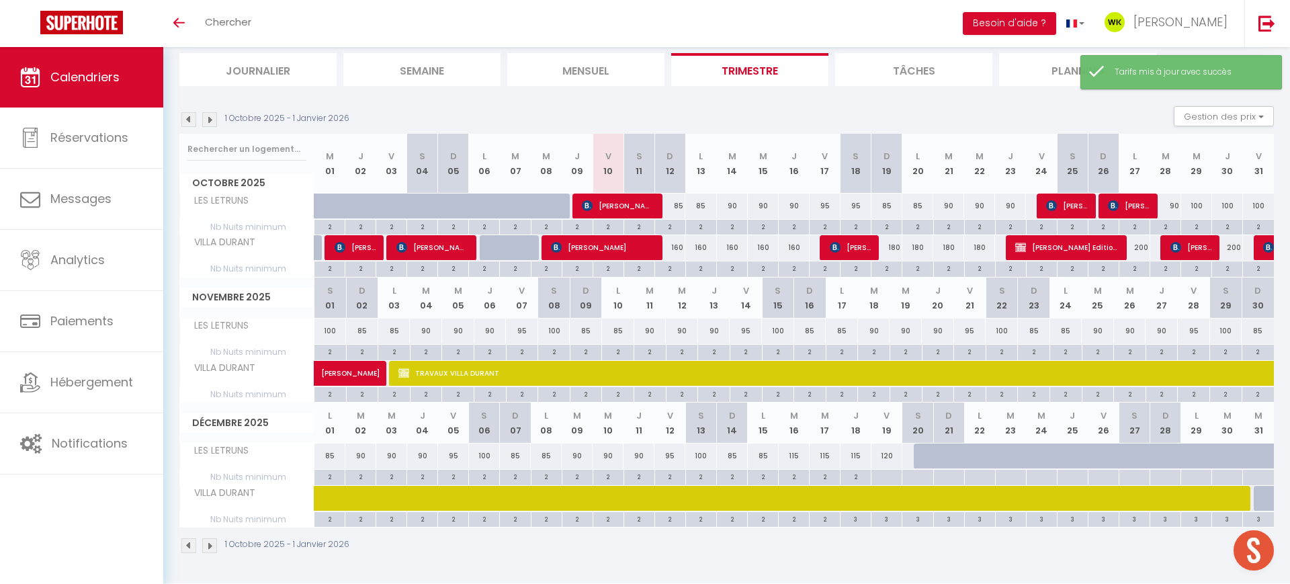
click at [1194, 208] on div "100" at bounding box center [1196, 205] width 31 height 25
type input "100"
type input "Mer 29 Octobre 2025"
type input "Jeu 30 Octobre 2025"
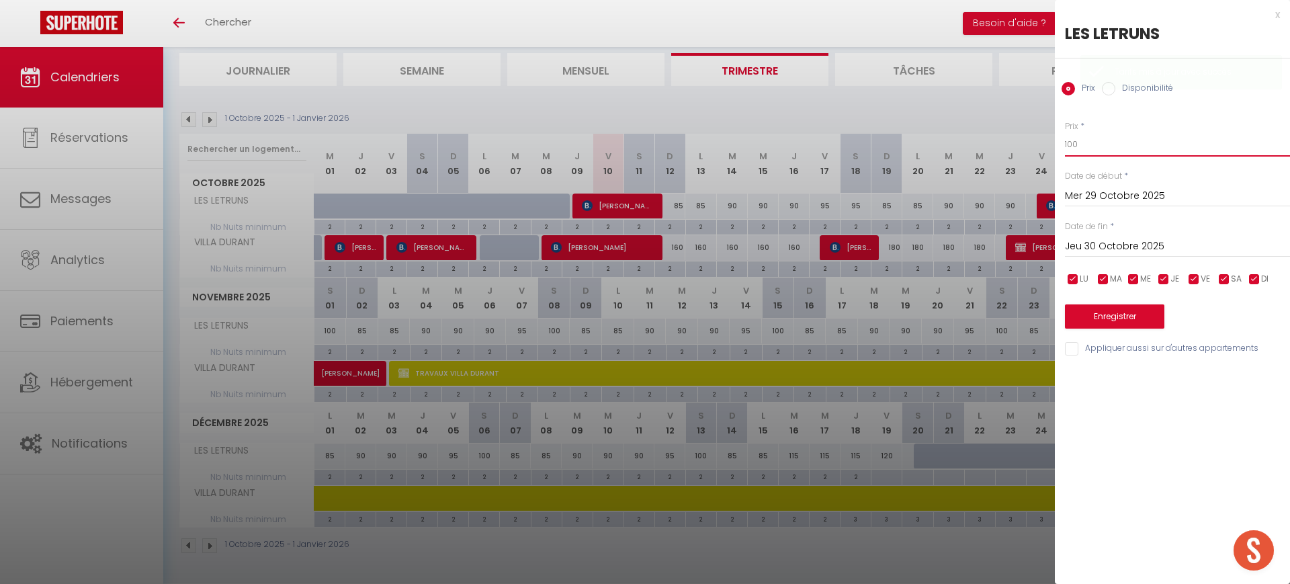
click at [1117, 146] on input "100" at bounding box center [1177, 144] width 225 height 24
type input "1"
type input "95"
click at [1075, 245] on input "Jeu 30 Octobre 2025" at bounding box center [1177, 246] width 225 height 17
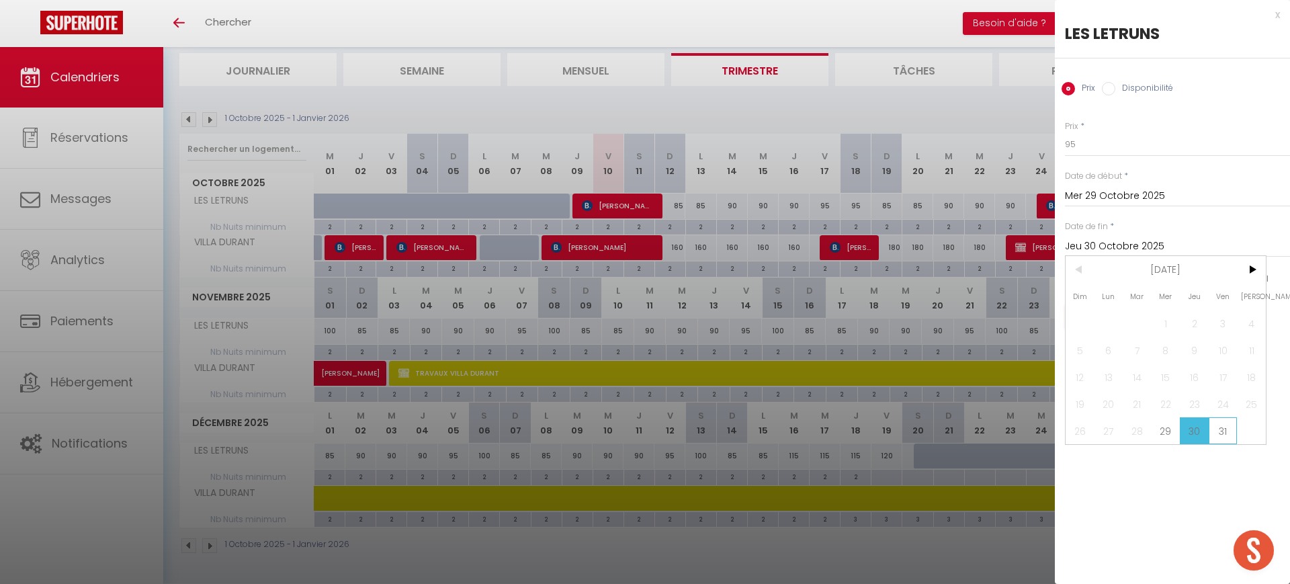
click at [1208, 422] on span "31" at bounding box center [1222, 430] width 29 height 27
type input "Ven 31 Octobre 2025"
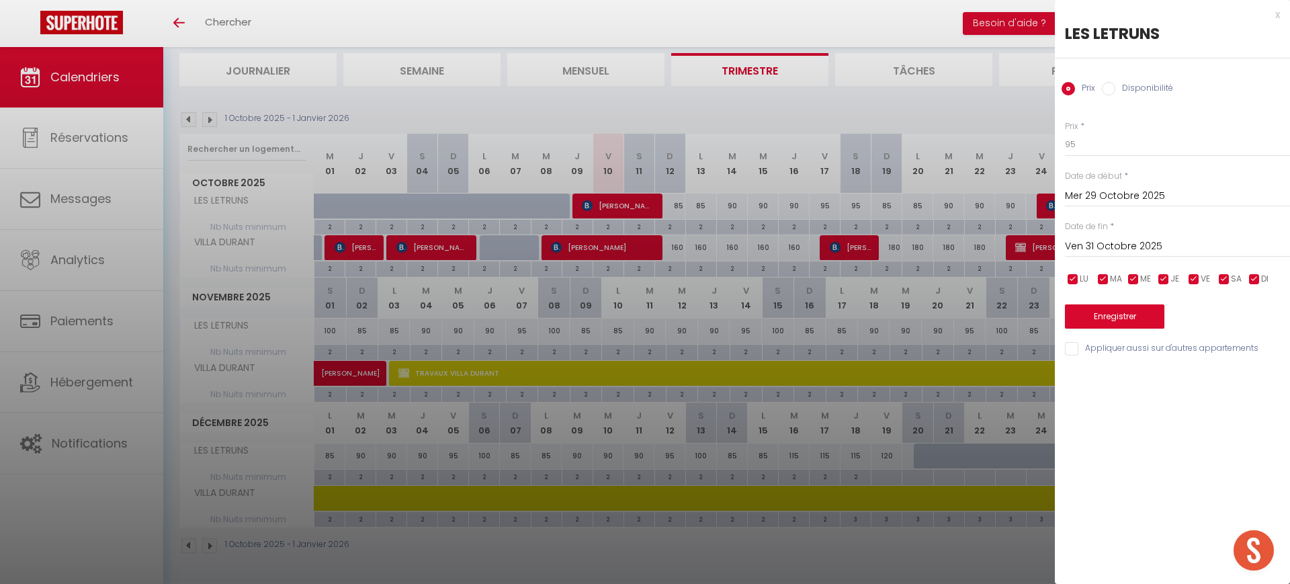
click at [1103, 298] on div "Enregistrer" at bounding box center [1177, 307] width 225 height 41
click at [1101, 323] on button "Enregistrer" at bounding box center [1114, 316] width 99 height 24
